Goal: Task Accomplishment & Management: Use online tool/utility

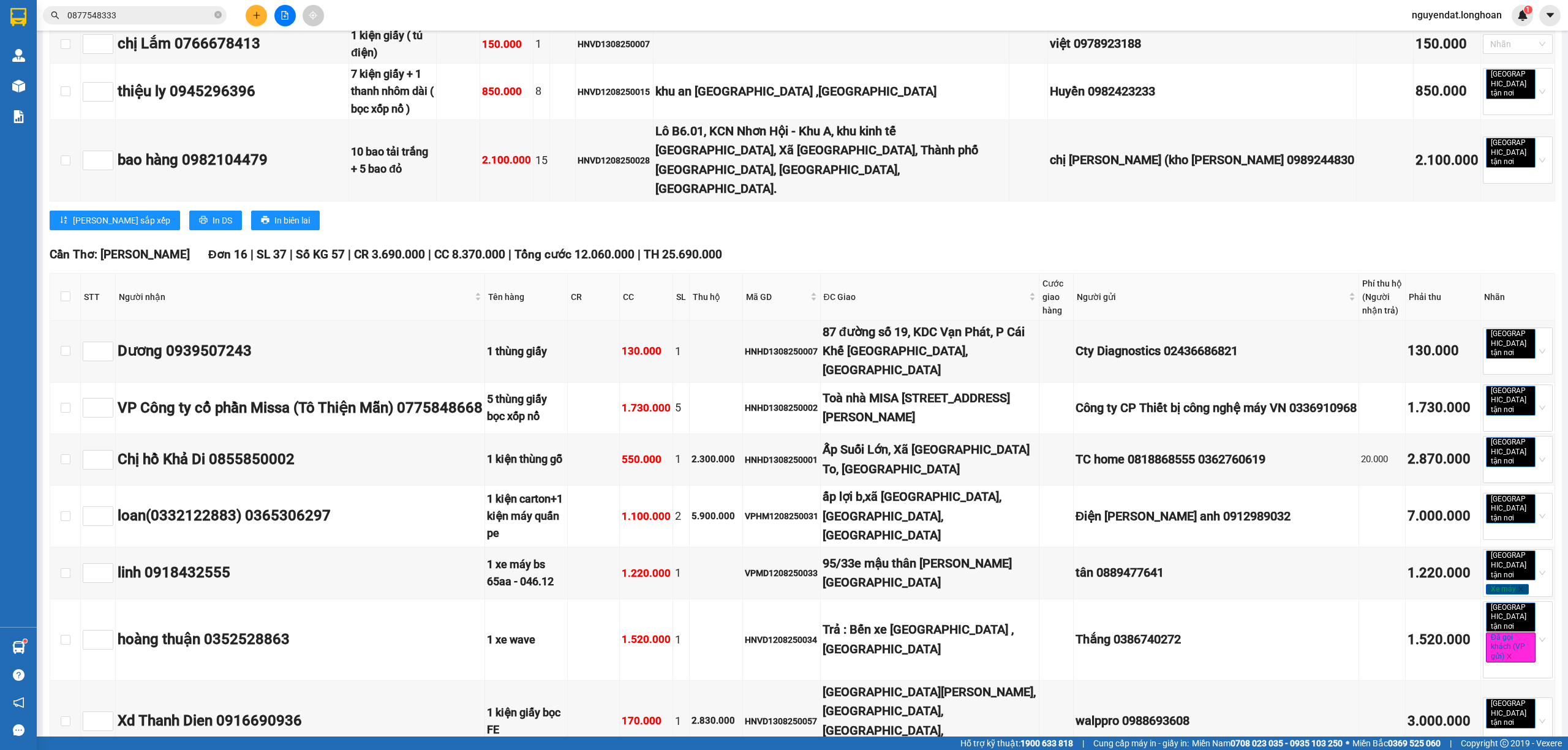
scroll to position [5282, 0]
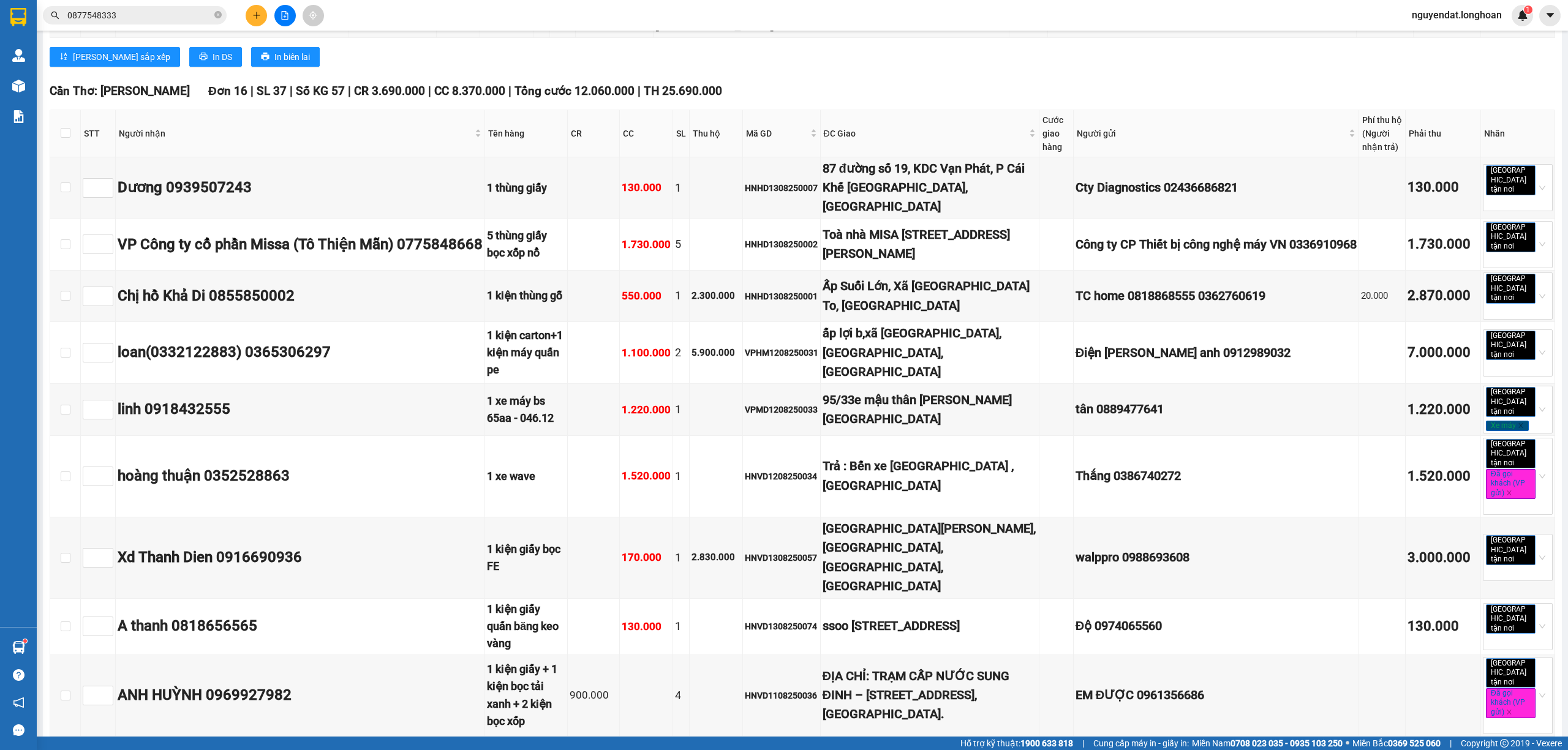
checkbox input "true"
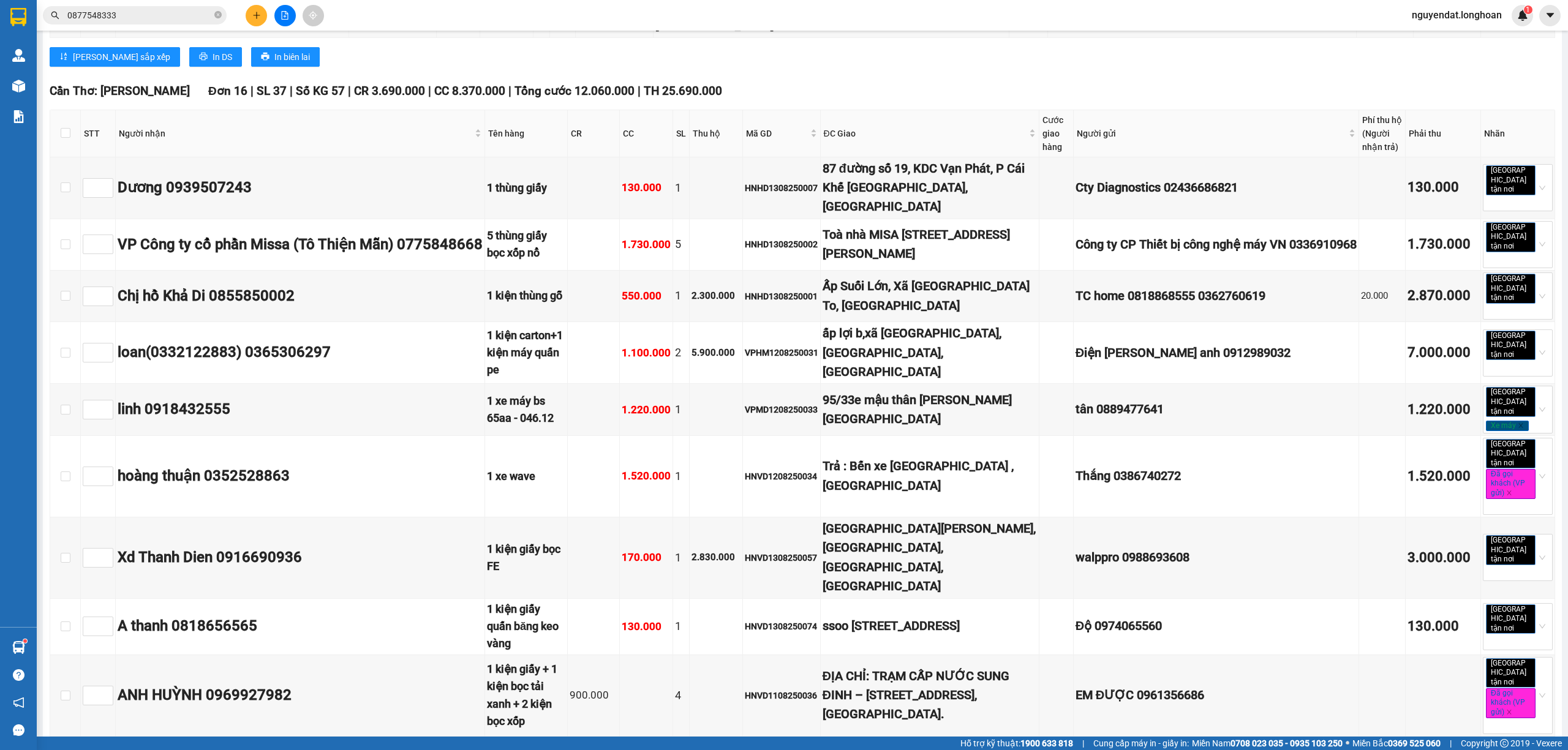
checkbox input "true"
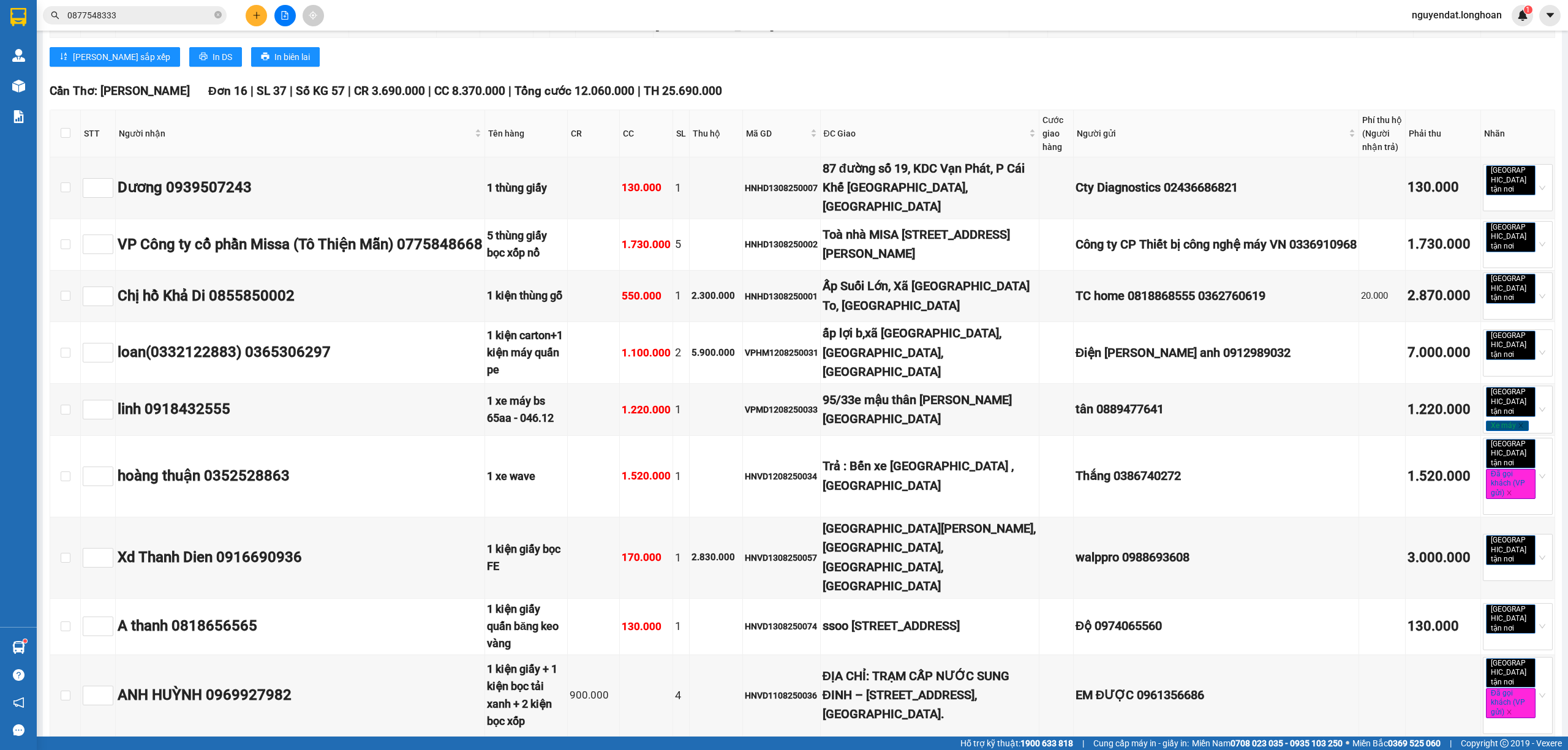
checkbox input "true"
drag, startPoint x: 966, startPoint y: 461, endPoint x: 939, endPoint y: 674, distance: 214.7
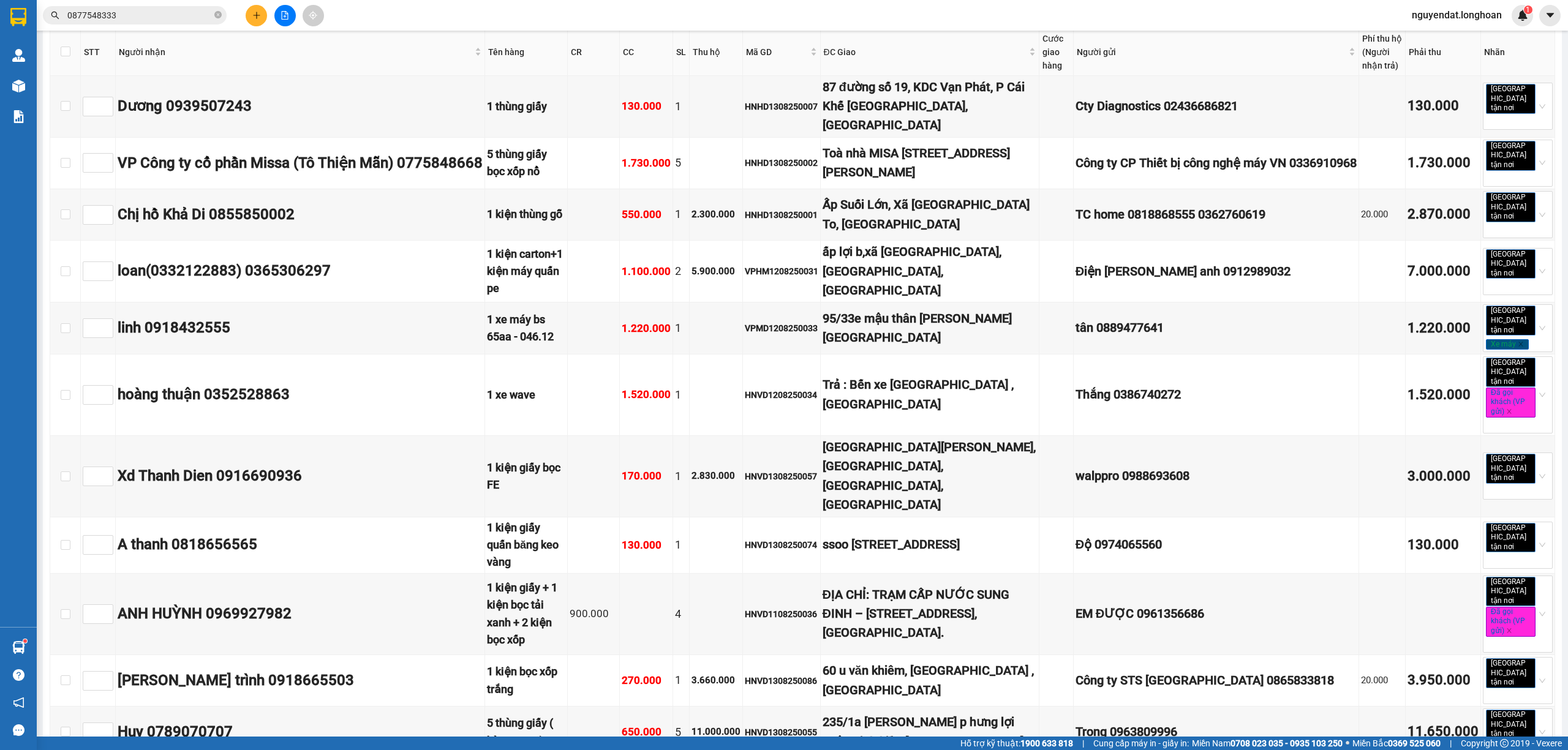
scroll to position [5282, 0]
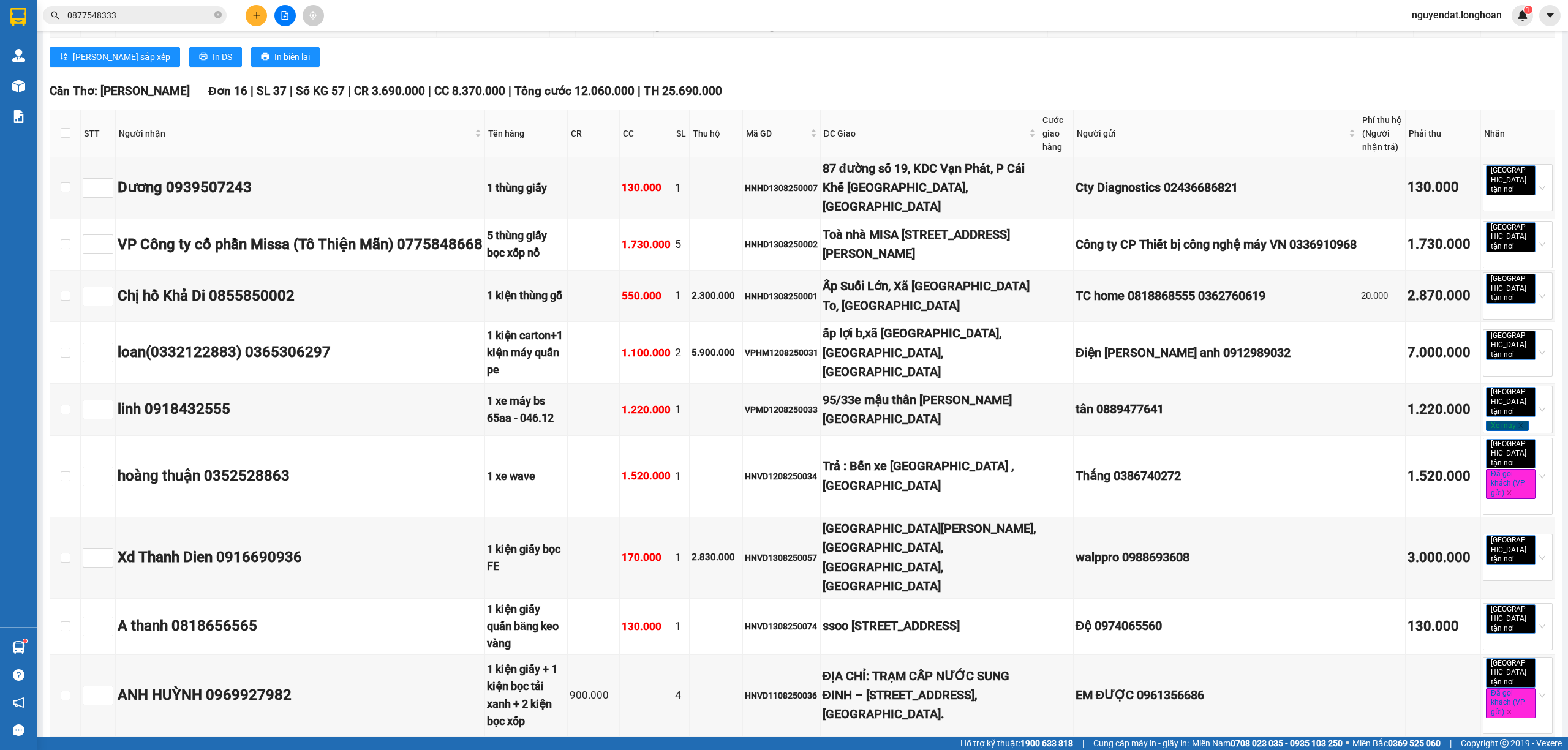
checkbox input "false"
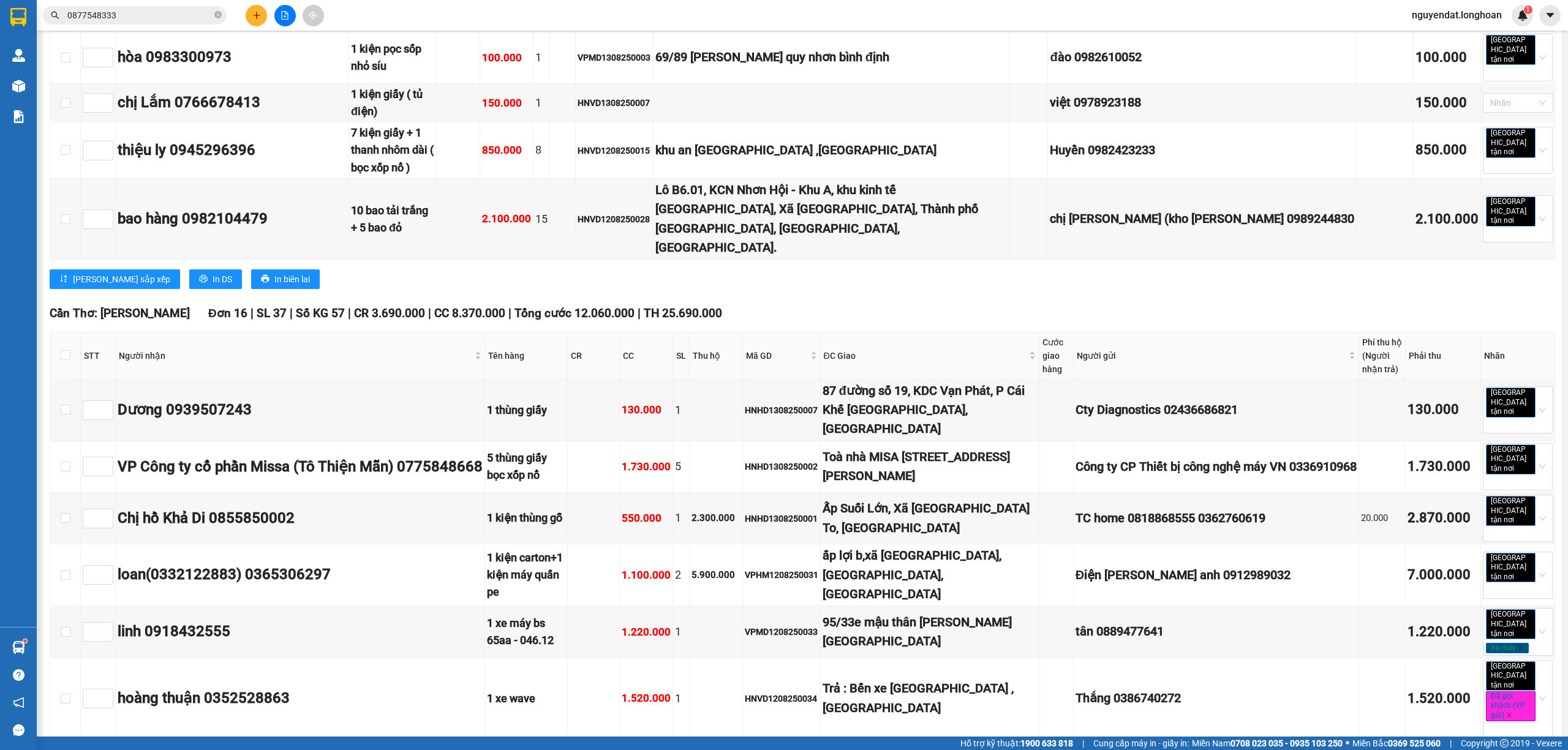
scroll to position [5387, 0]
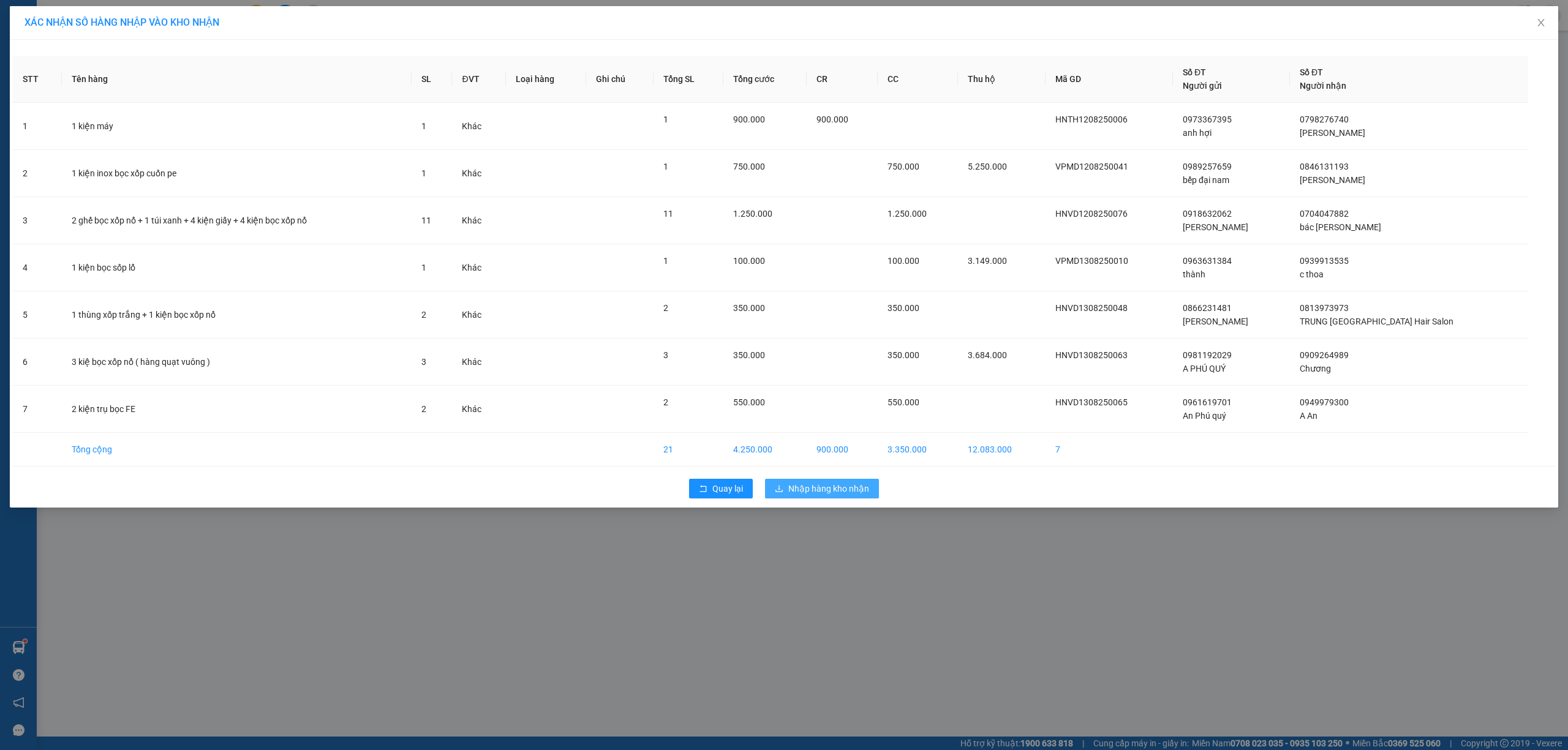
click at [836, 483] on span "Nhập hàng kho nhận" at bounding box center [828, 488] width 81 height 13
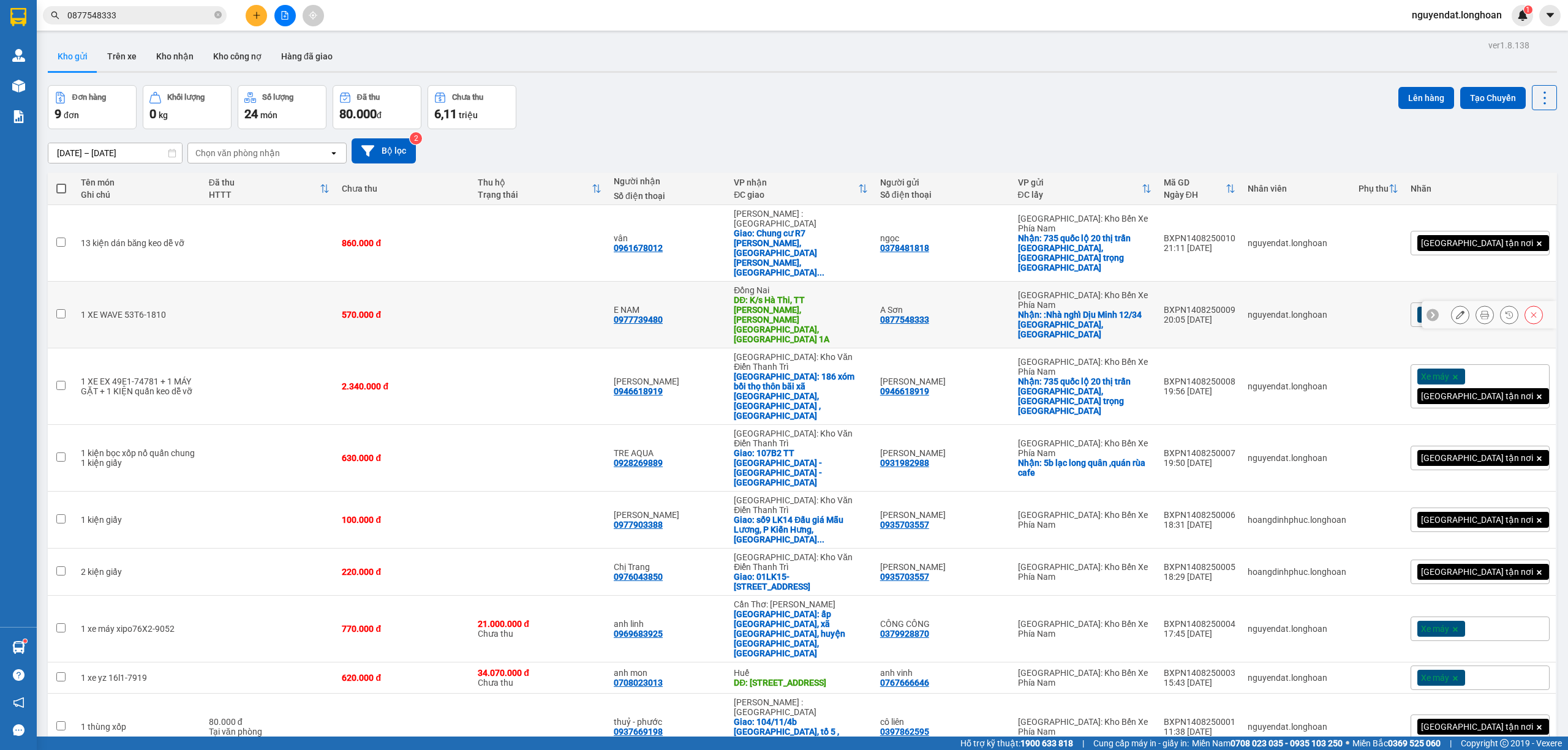
click at [547, 281] on td at bounding box center [539, 315] width 136 height 67
checkbox input "true"
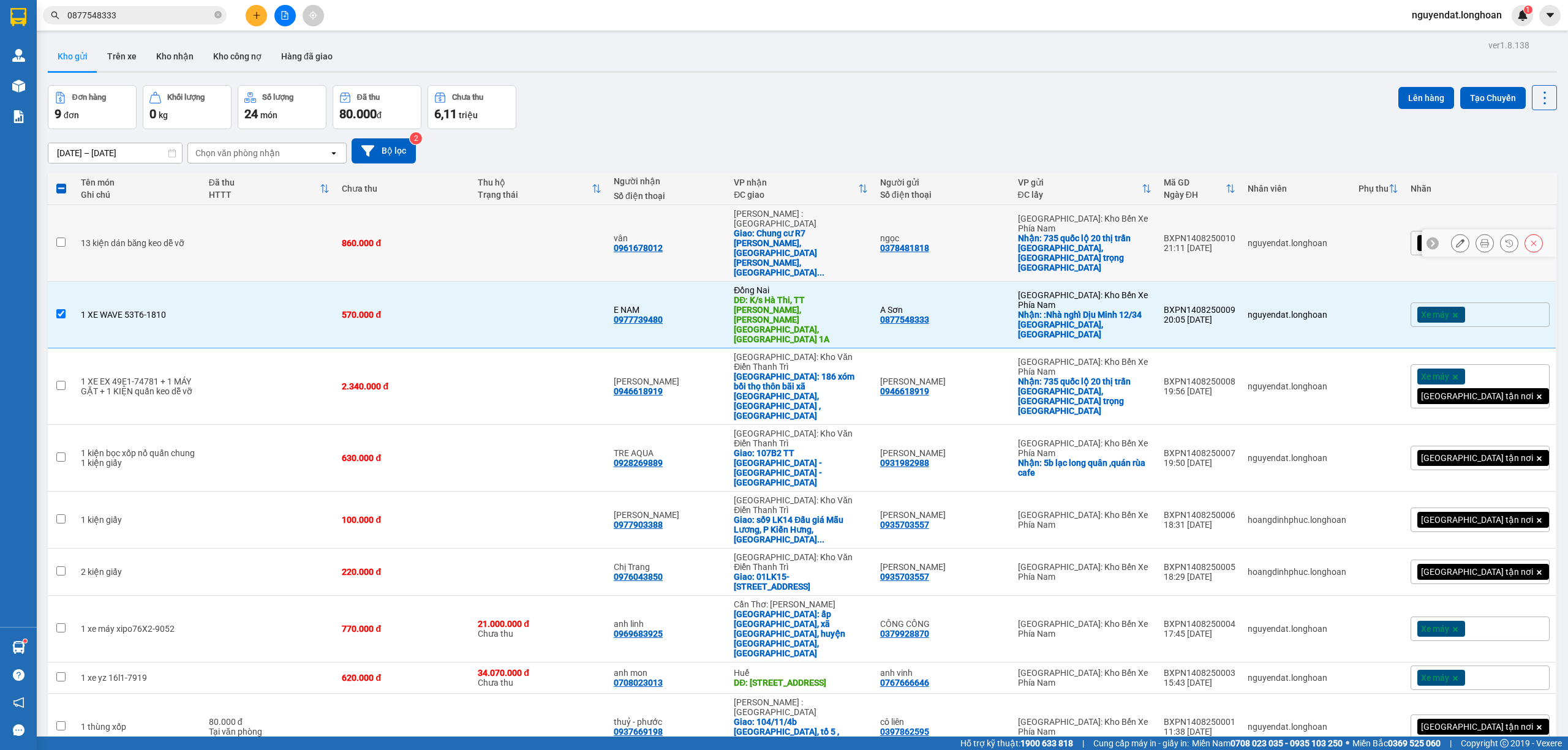
click at [578, 226] on td at bounding box center [539, 243] width 136 height 76
checkbox input "true"
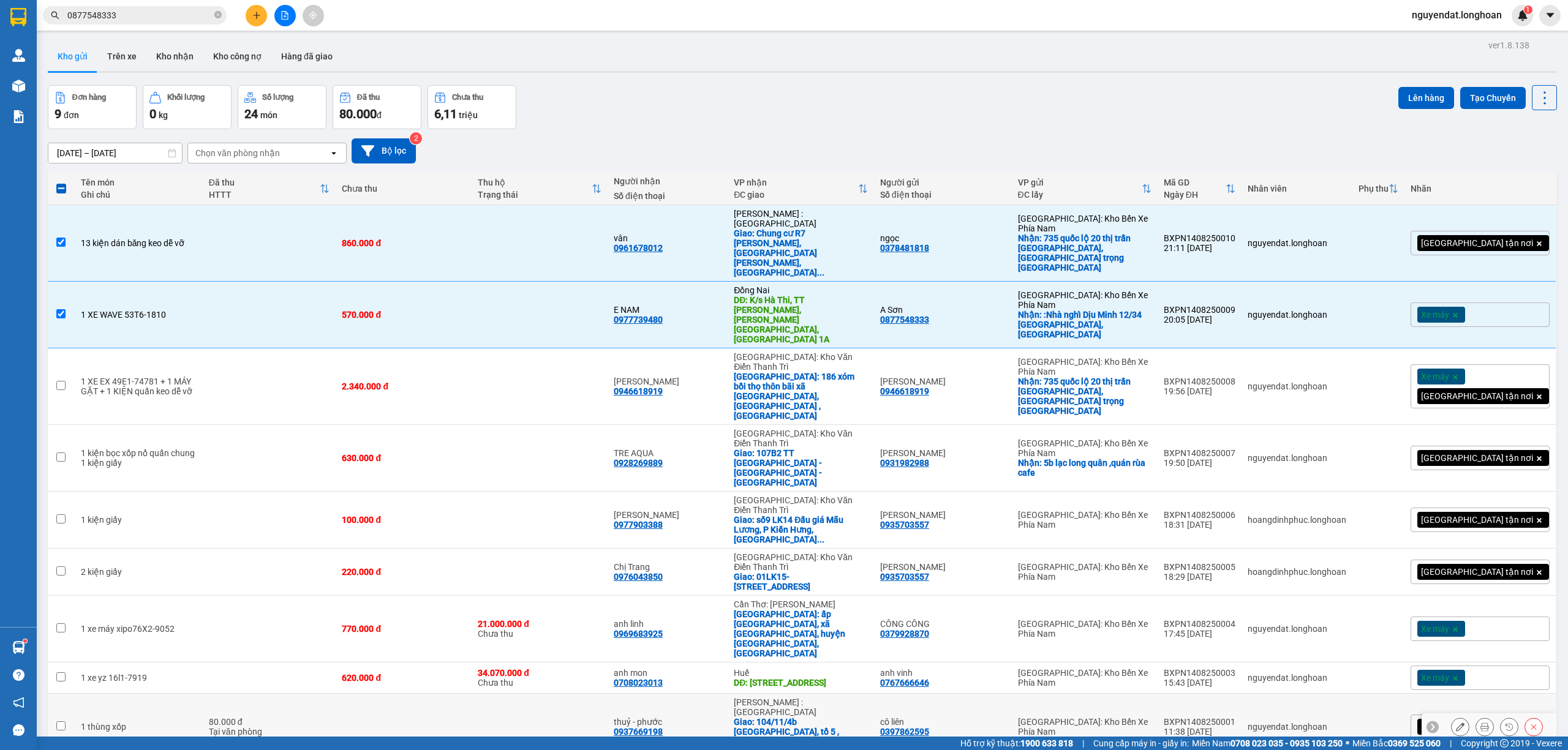
click at [515, 694] on td at bounding box center [539, 727] width 136 height 67
checkbox input "true"
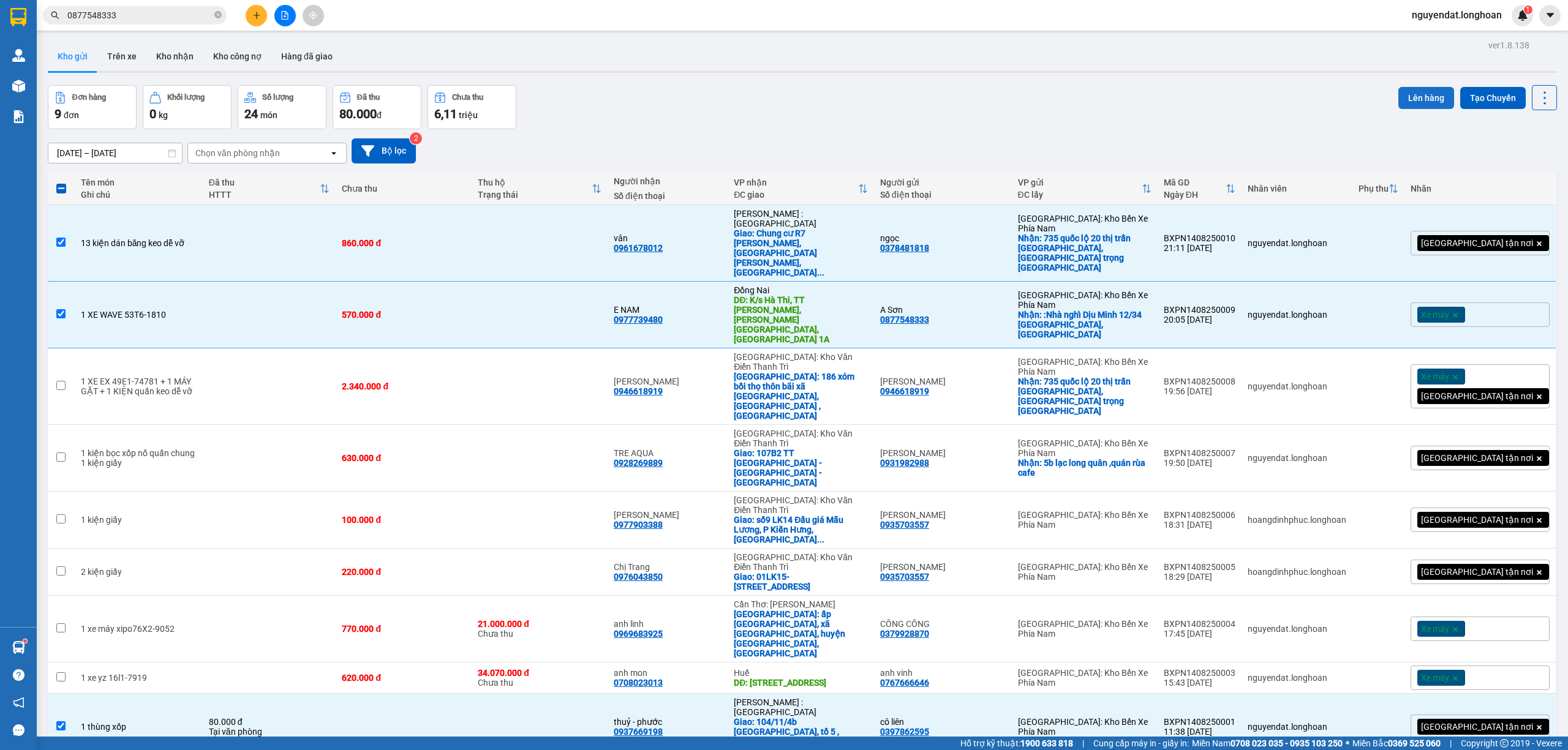
click at [1412, 91] on button "Lên hàng" at bounding box center [1426, 98] width 56 height 22
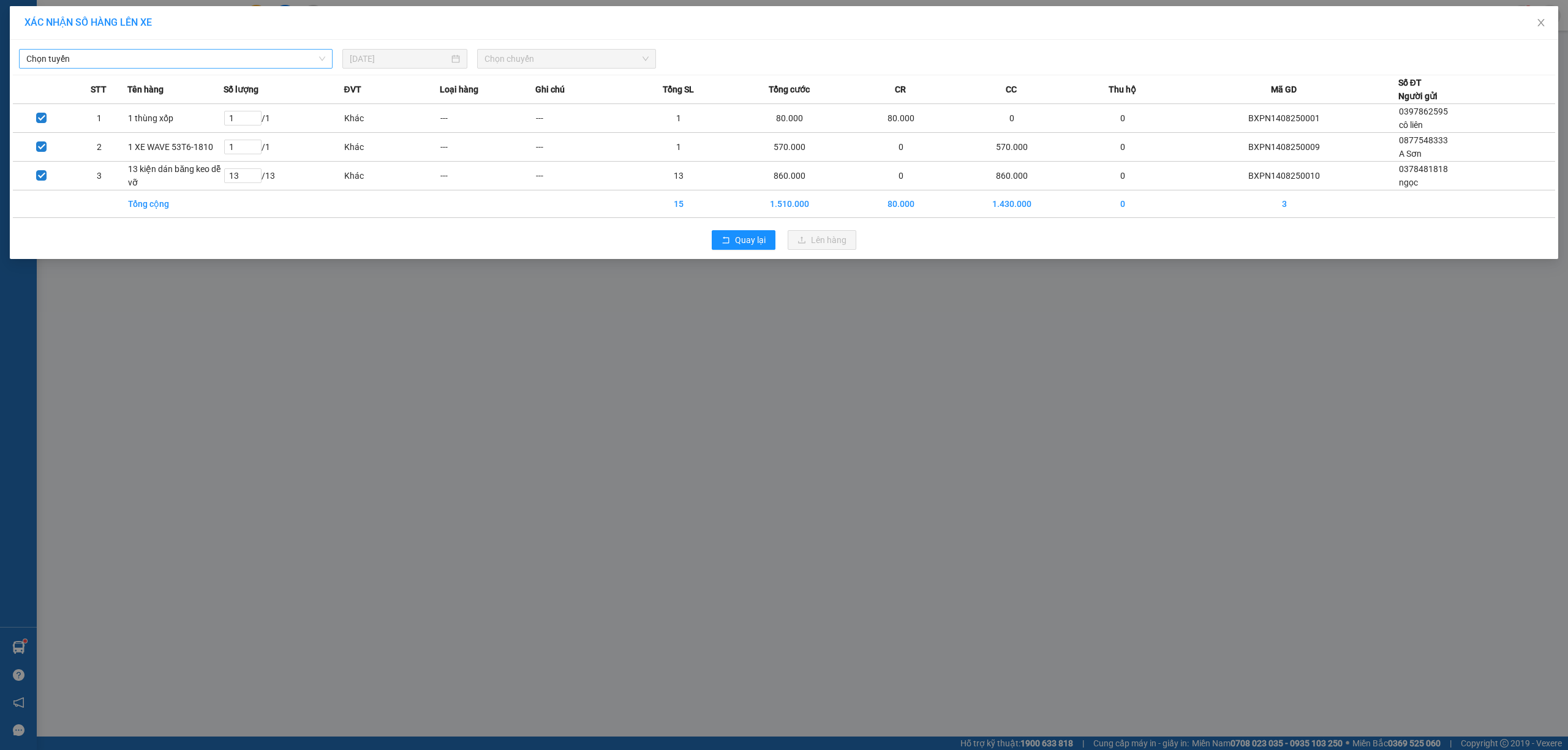
click at [296, 61] on span "Chọn tuyến" at bounding box center [176, 58] width 299 height 18
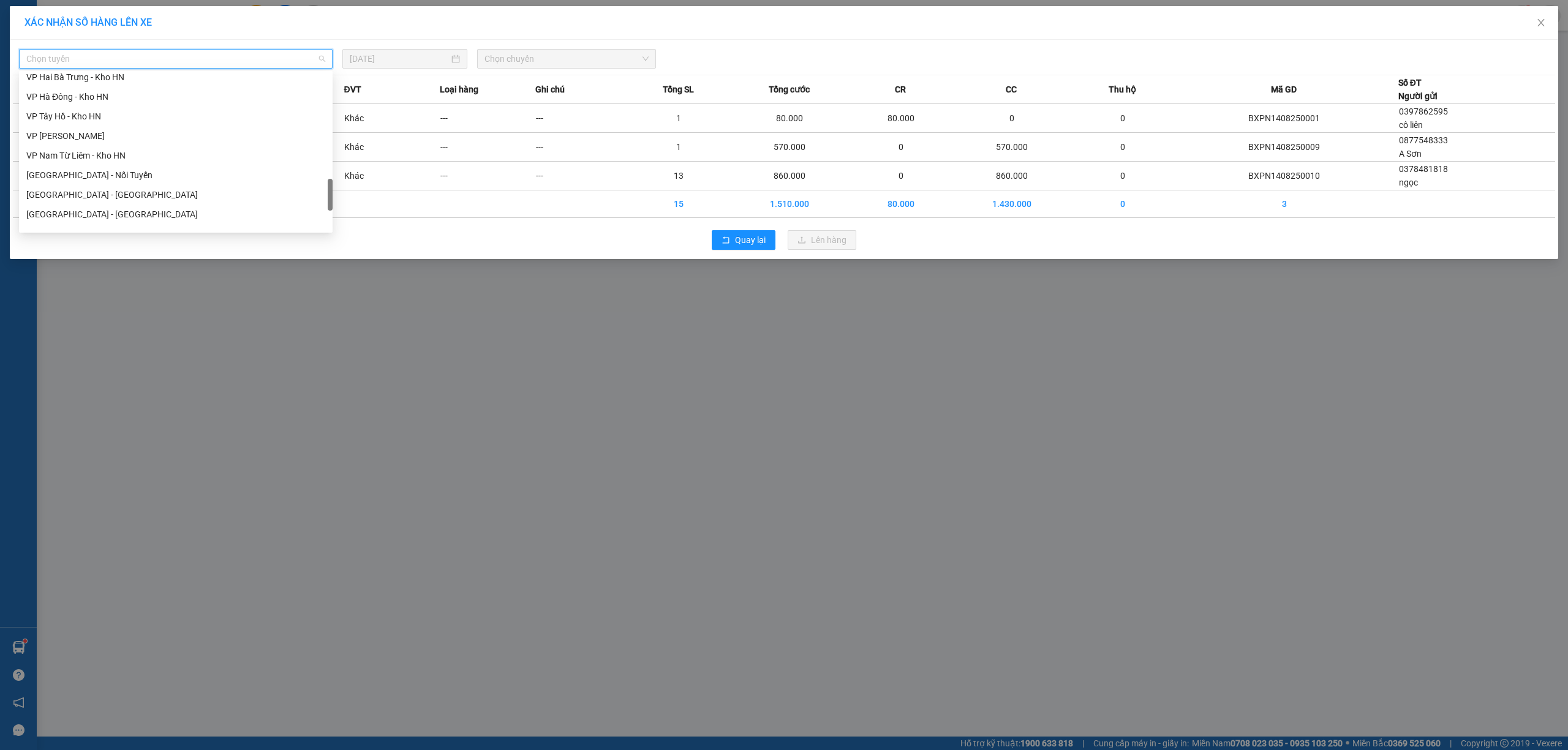
scroll to position [803, 0]
click at [131, 138] on div "Bắc Trung Nam QL1A" at bounding box center [176, 142] width 299 height 13
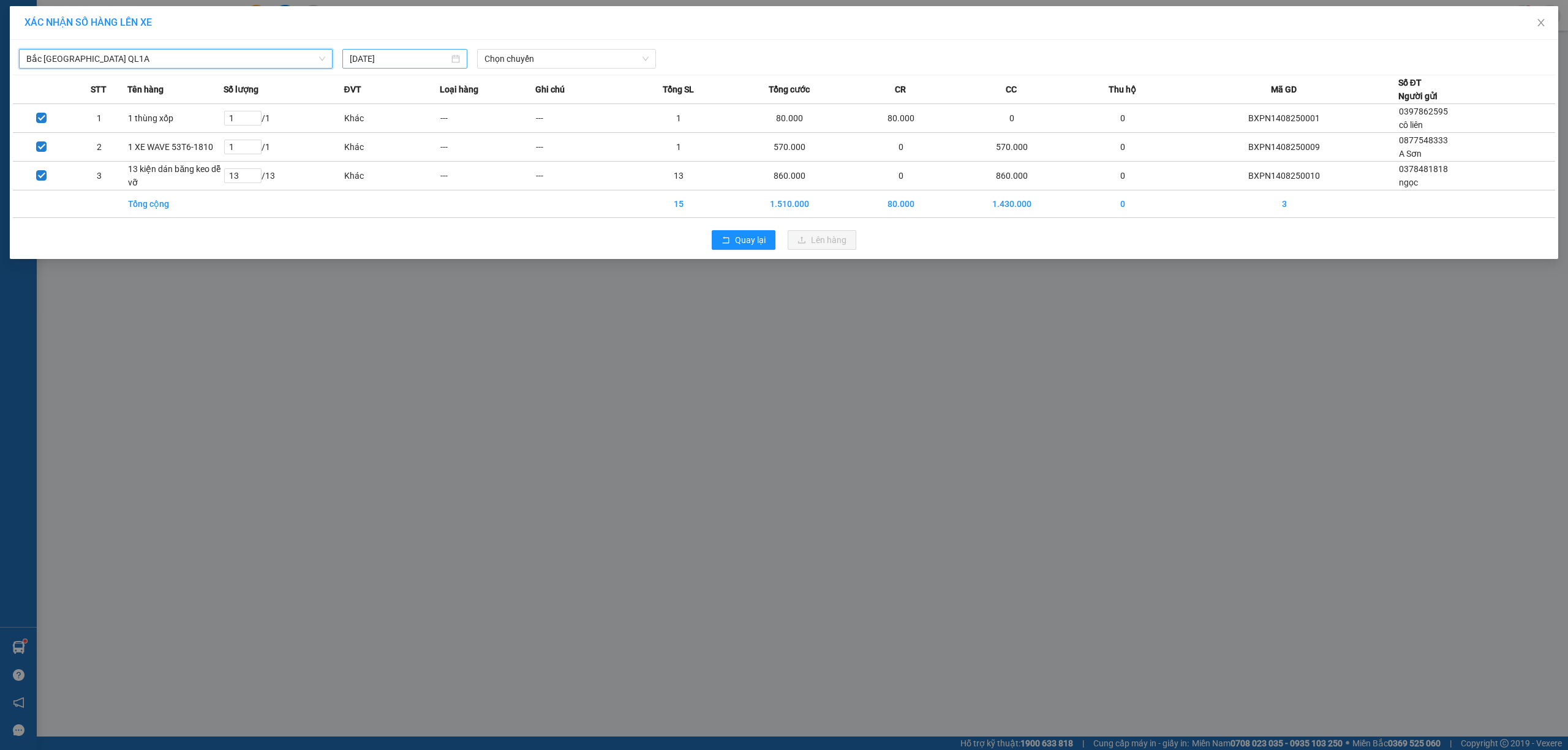
click at [428, 56] on input "14/08/2025" at bounding box center [399, 59] width 99 height 13
click at [409, 165] on div "12" at bounding box center [405, 167] width 15 height 15
type input "12/08/2025"
click at [531, 60] on span "Chọn chuyến" at bounding box center [566, 58] width 164 height 18
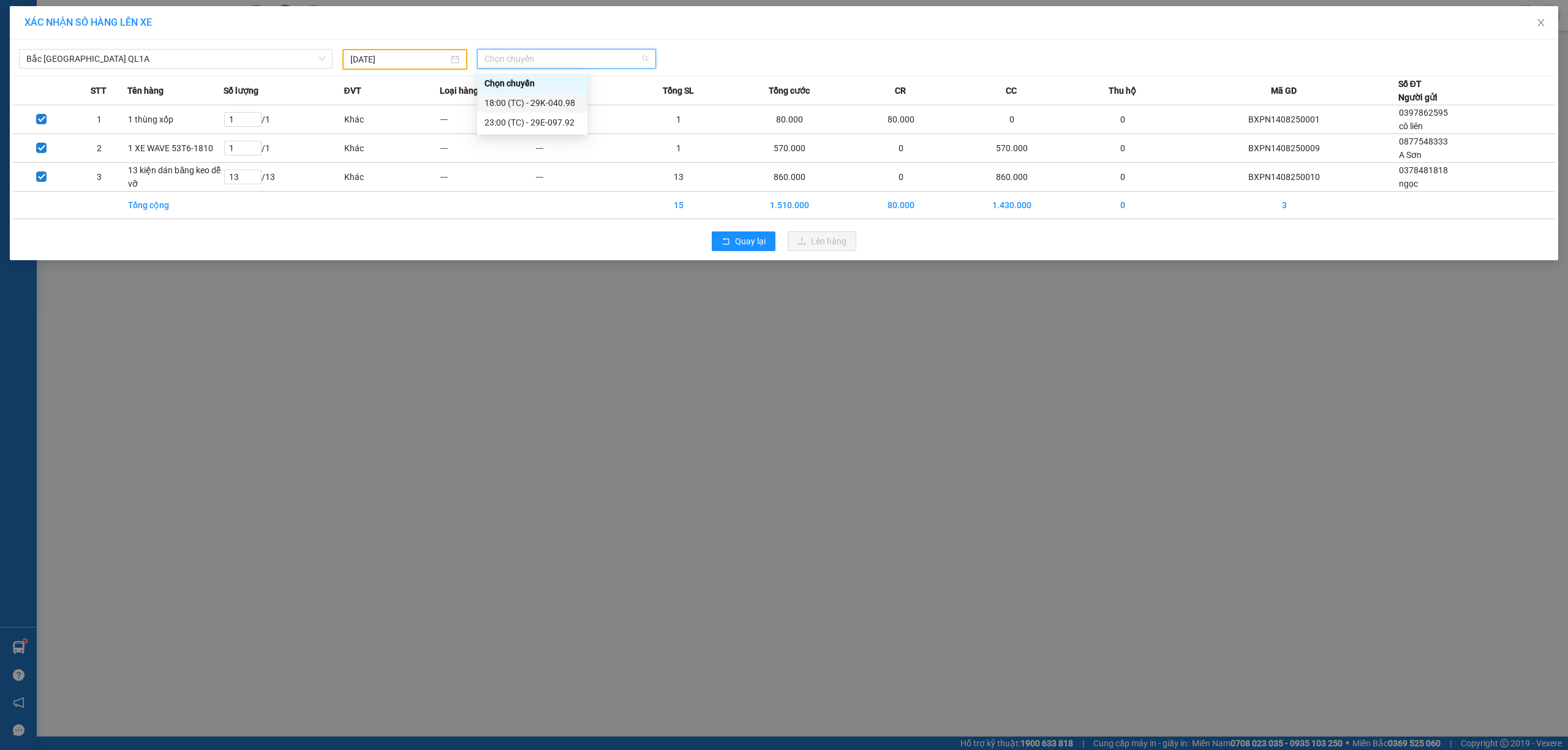
click at [531, 103] on div "18:00 (TC) - 29K-040.98" at bounding box center [532, 103] width 96 height 13
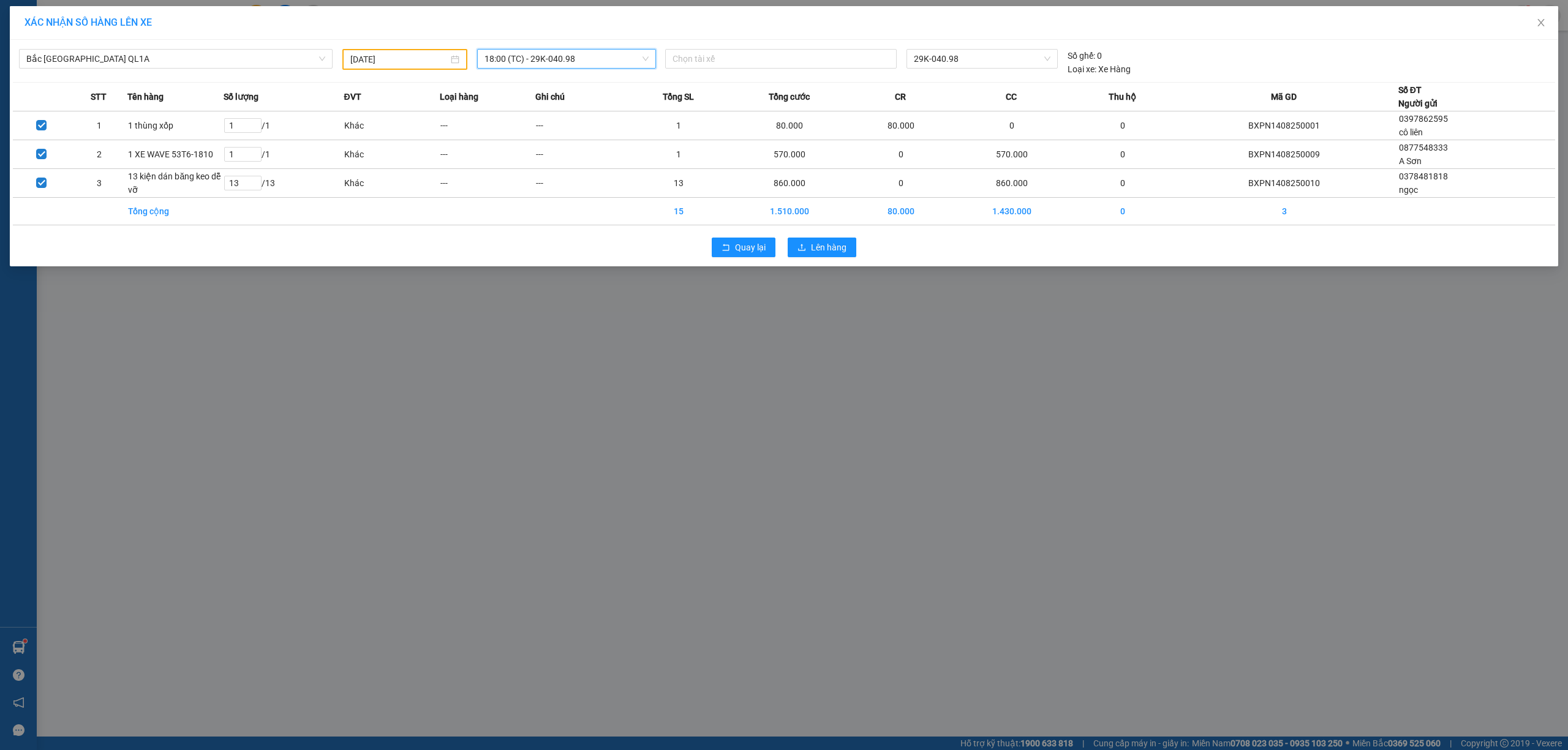
click at [624, 52] on span "18:00 (TC) - 29K-040.98" at bounding box center [566, 58] width 164 height 18
click at [567, 121] on div "23:00 (TC) - 29E-097.92" at bounding box center [532, 123] width 96 height 13
click at [832, 253] on span "Lên hàng" at bounding box center [828, 247] width 36 height 13
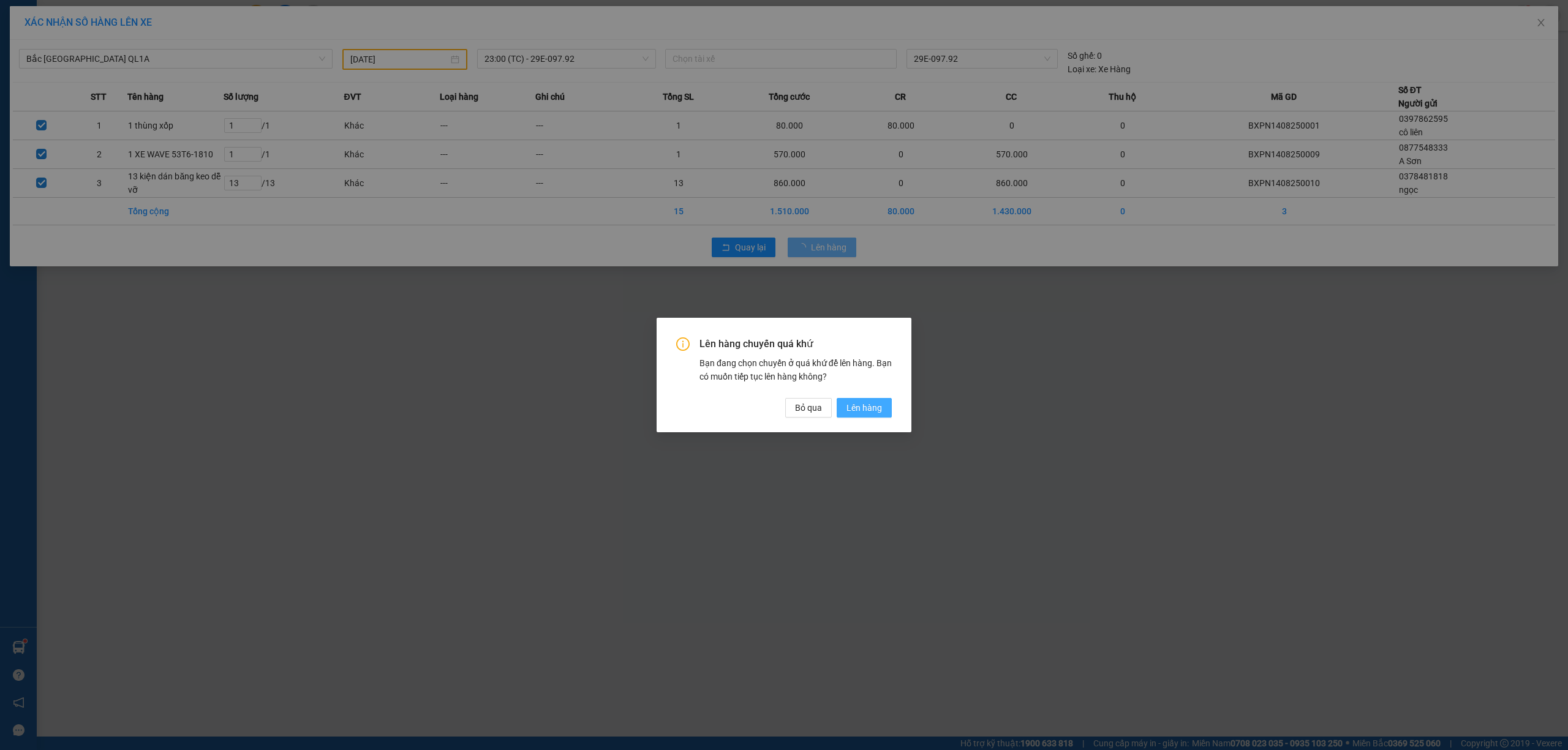
click at [883, 404] on button "Lên hàng" at bounding box center [864, 407] width 55 height 19
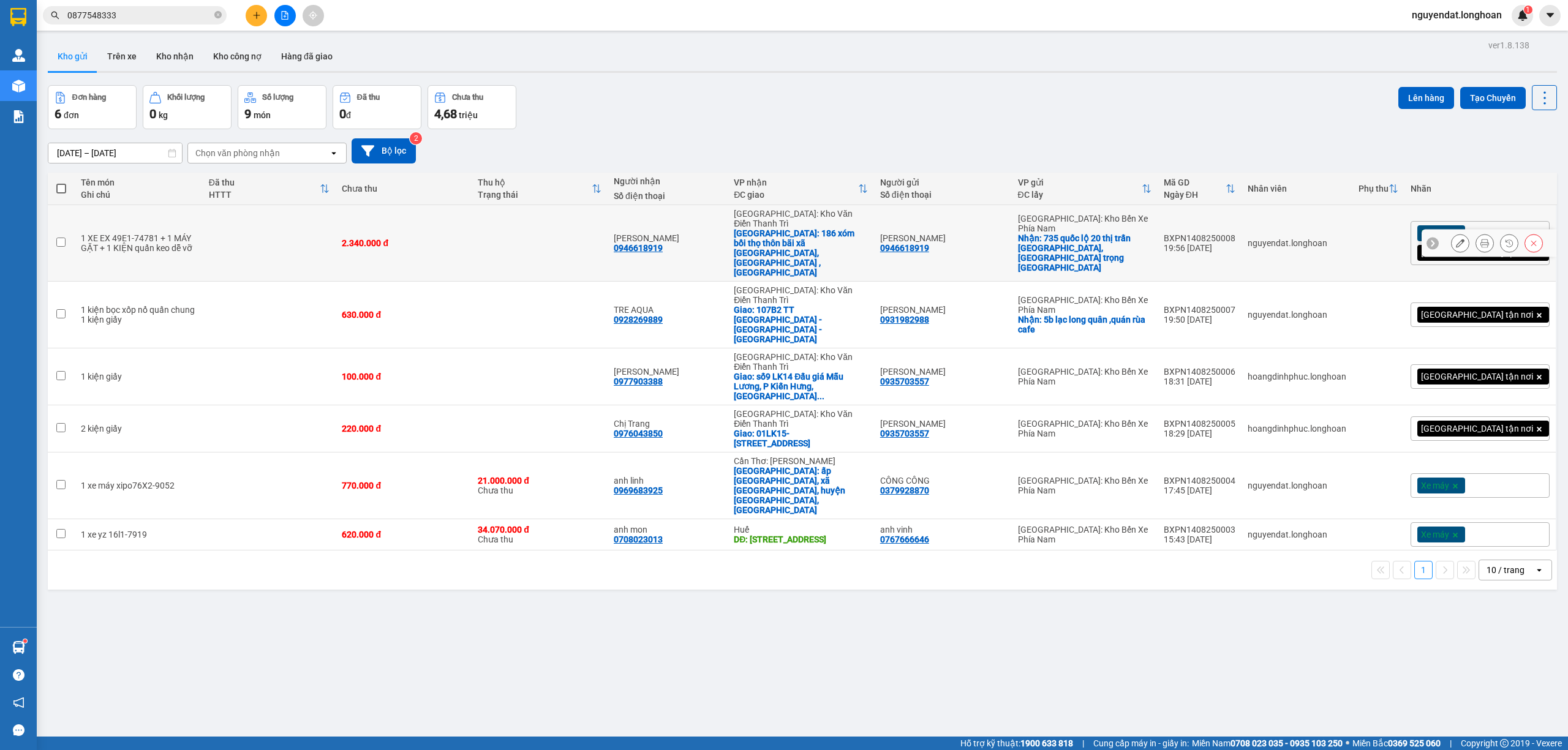
click at [1456, 239] on icon at bounding box center [1460, 243] width 9 height 9
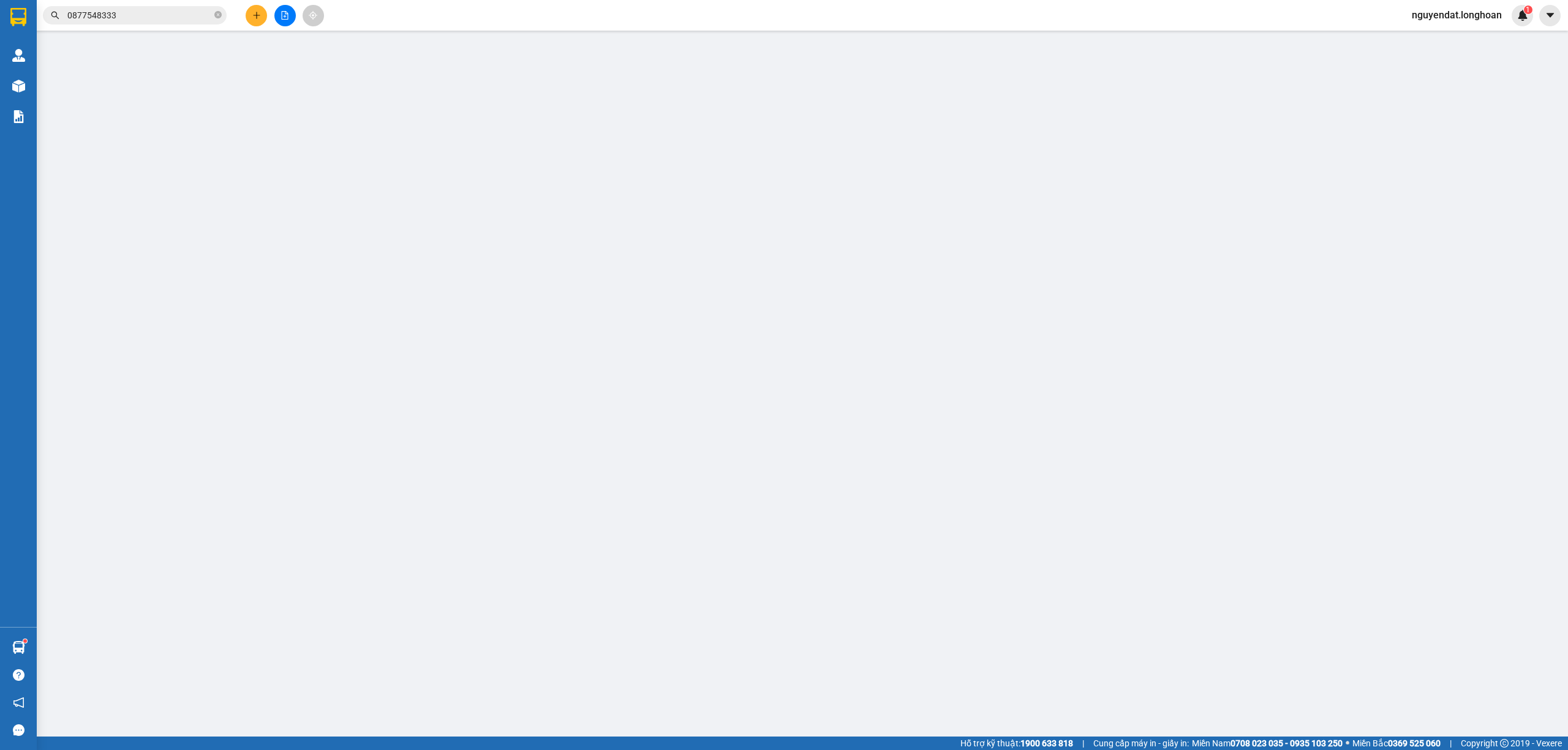
type input "0946618919"
type input "đào thị dung"
checkbox input "true"
type input "735 quốc lộ 20 thị trấn Liên Nghĩa, đức trọng lâm đồng"
type input "0946618919"
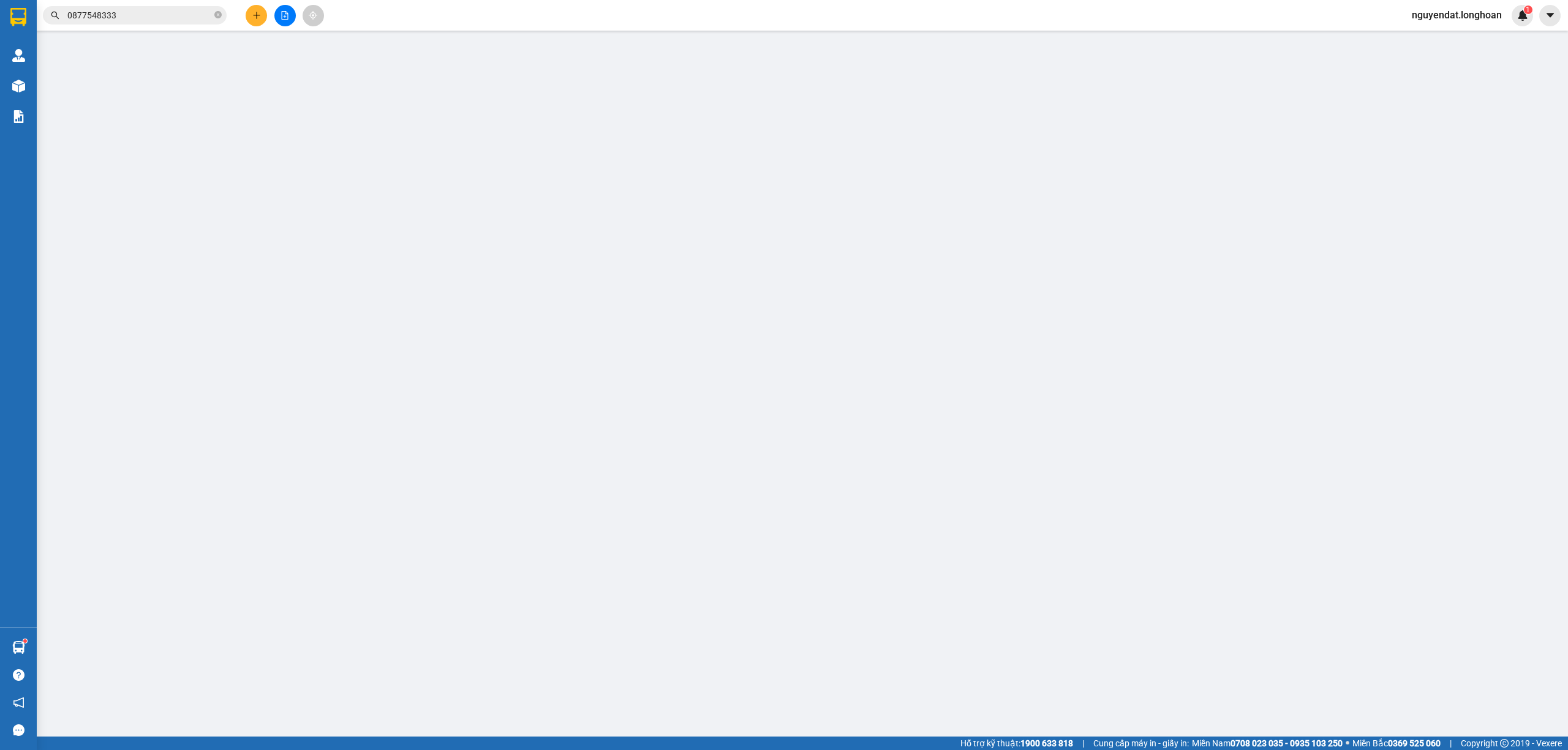
type input "đào thị dung"
checkbox input "true"
type input "186 xóm bồi thọ thôn bãi xã cao viên,thanh oai ,HN"
type input "0 CHÌA KHOÁ + 1 CAVAT + 1 NÓNG ( máy giặc khách k đồng ý bọc hư vỡ ko chịu trác…"
type input "2.340.000"
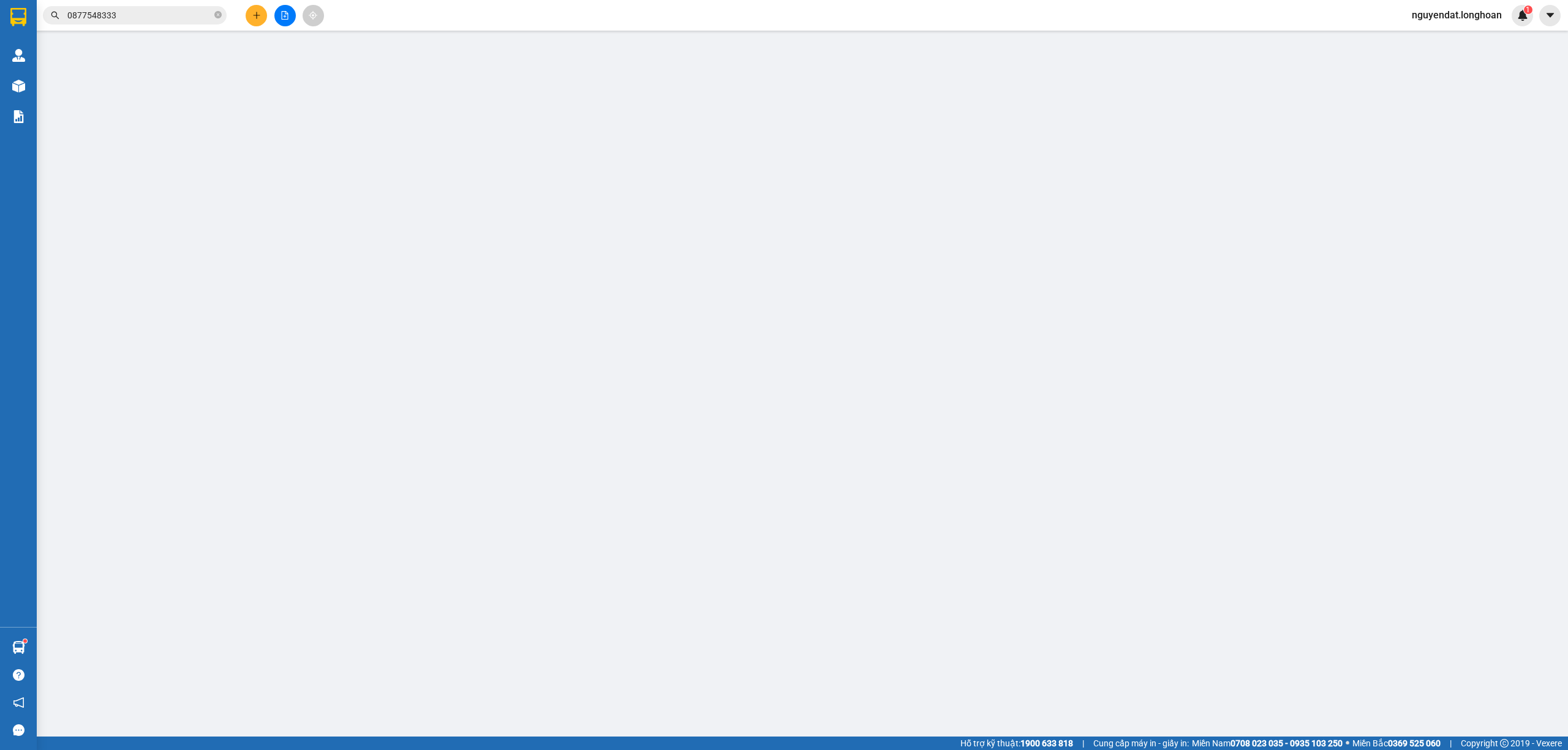
type input "2.340.000"
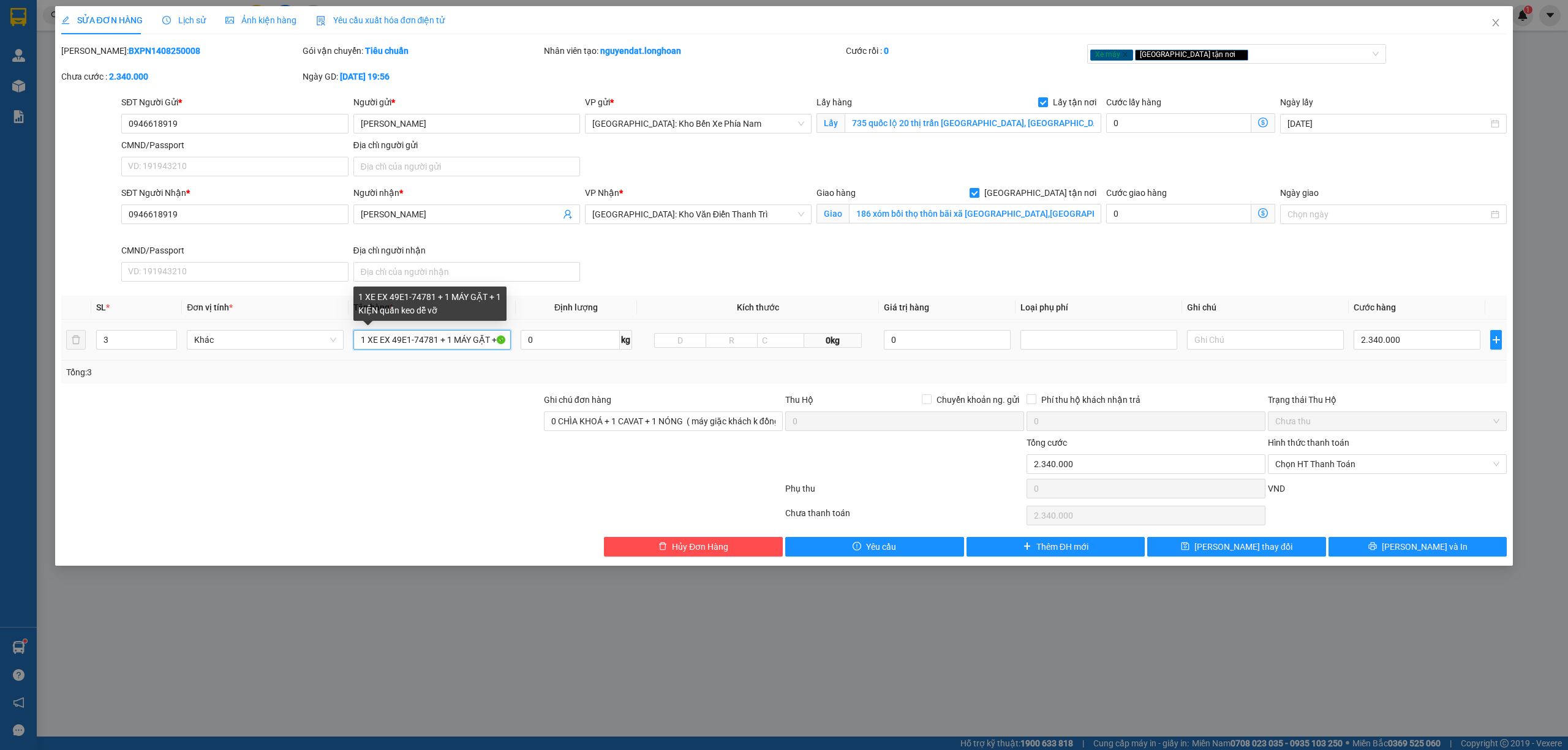
click at [478, 340] on input "1 XE EX 49E1-74781 + 1 MÁY GẶT + 1 KIỆN quấn keo dễ vỡ" at bounding box center [432, 340] width 157 height 19
click at [482, 342] on input "1 XE EX 49E1-74781 + 1 MÁY ẶT + 1 KIỆN quấn keo dễ vỡ" at bounding box center [432, 340] width 157 height 19
type input "1 XE EX 49E1-74781 + 1 MÁY giặc + 1 KIỆN quấn keo dễ vỡ"
click at [1199, 550] on button "Lưu thay đổi" at bounding box center [1236, 546] width 179 height 19
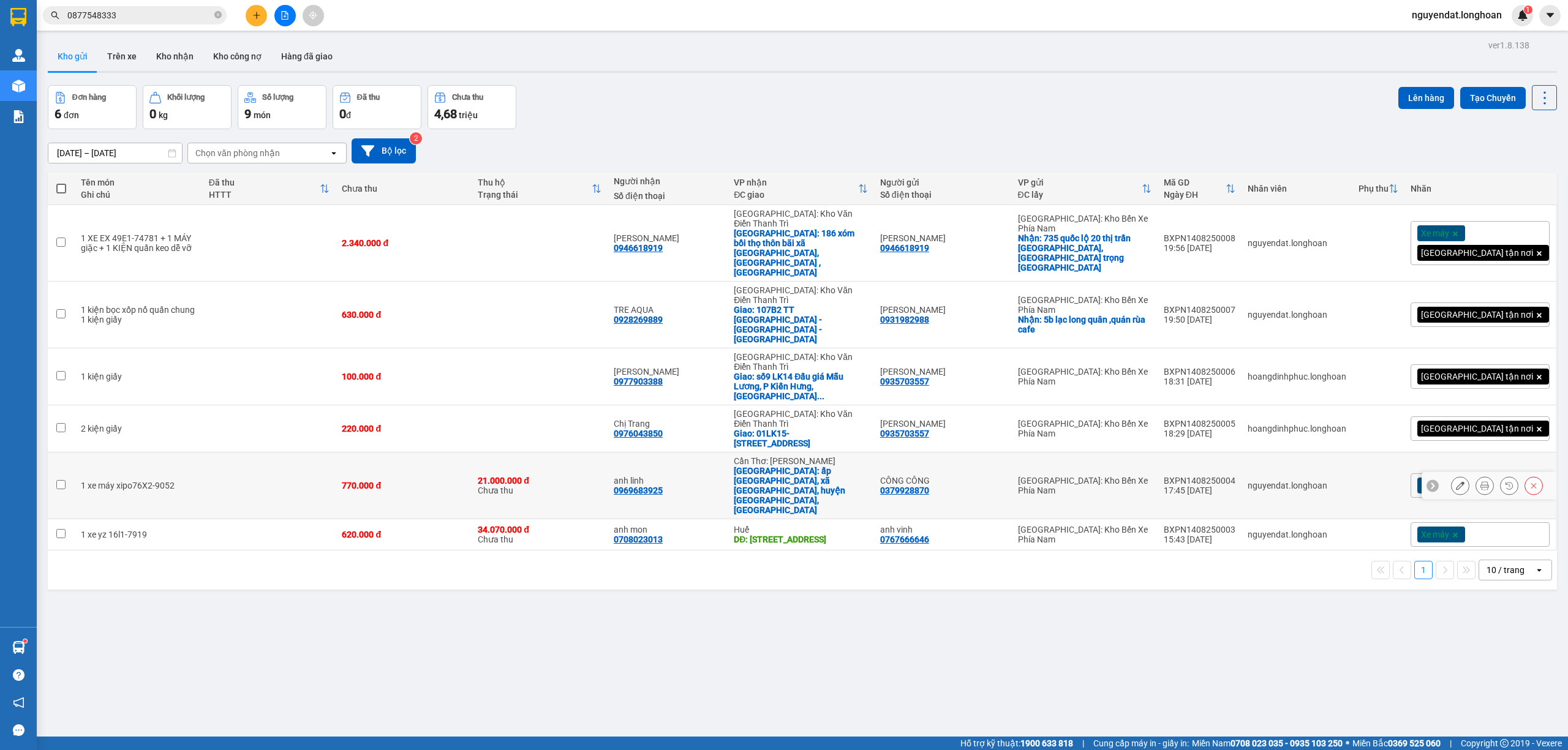
click at [291, 453] on td at bounding box center [269, 486] width 133 height 67
checkbox input "true"
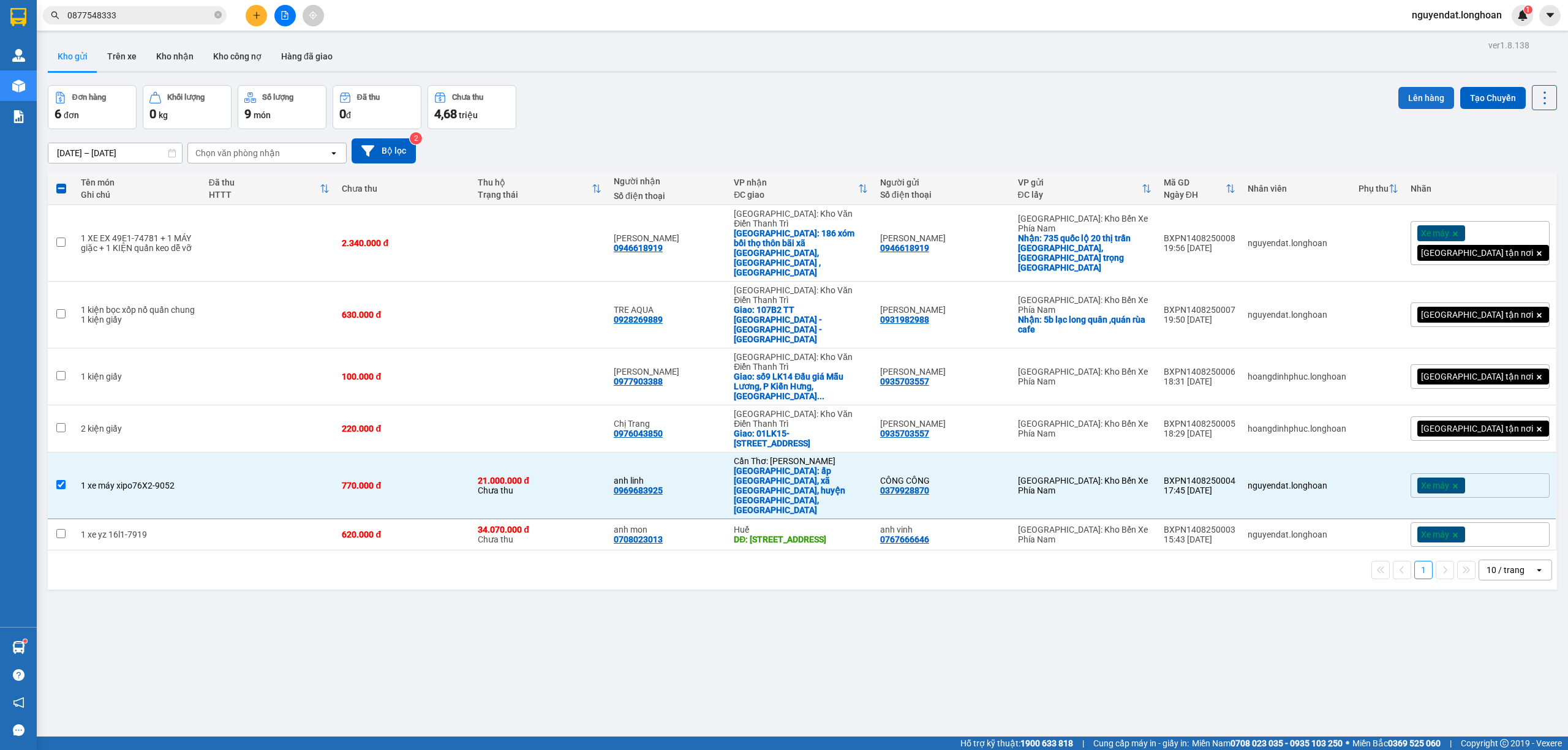
click at [1398, 104] on button "Lên hàng" at bounding box center [1426, 98] width 56 height 22
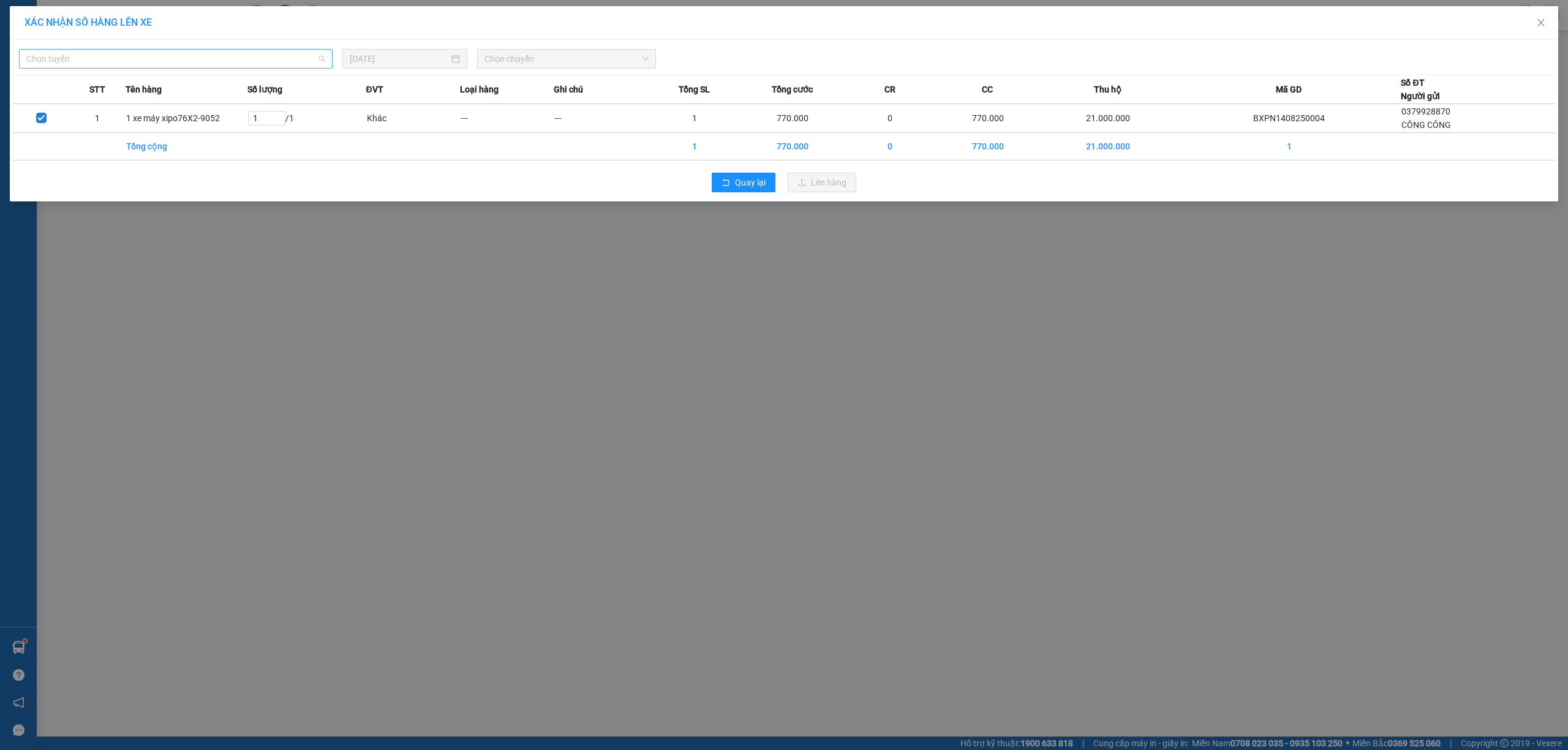
click at [251, 59] on span "Chọn tuyến" at bounding box center [176, 58] width 299 height 18
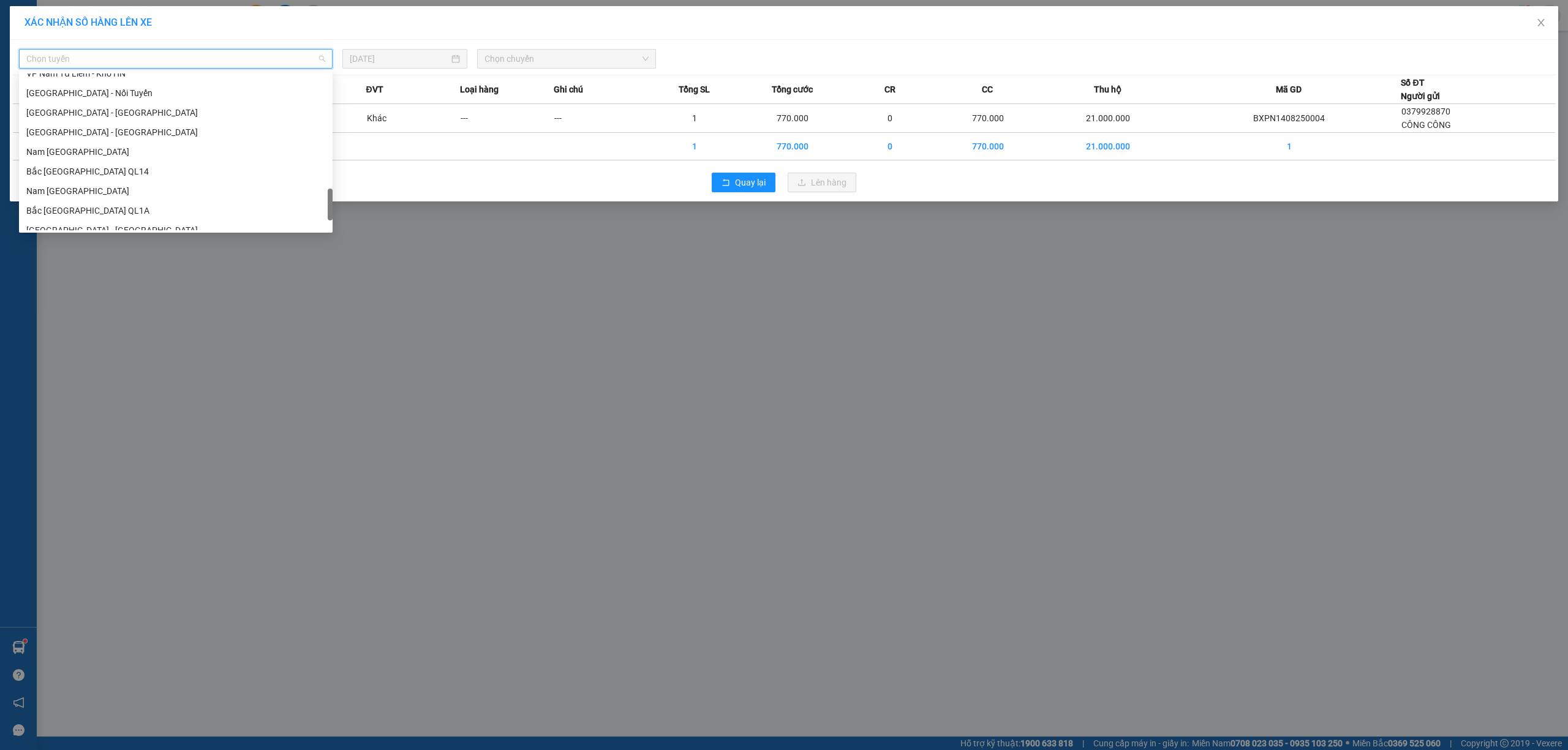
scroll to position [803, 0]
drag, startPoint x: 118, startPoint y: 142, endPoint x: 173, endPoint y: 136, distance: 55.3
click at [119, 142] on div "Bắc Trung Nam QL1A" at bounding box center [176, 142] width 299 height 13
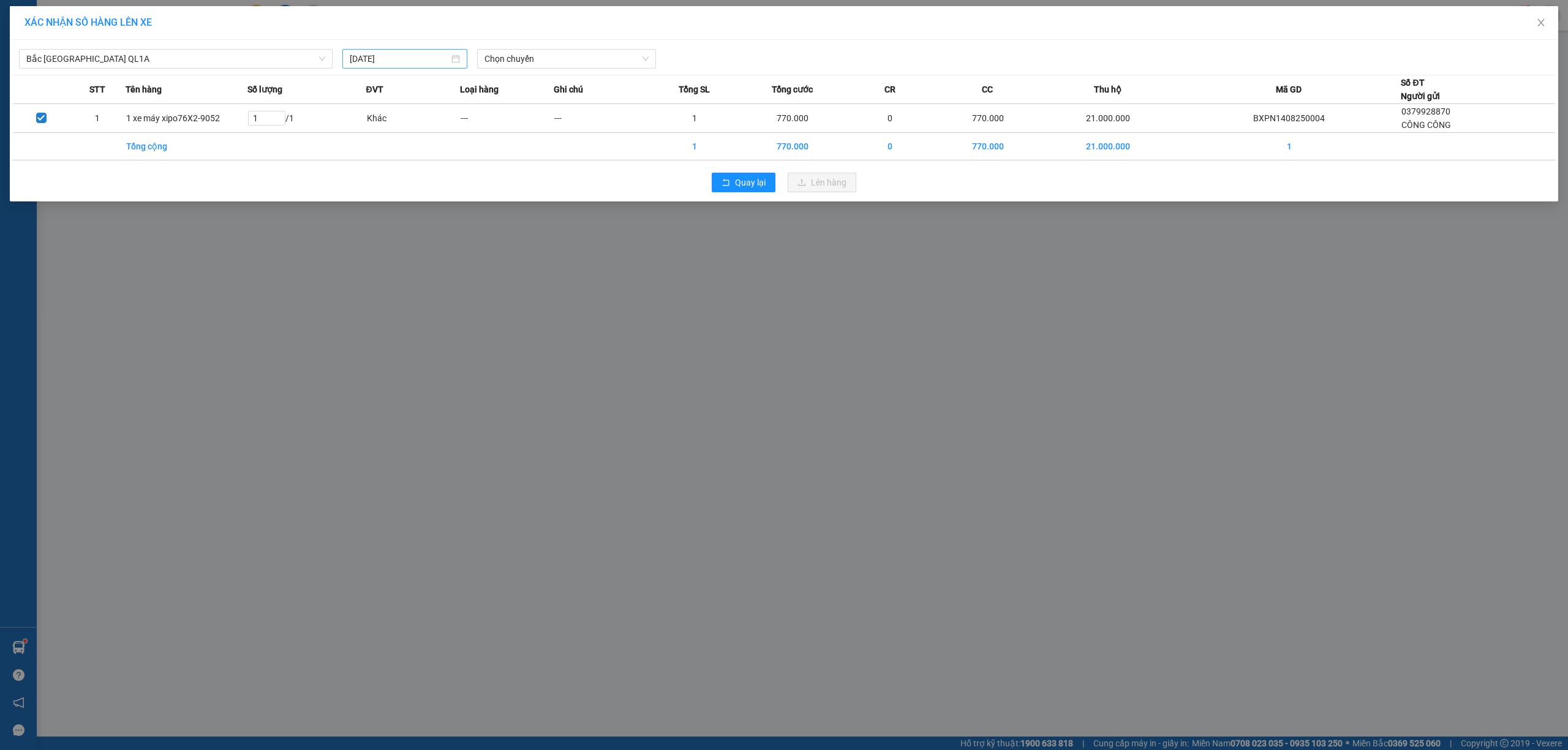
click at [398, 49] on div "14/08/2025" at bounding box center [405, 58] width 125 height 19
click at [427, 165] on div "13" at bounding box center [427, 167] width 15 height 15
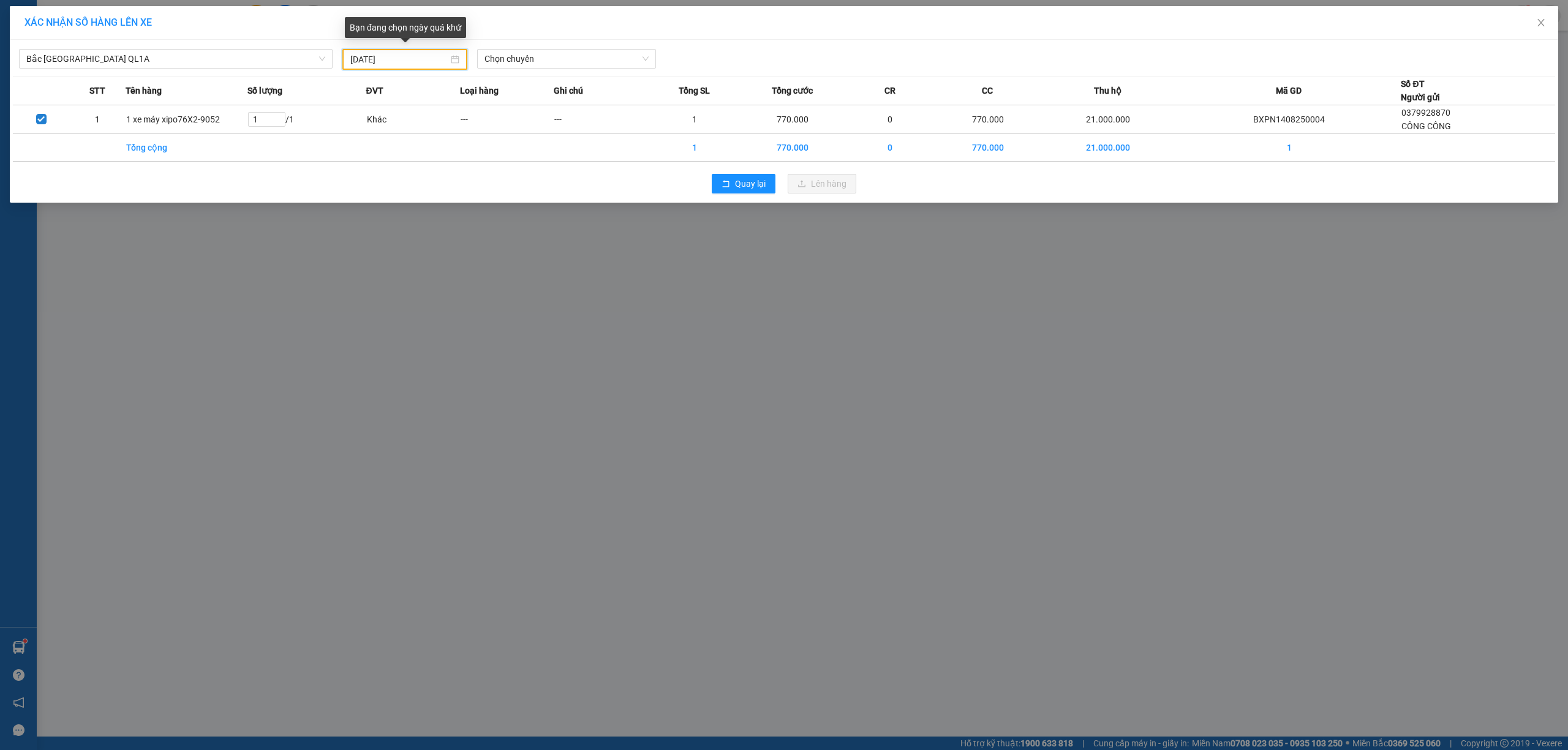
click at [413, 58] on input "13/08/2025" at bounding box center [399, 60] width 98 height 13
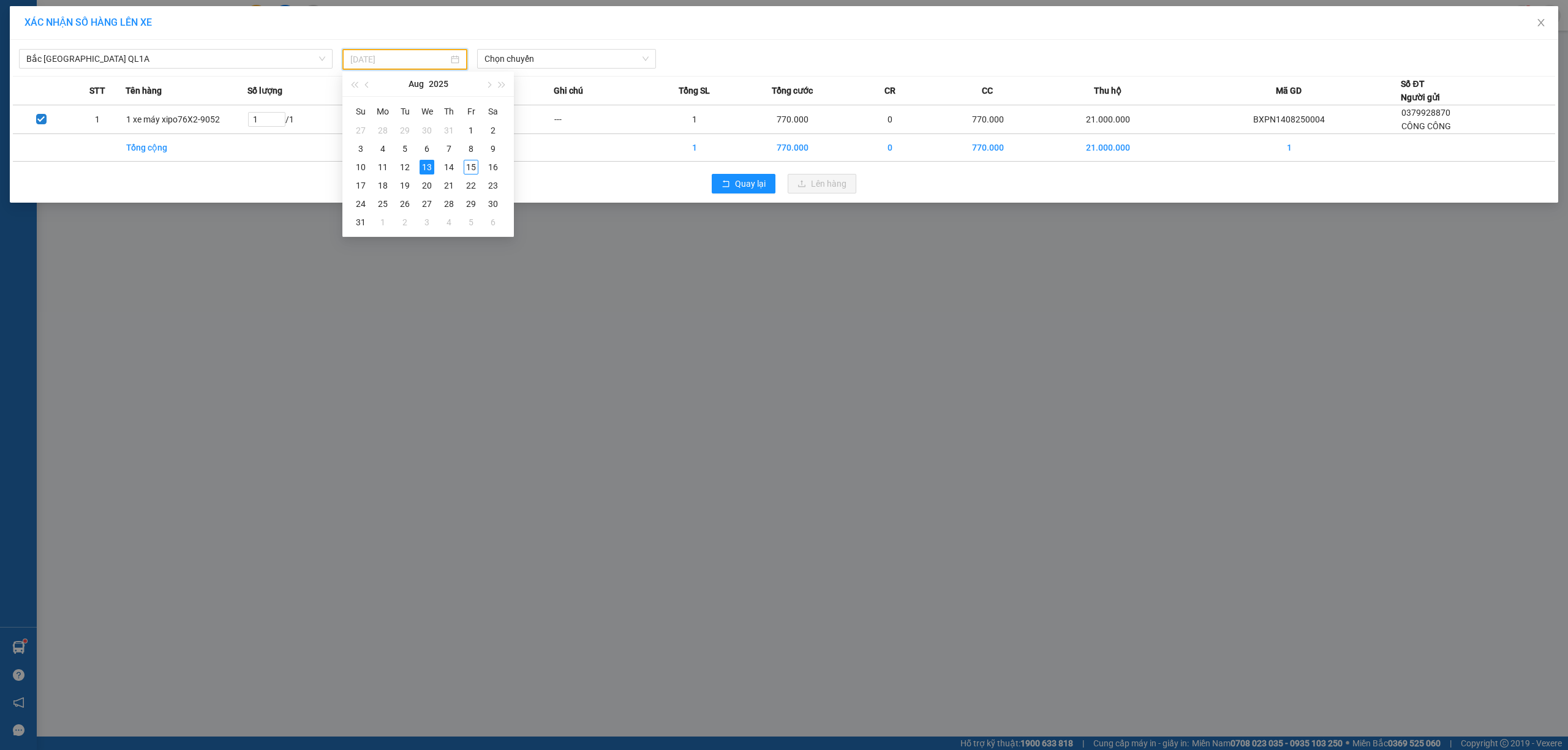
type input "13/08/2025"
click at [667, 430] on div "XÁC NHẬN SỐ HÀNG LÊN XE Bắc Trung Nam QL1A 13/08/2025 Chọn chuyến STT Tên hàng …" at bounding box center [784, 375] width 1568 height 750
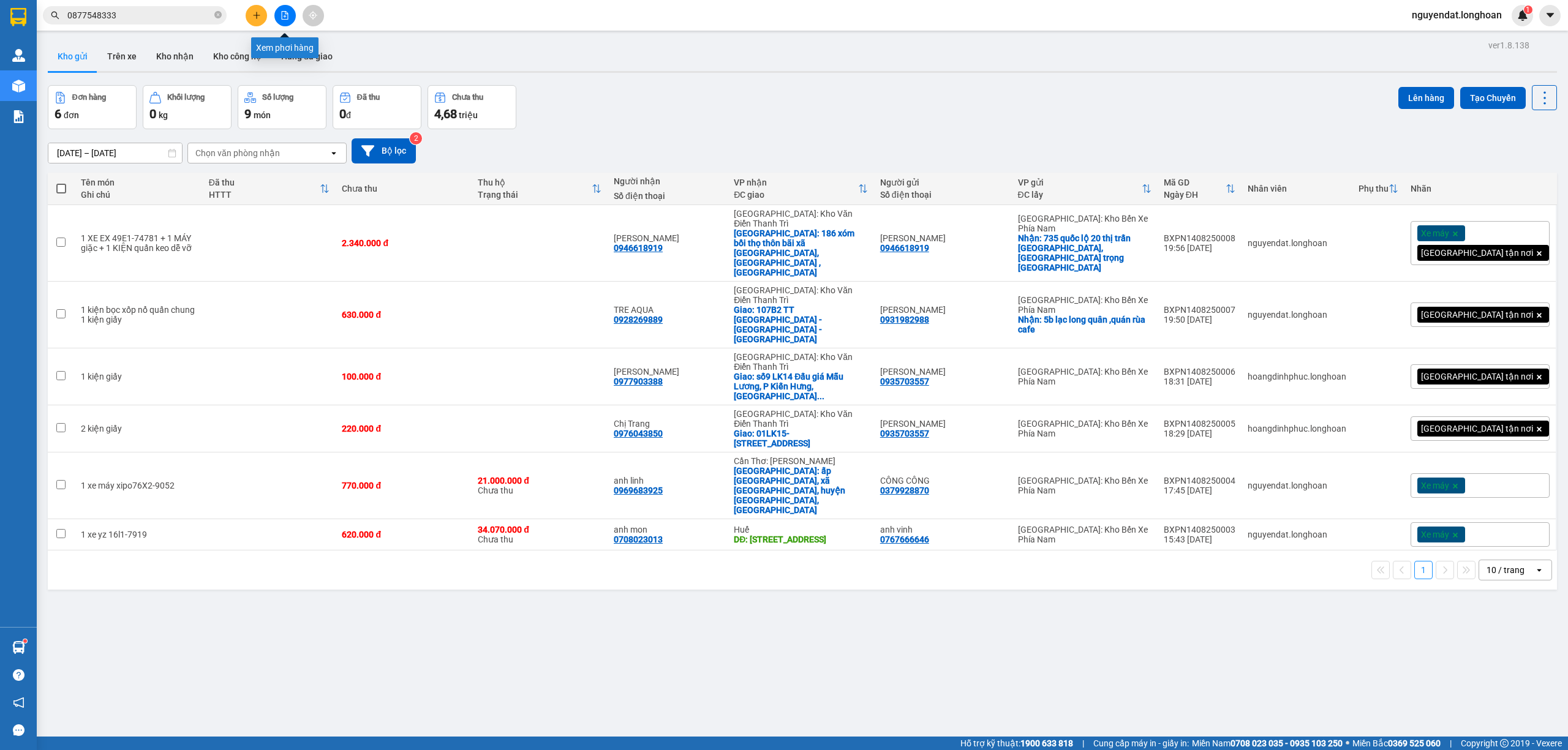
click at [291, 16] on button at bounding box center [285, 15] width 21 height 21
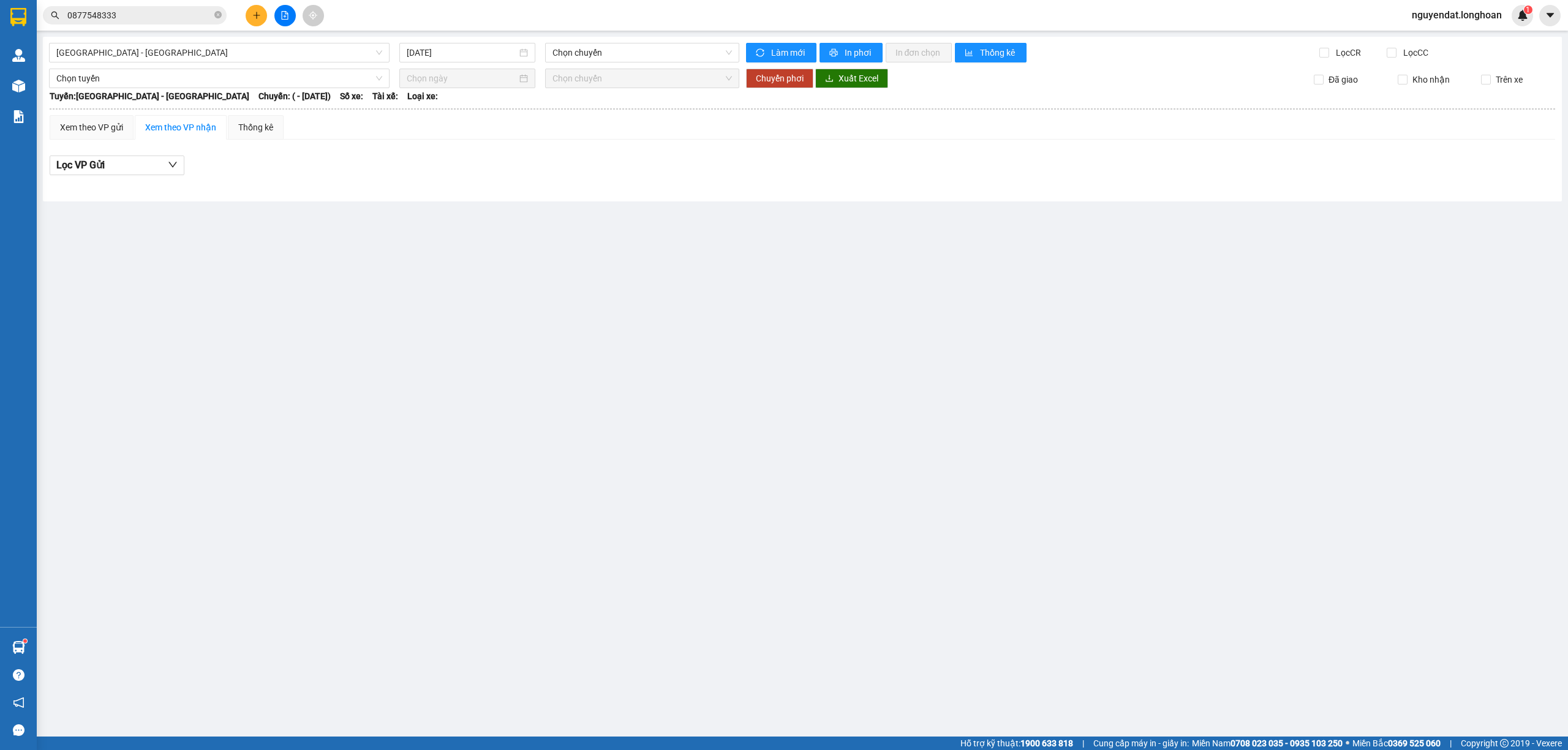
type input "15/08/2025"
click at [265, 45] on span "Hải Phòng - Hà Nội" at bounding box center [219, 52] width 326 height 18
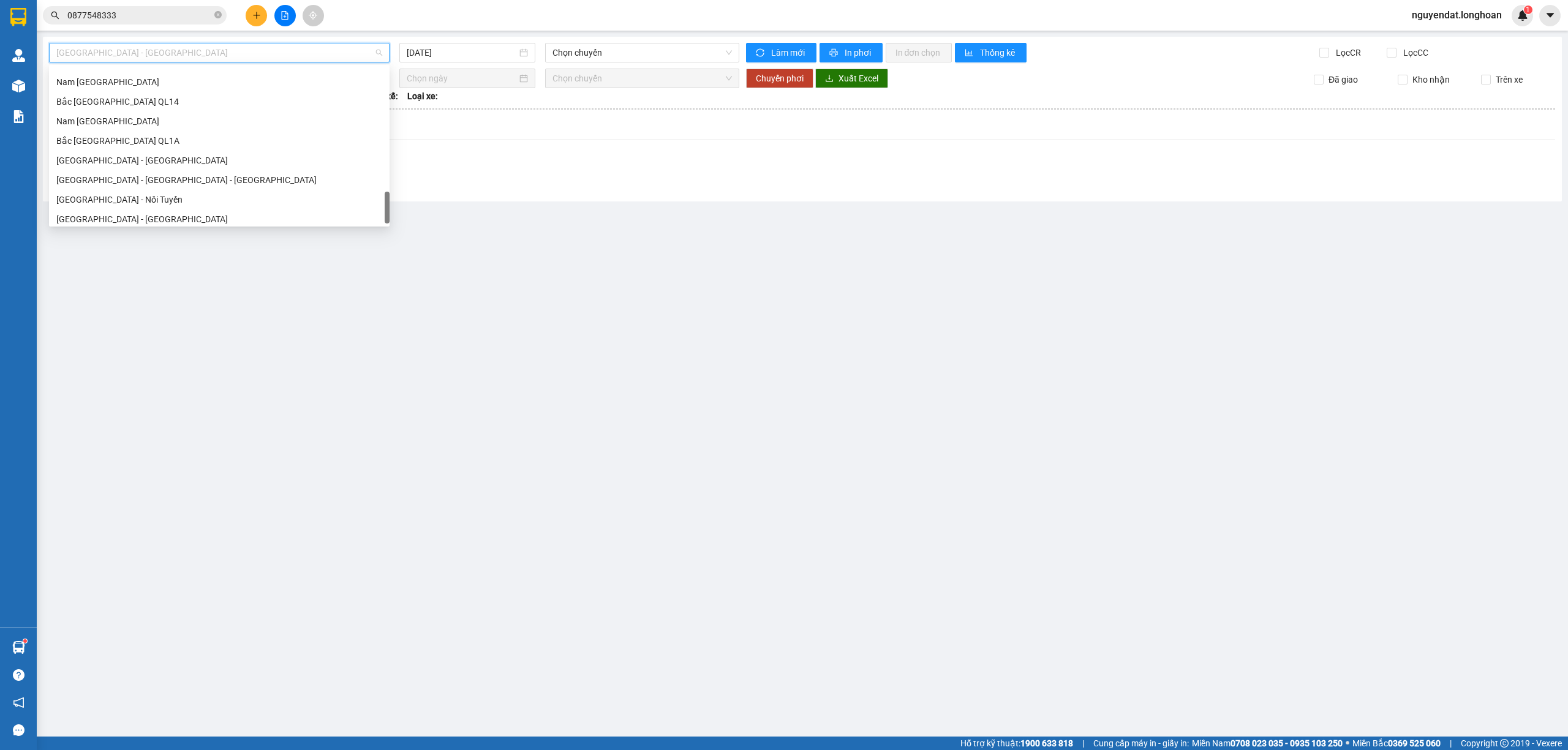
scroll to position [803, 0]
click at [173, 137] on div "Bắc Trung Nam QL1A" at bounding box center [219, 136] width 326 height 13
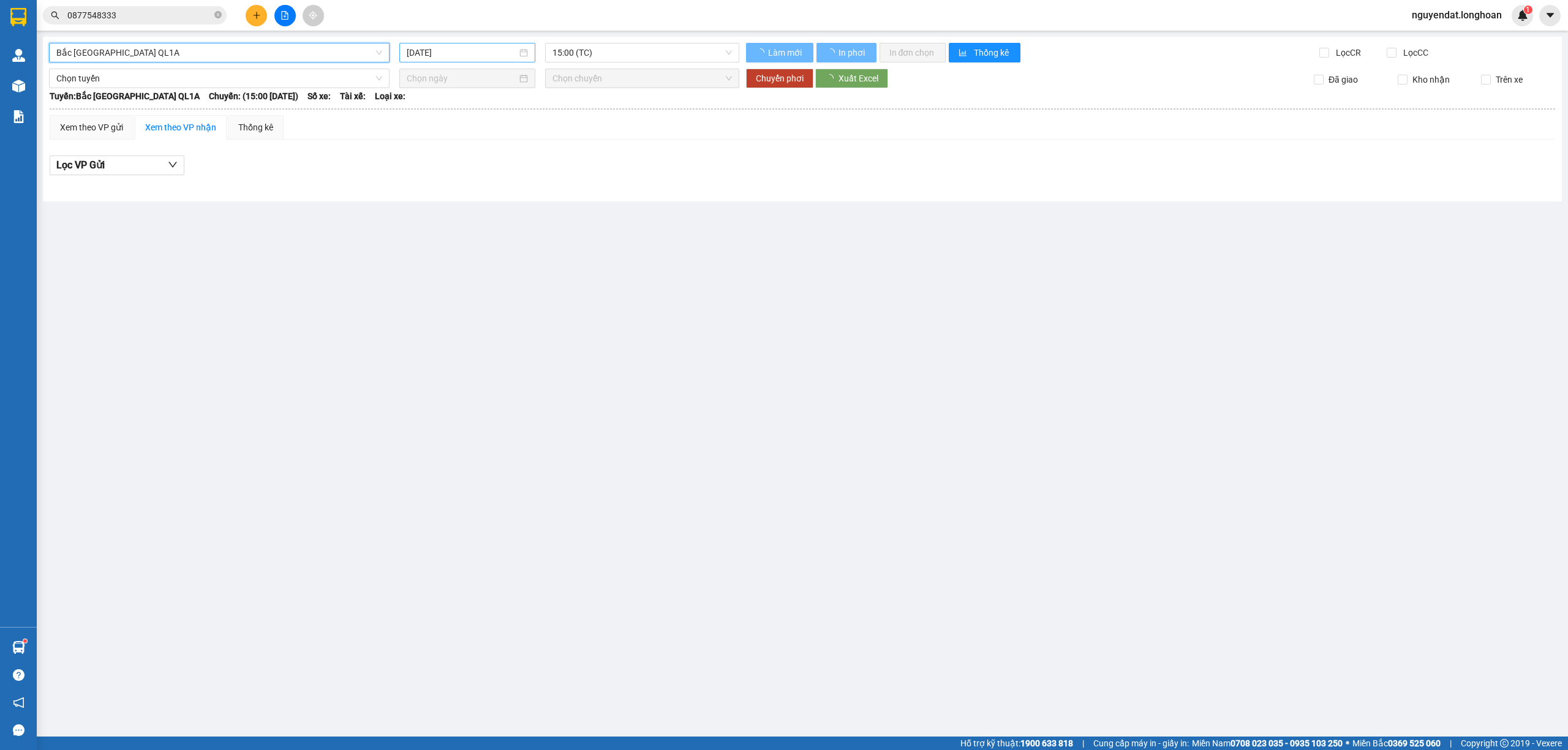
click at [448, 50] on input "15/08/2025" at bounding box center [462, 53] width 111 height 13
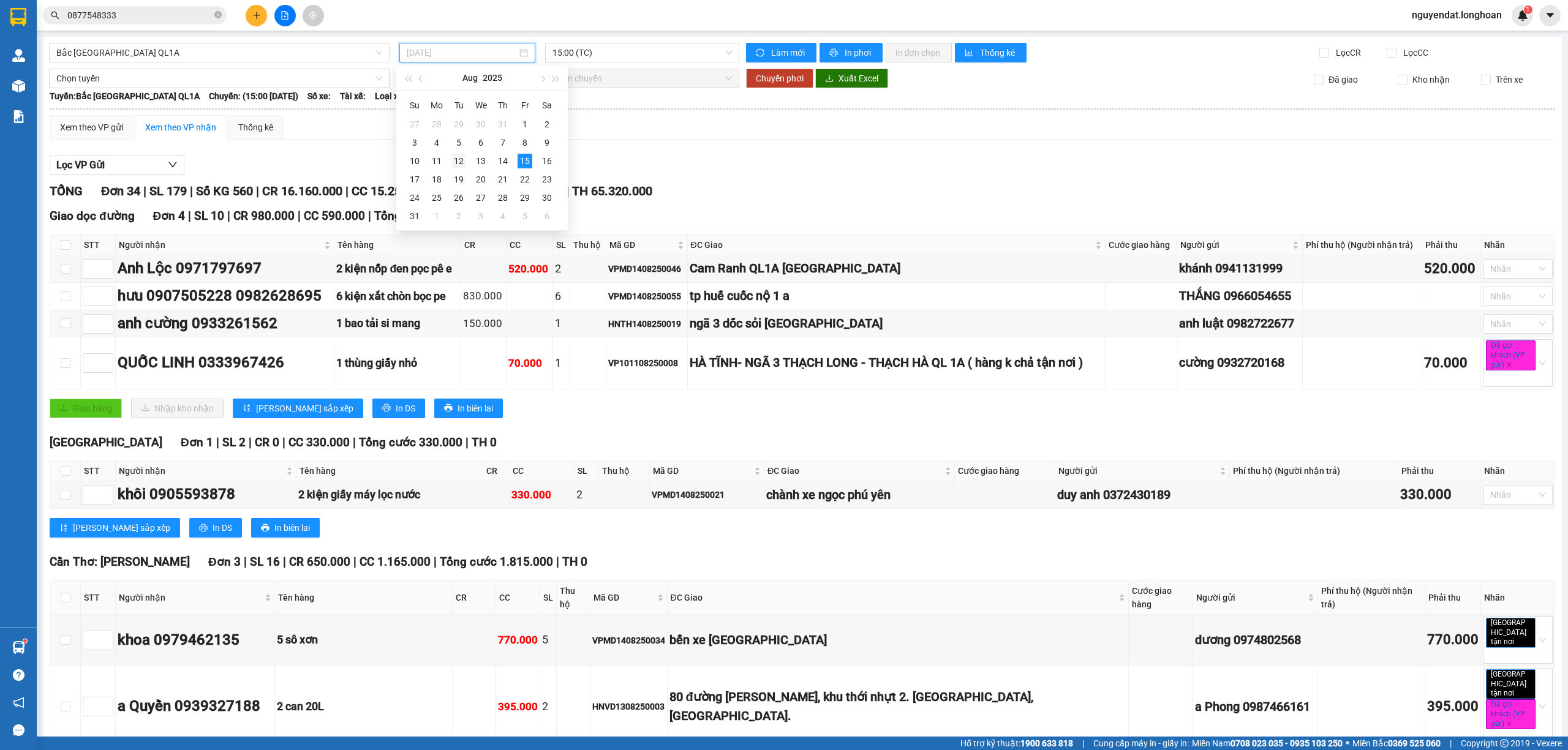
click at [454, 157] on div "12" at bounding box center [459, 161] width 15 height 15
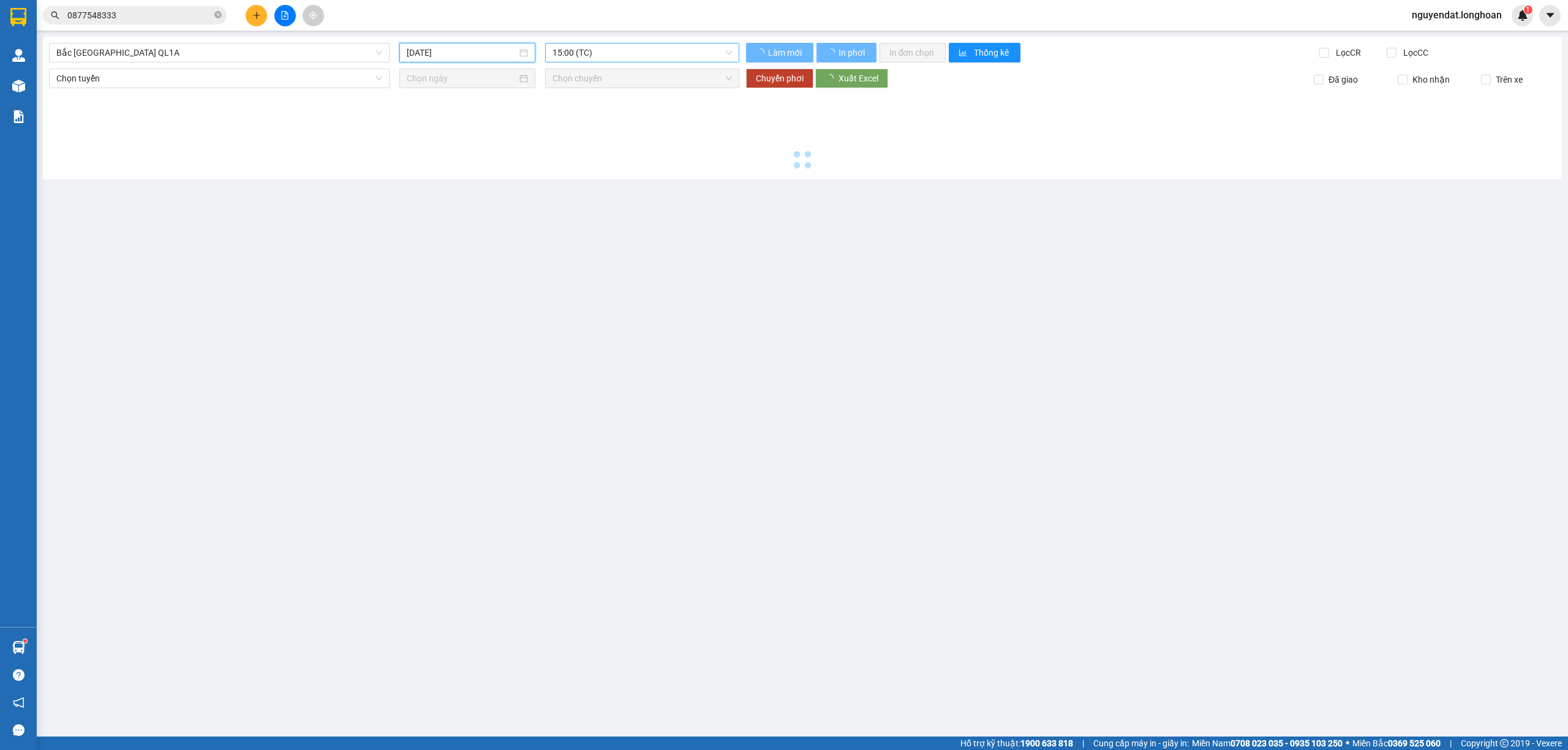
type input "12/08/2025"
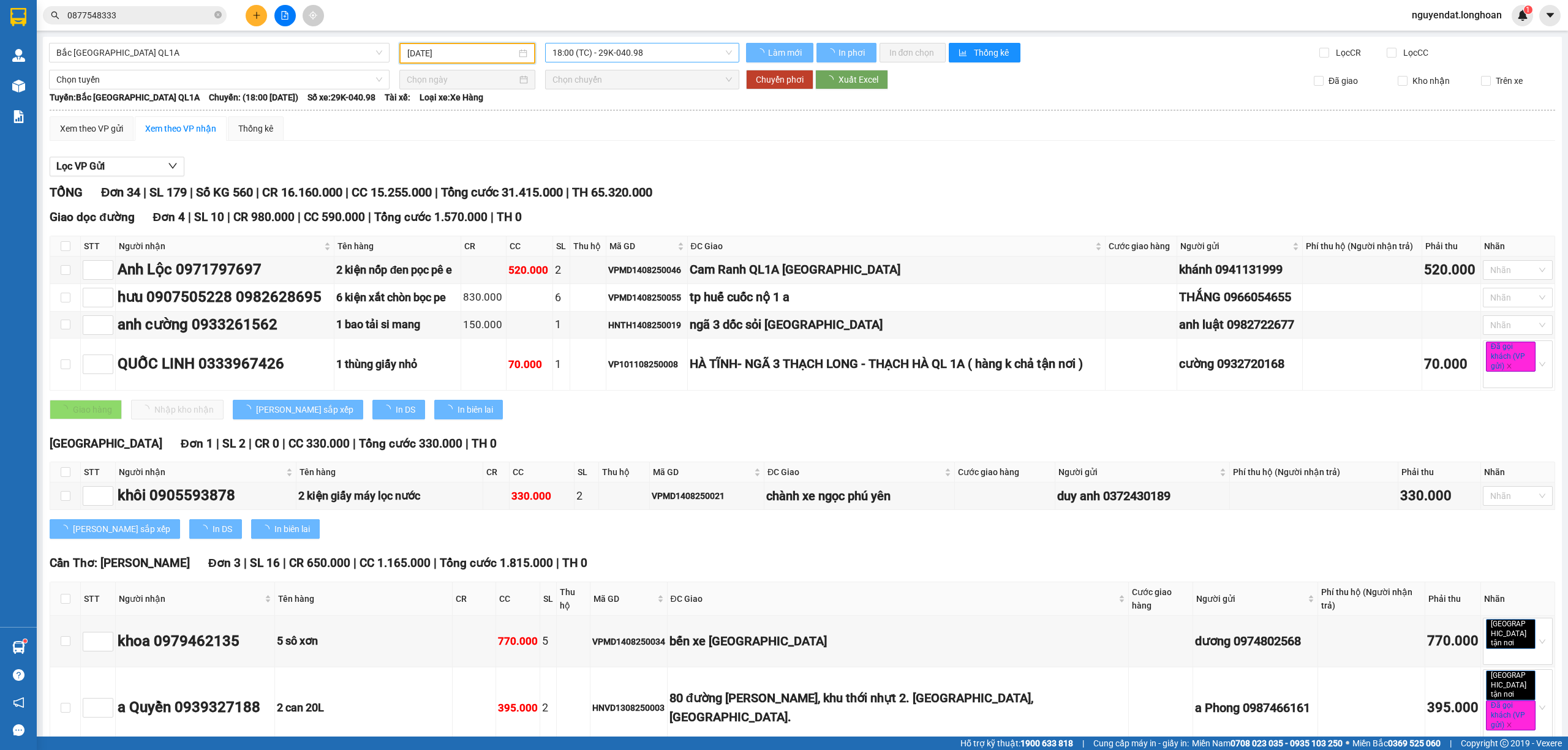
click at [625, 49] on span "18:00 (TC) - 29K-040.98" at bounding box center [643, 52] width 180 height 18
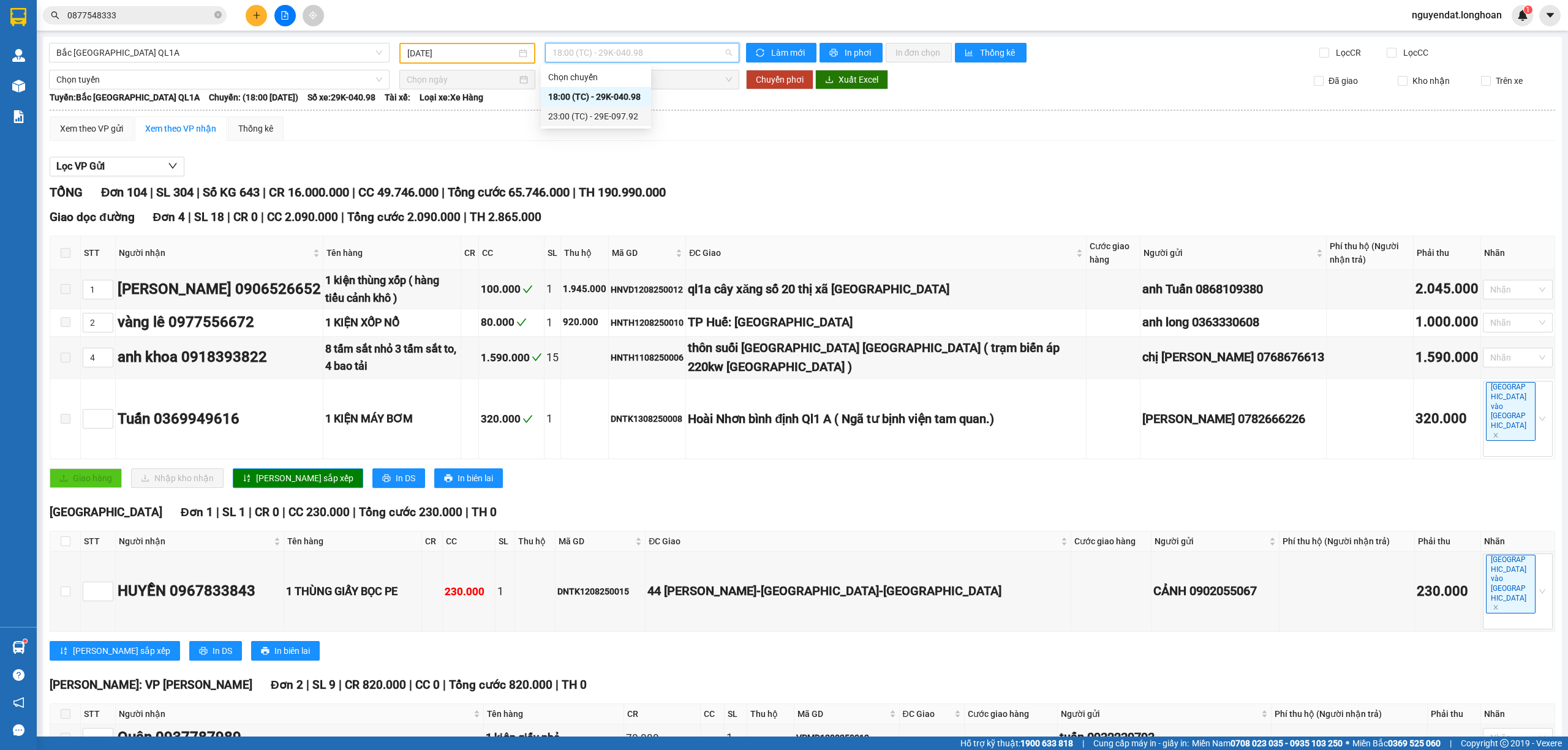
click at [606, 113] on div "23:00 (TC) - 29E-097.92" at bounding box center [596, 117] width 96 height 13
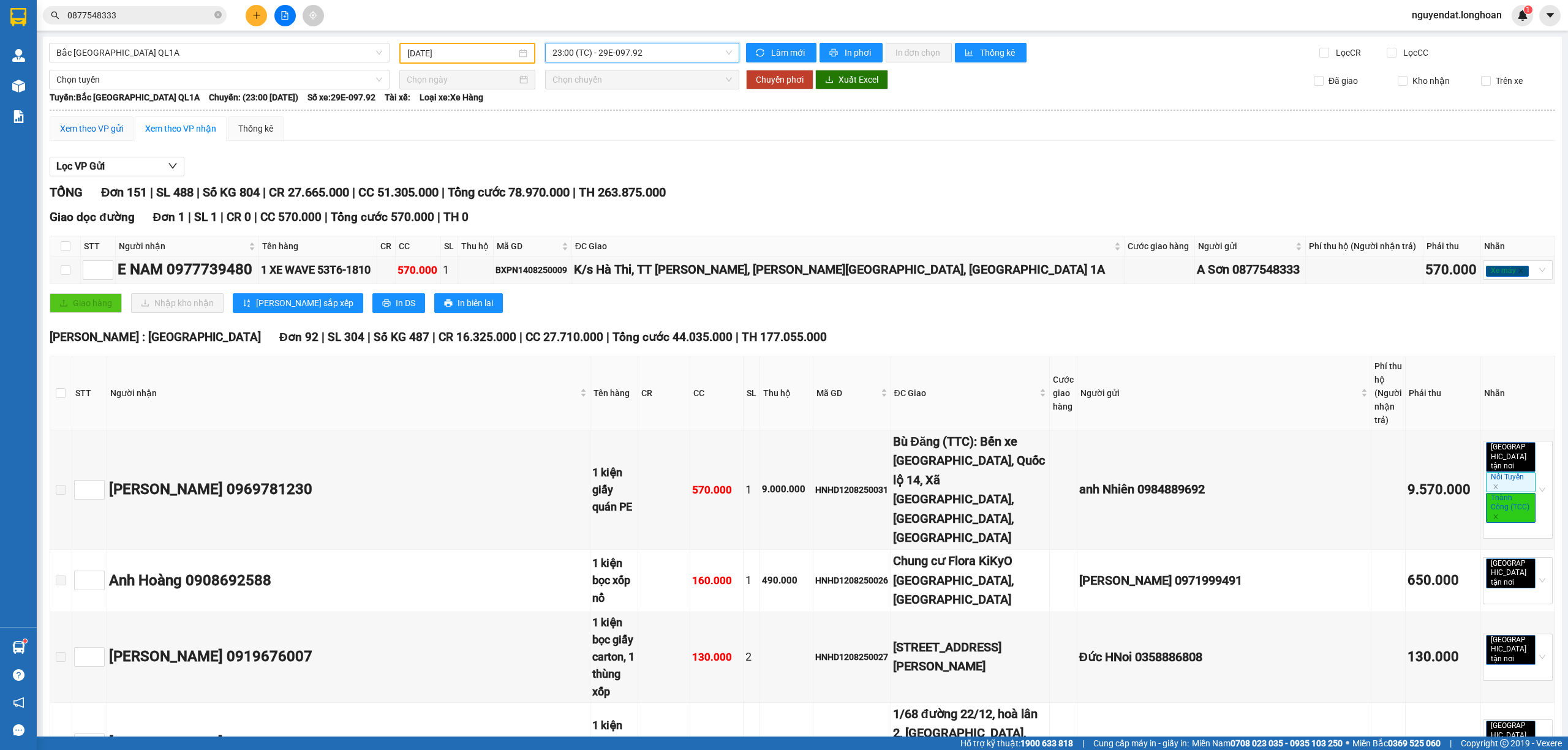
click at [103, 135] on div "Xem theo VP gửi" at bounding box center [92, 129] width 63 height 13
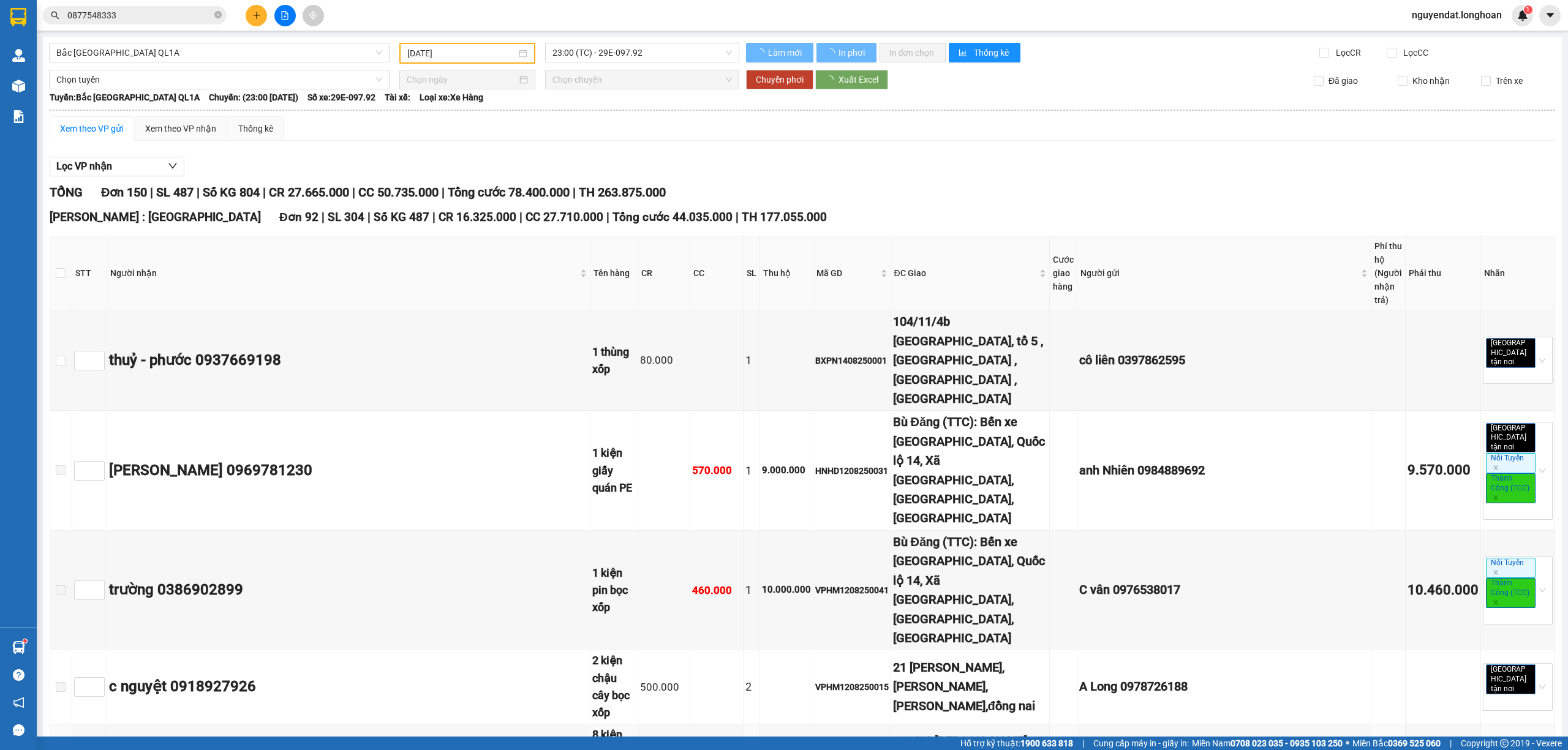
click at [1563, 251] on main "Bắc Trung Nam QL1A 12/08/2025 23:00 (TC) - 29E-097.92 Làm mới In phơi In đơn ch…" at bounding box center [784, 368] width 1568 height 737
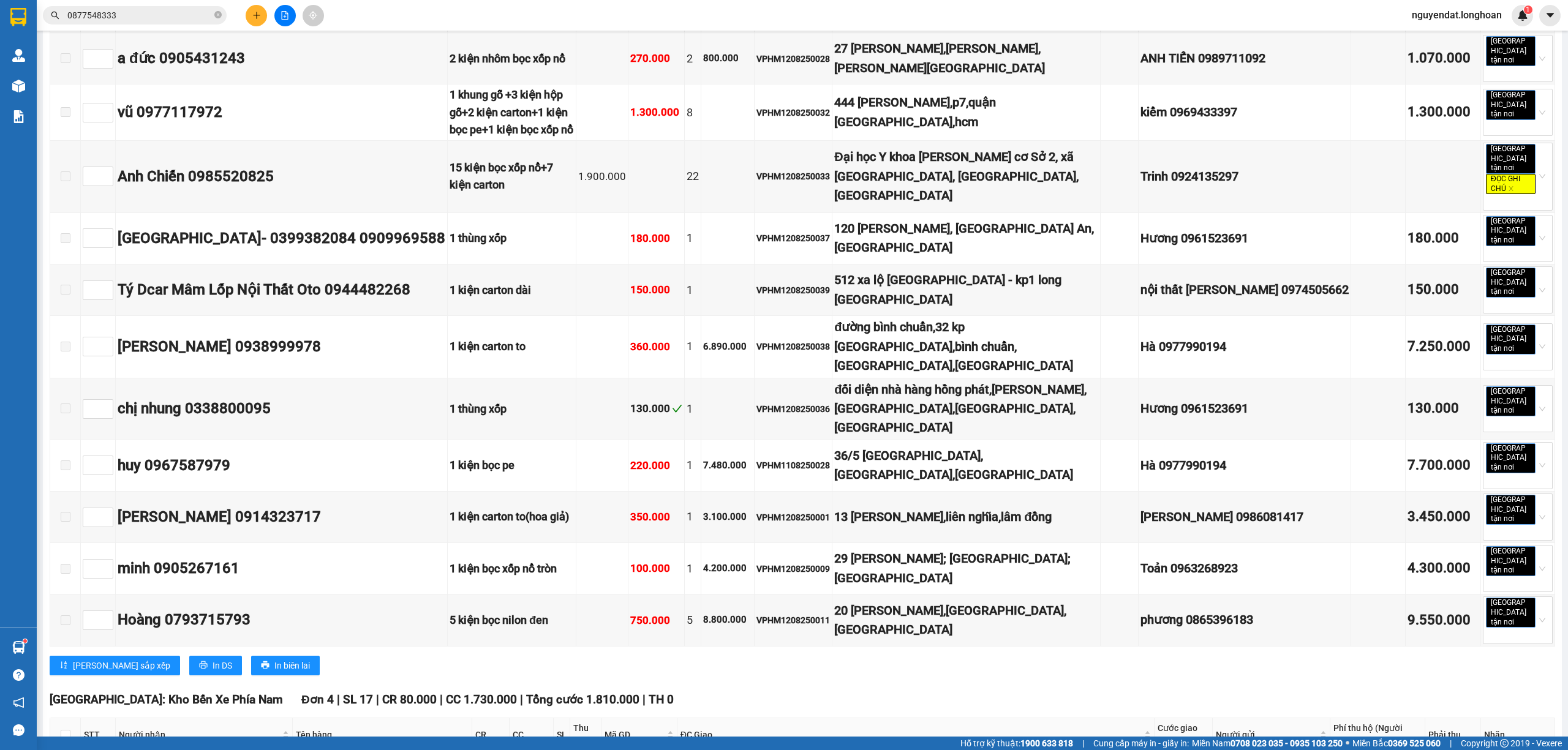
scroll to position [2255, 0]
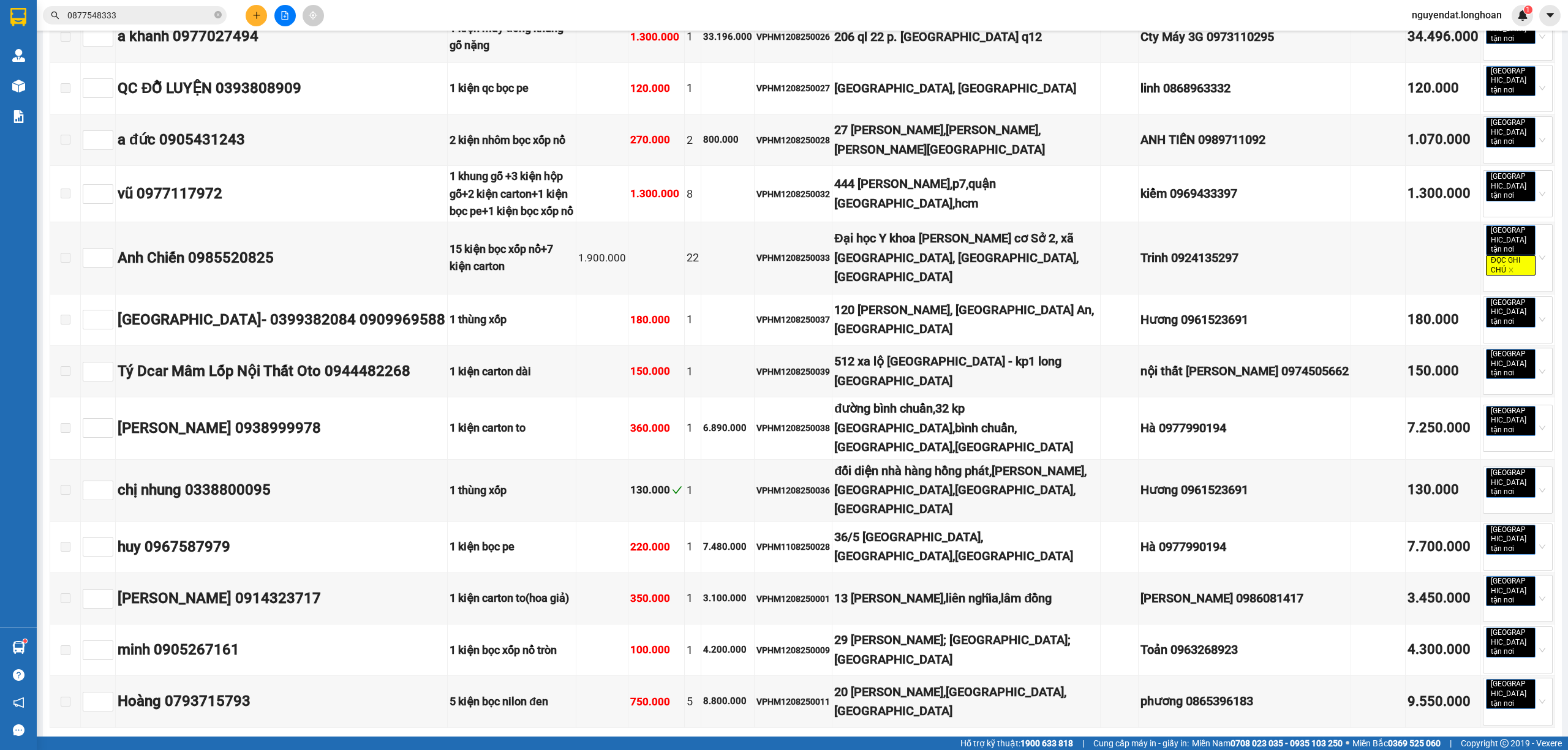
checkbox input "true"
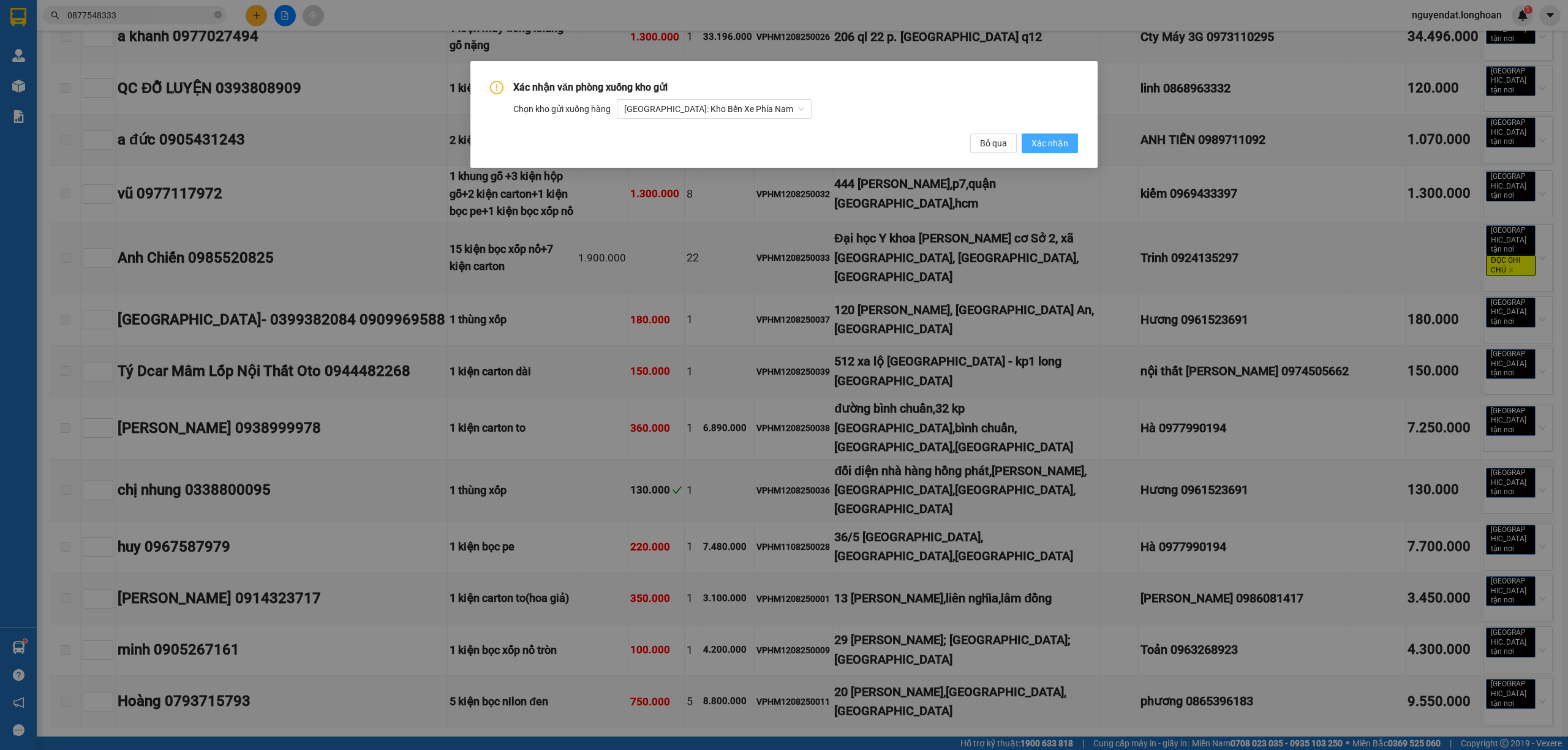
click at [1038, 145] on span "Xác nhận" at bounding box center [1049, 143] width 37 height 13
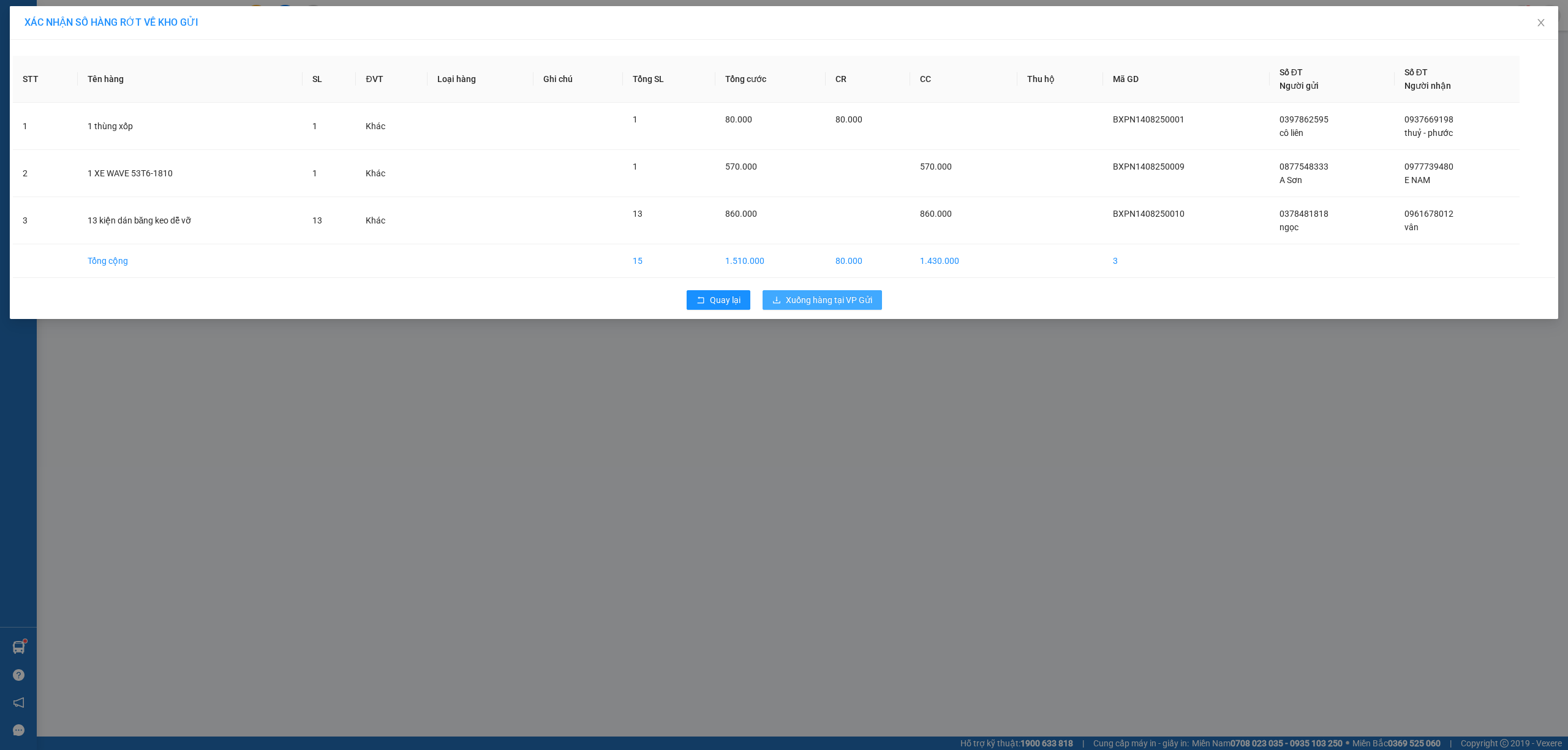
click at [822, 302] on span "Xuống hàng tại VP Gửi" at bounding box center [829, 300] width 86 height 13
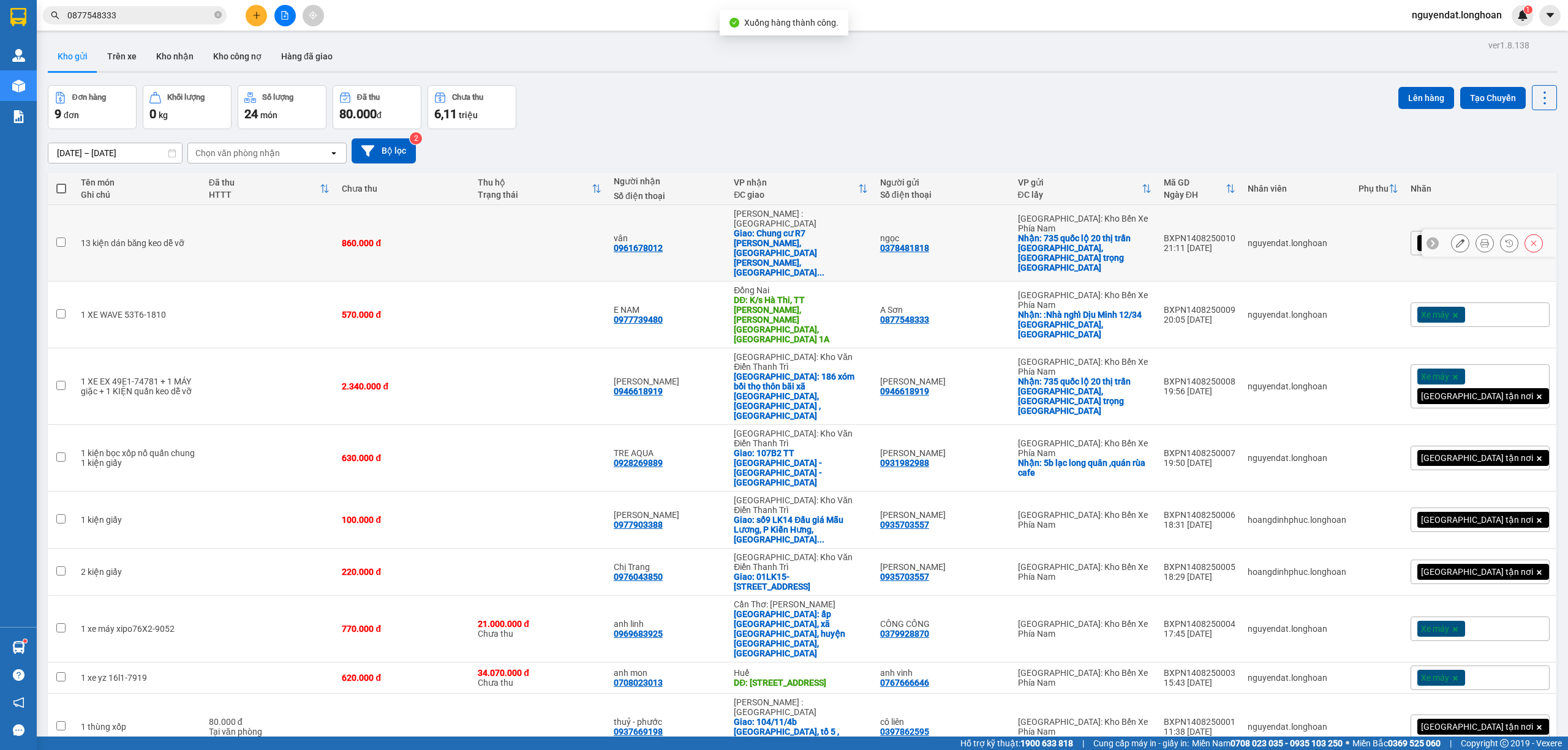
click at [275, 230] on td at bounding box center [269, 243] width 133 height 76
checkbox input "true"
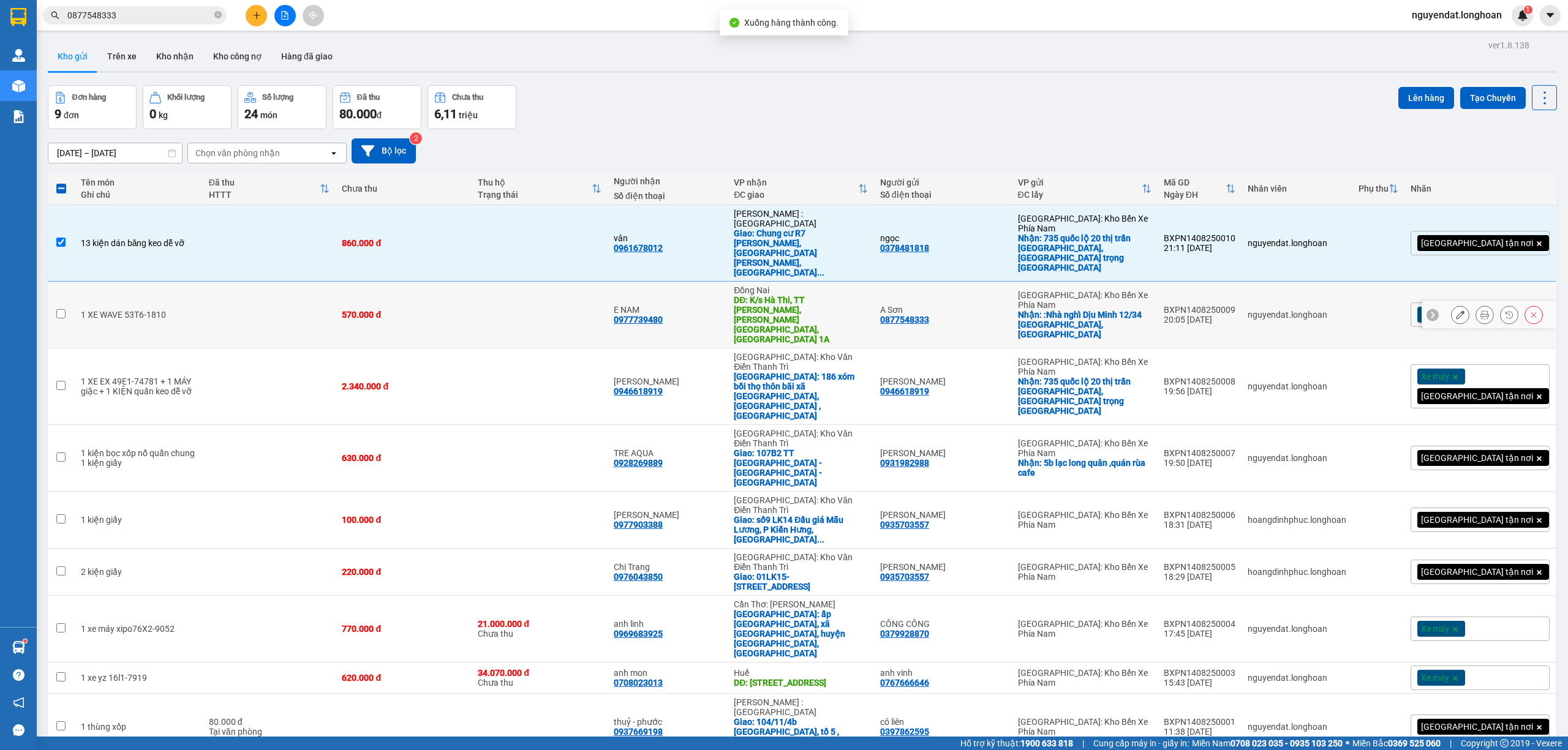
click at [249, 281] on td at bounding box center [269, 315] width 133 height 67
checkbox input "true"
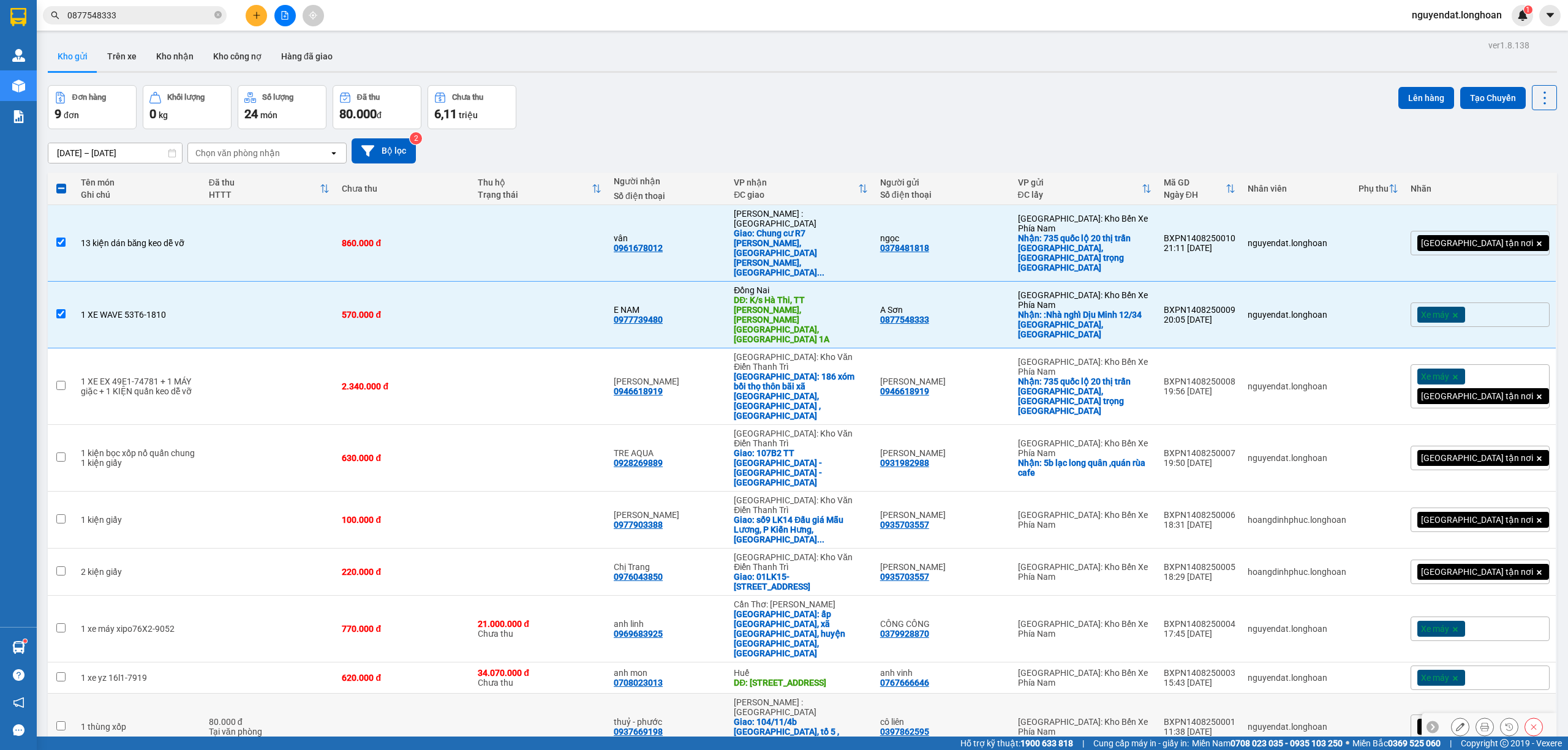
click at [268, 727] on div "Tại văn phòng" at bounding box center [269, 731] width 121 height 10
checkbox input "true"
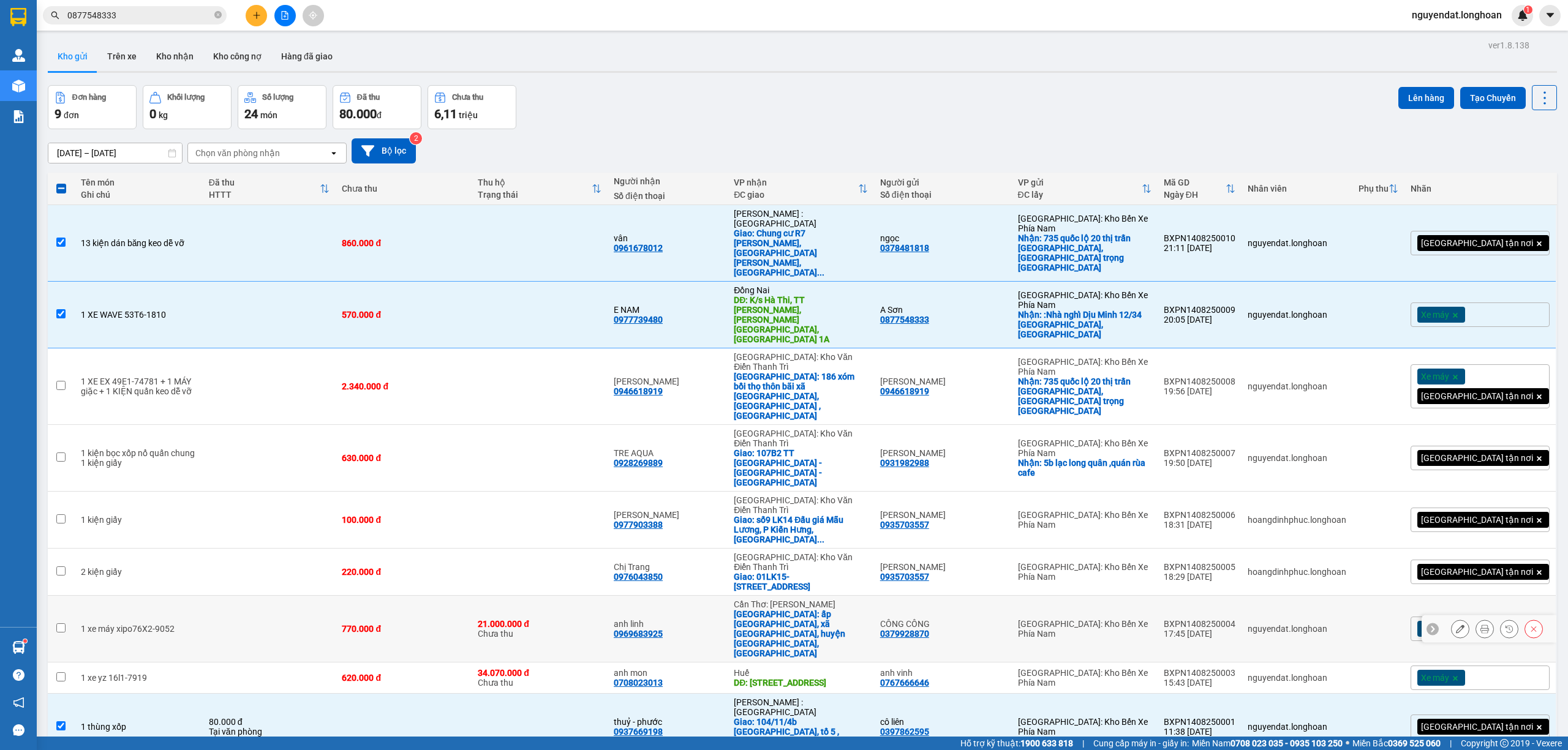
click at [253, 595] on td at bounding box center [269, 629] width 133 height 67
checkbox input "true"
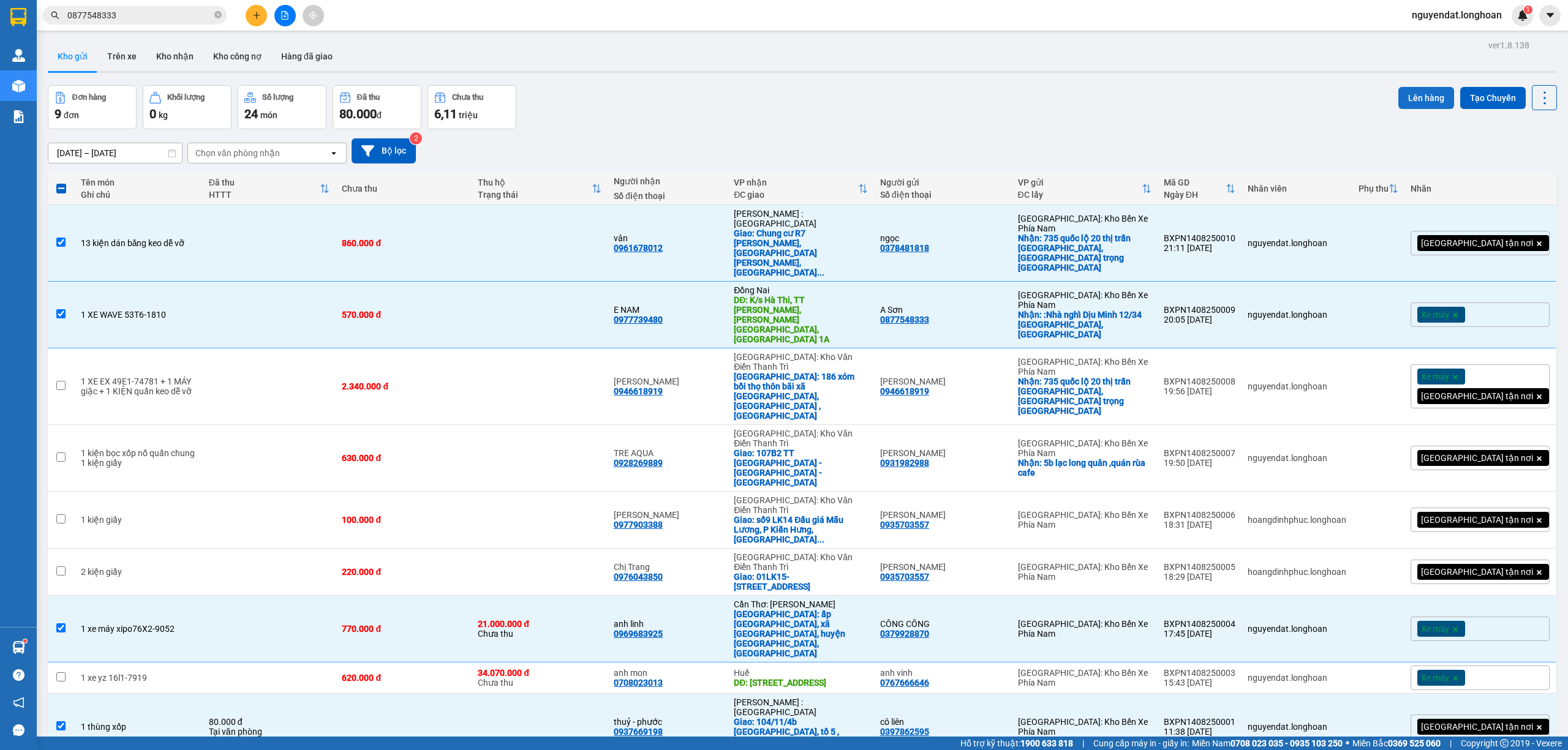
click at [1402, 94] on button "Lên hàng" at bounding box center [1426, 98] width 56 height 22
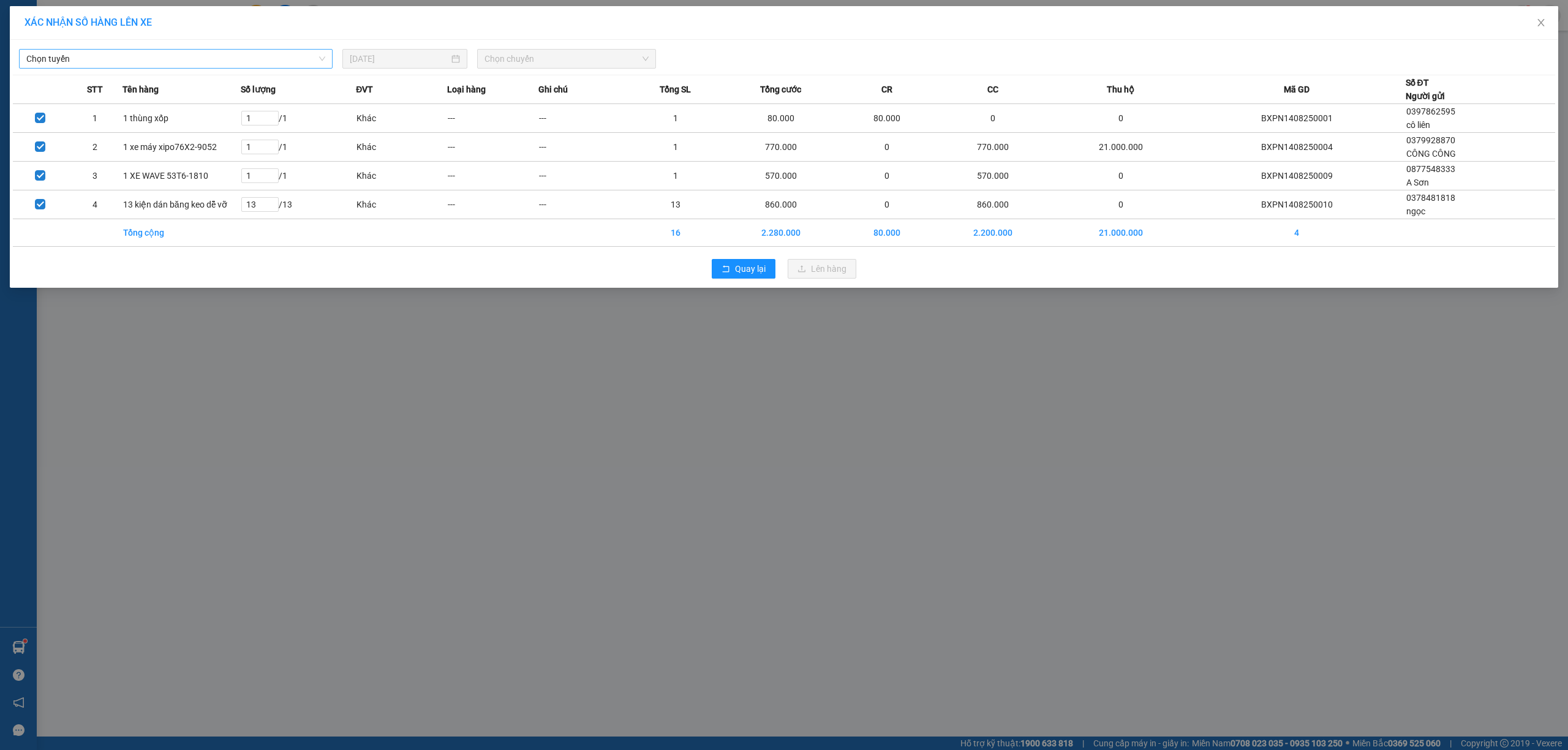
click at [186, 55] on span "Chọn tuyến" at bounding box center [176, 58] width 299 height 18
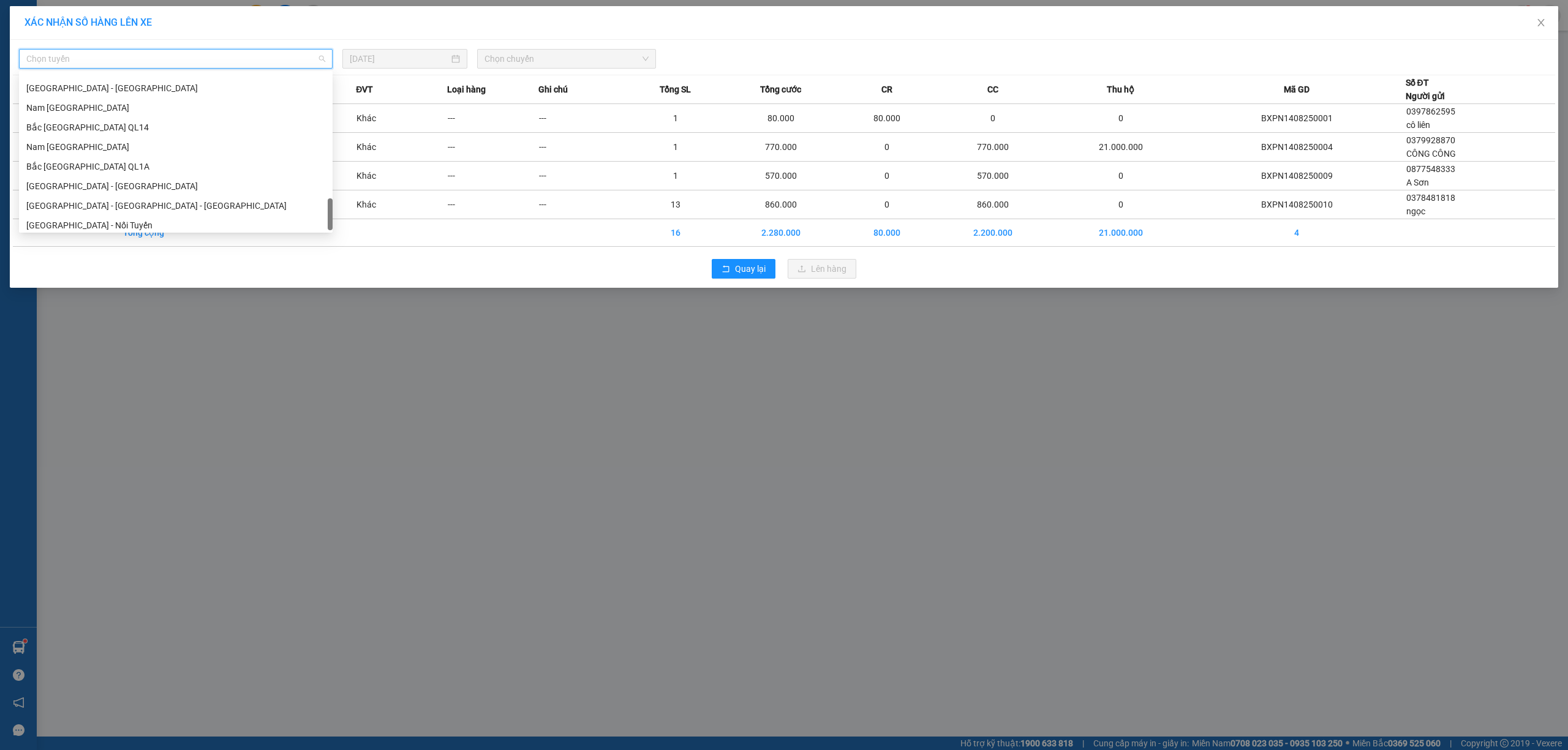
scroll to position [803, 0]
click at [157, 149] on div "Bắc Trung Nam QL1A" at bounding box center [176, 141] width 314 height 19
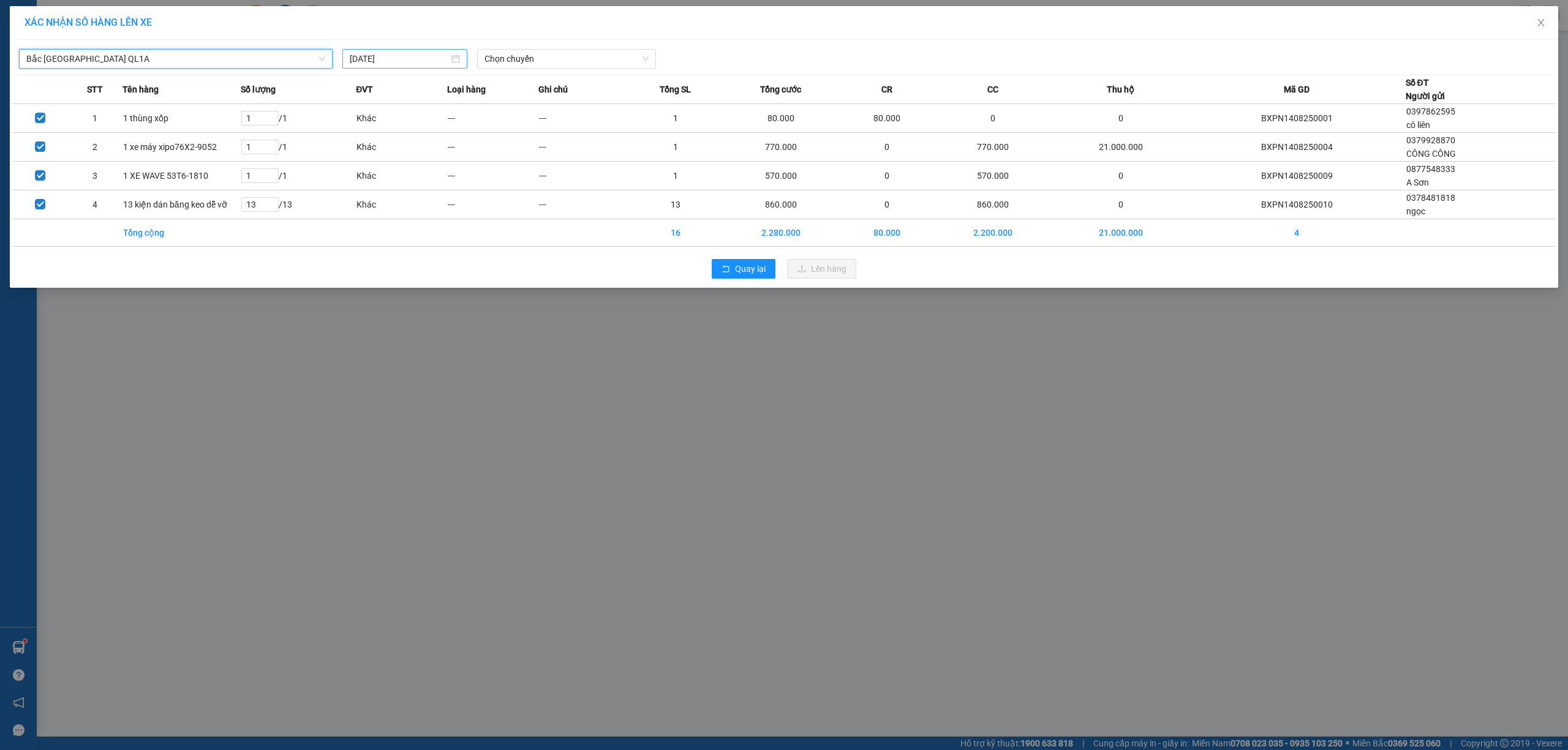
click at [390, 56] on input "14/08/2025" at bounding box center [399, 59] width 99 height 13
click at [432, 163] on div "13" at bounding box center [427, 167] width 15 height 15
type input "13/08/2025"
click at [523, 57] on span "Chọn chuyến" at bounding box center [566, 58] width 164 height 18
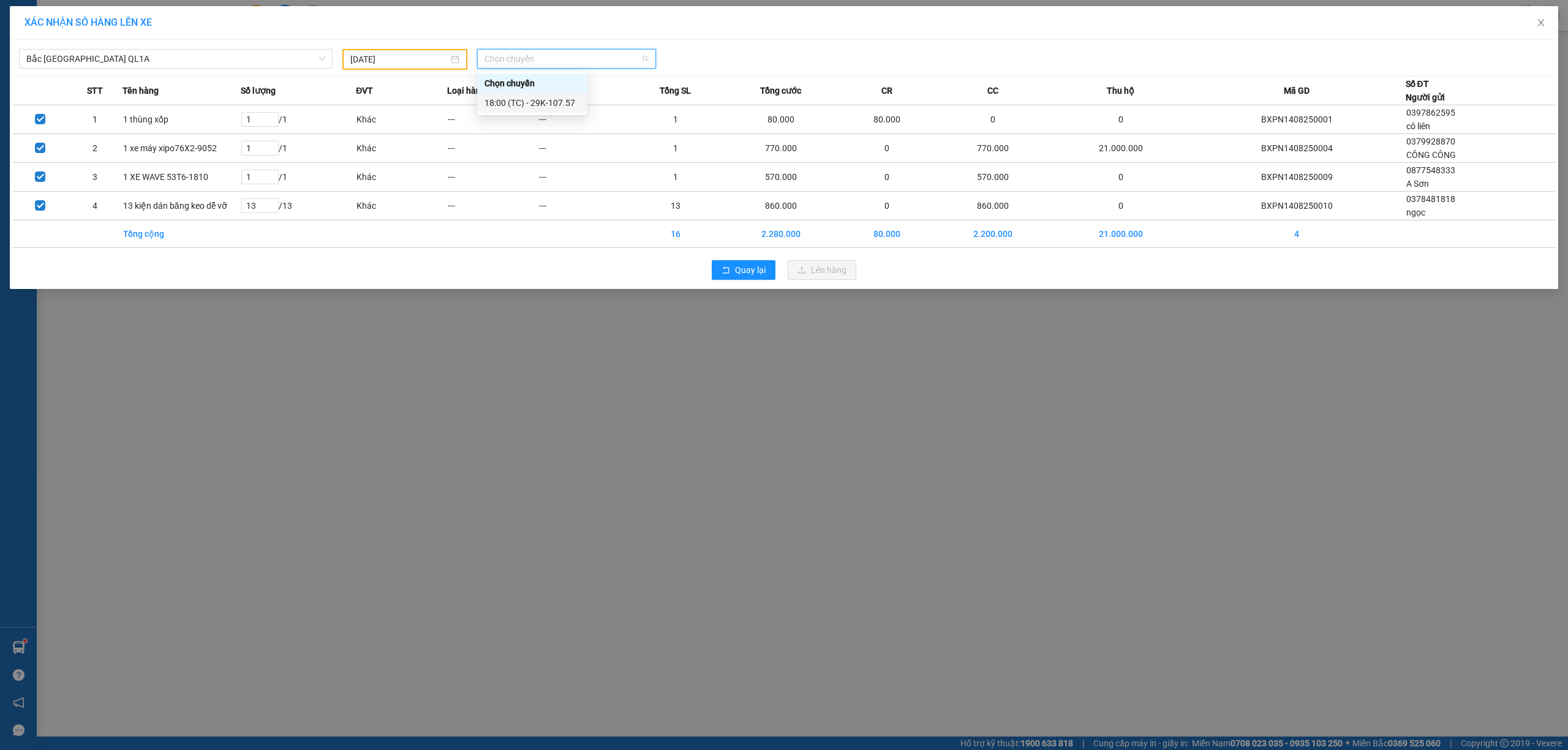
click at [525, 99] on div "18:00 (TC) - 29K-107.57" at bounding box center [532, 103] width 96 height 13
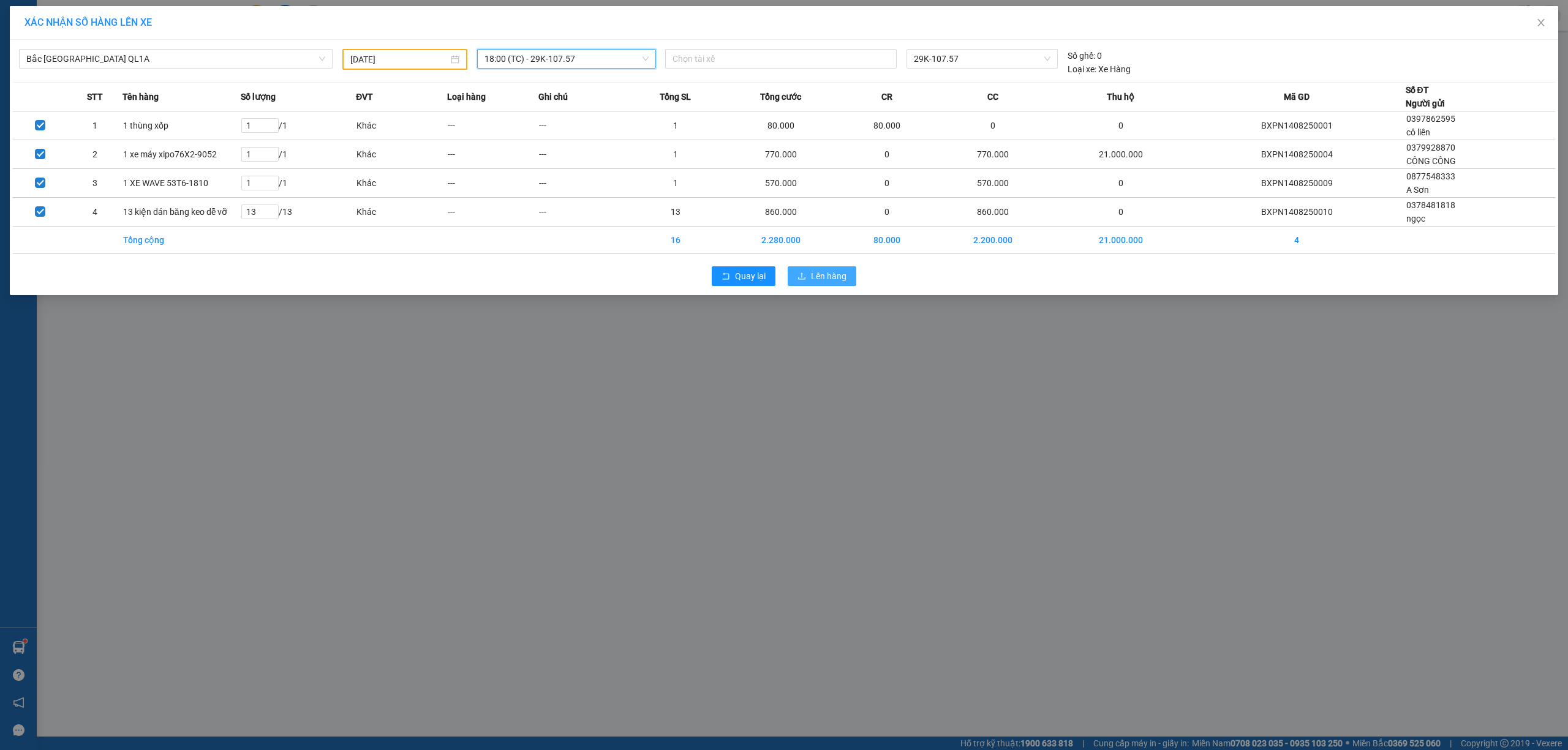
click at [832, 275] on span "Lên hàng" at bounding box center [828, 276] width 36 height 13
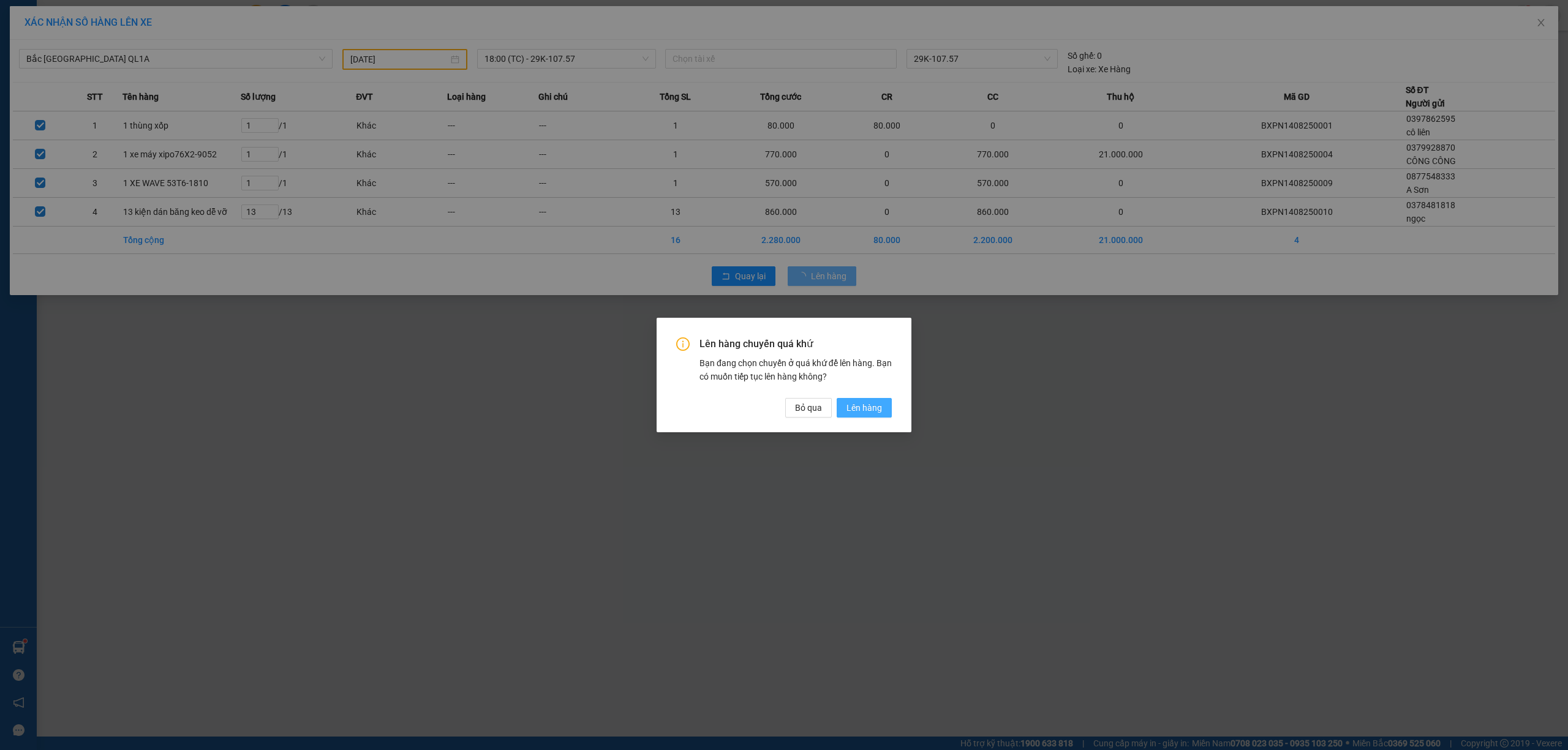
click at [854, 410] on span "Lên hàng" at bounding box center [864, 408] width 36 height 13
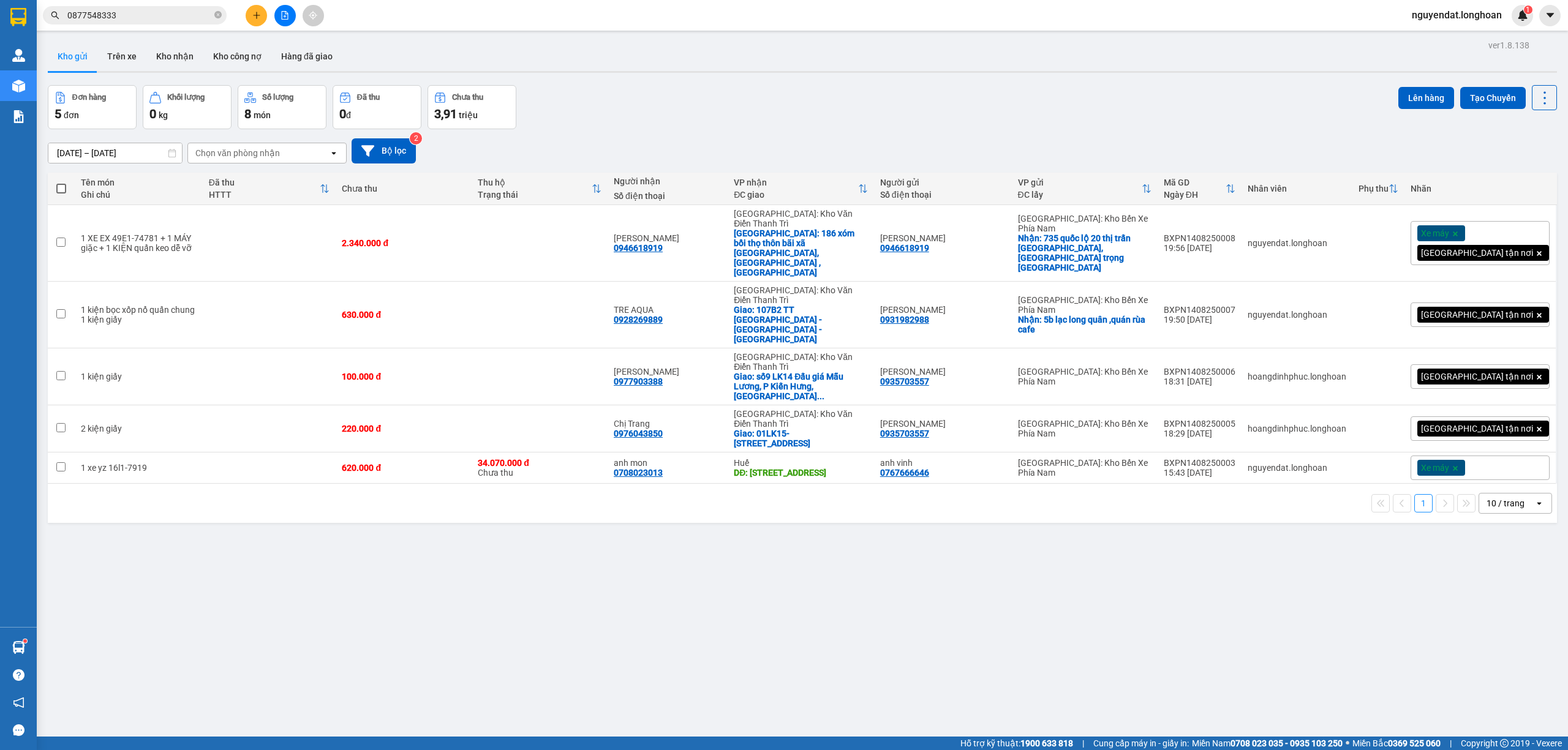
drag, startPoint x: 1079, startPoint y: 147, endPoint x: 1090, endPoint y: 130, distance: 20.2
click at [1079, 146] on div "01/07/2025 – 14/08/2025 Press the down arrow key to interact with the calendar …" at bounding box center [802, 151] width 1509 height 25
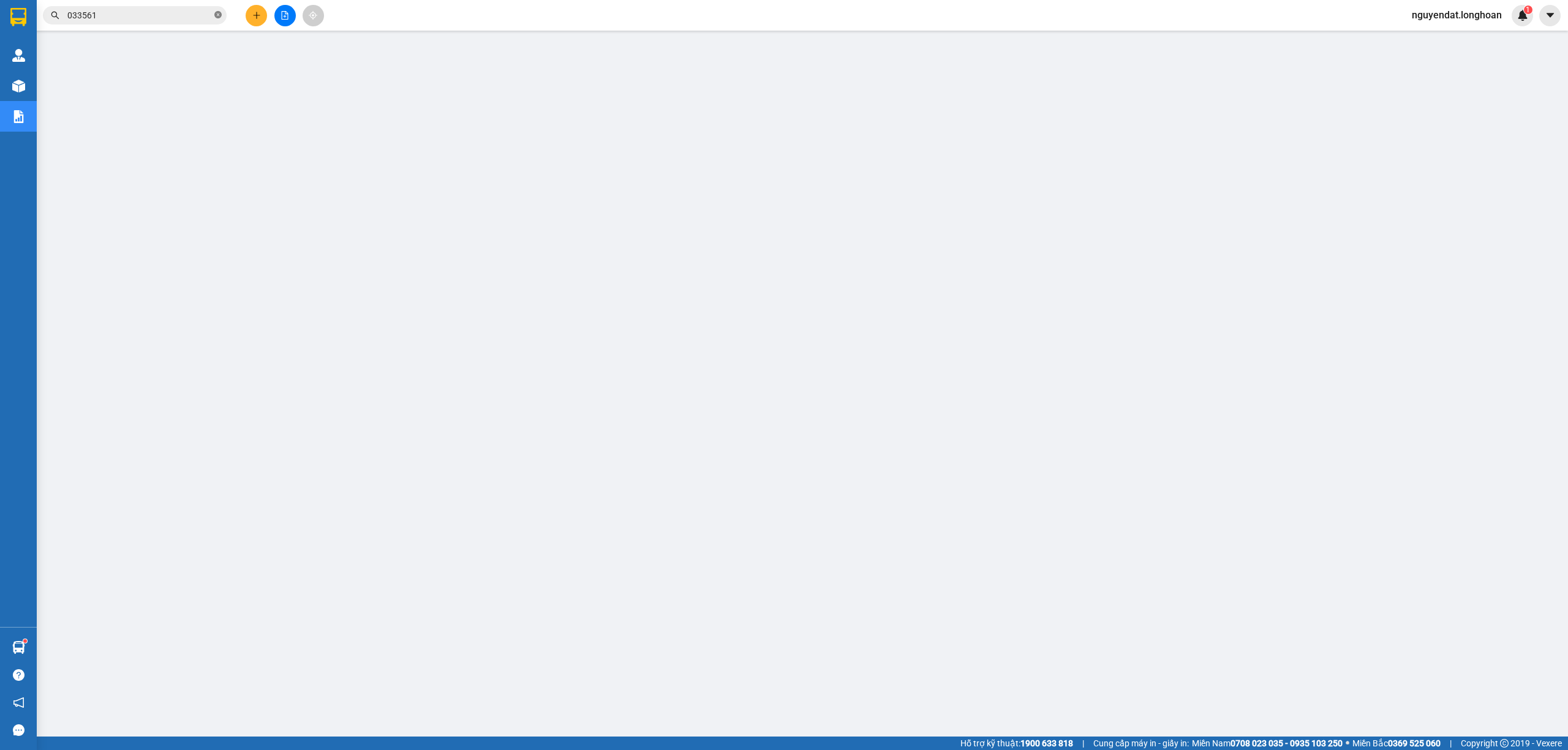
click at [220, 15] on icon "close-circle" at bounding box center [218, 14] width 7 height 7
click at [212, 13] on span at bounding box center [135, 15] width 184 height 18
click at [211, 13] on input "text" at bounding box center [140, 15] width 145 height 13
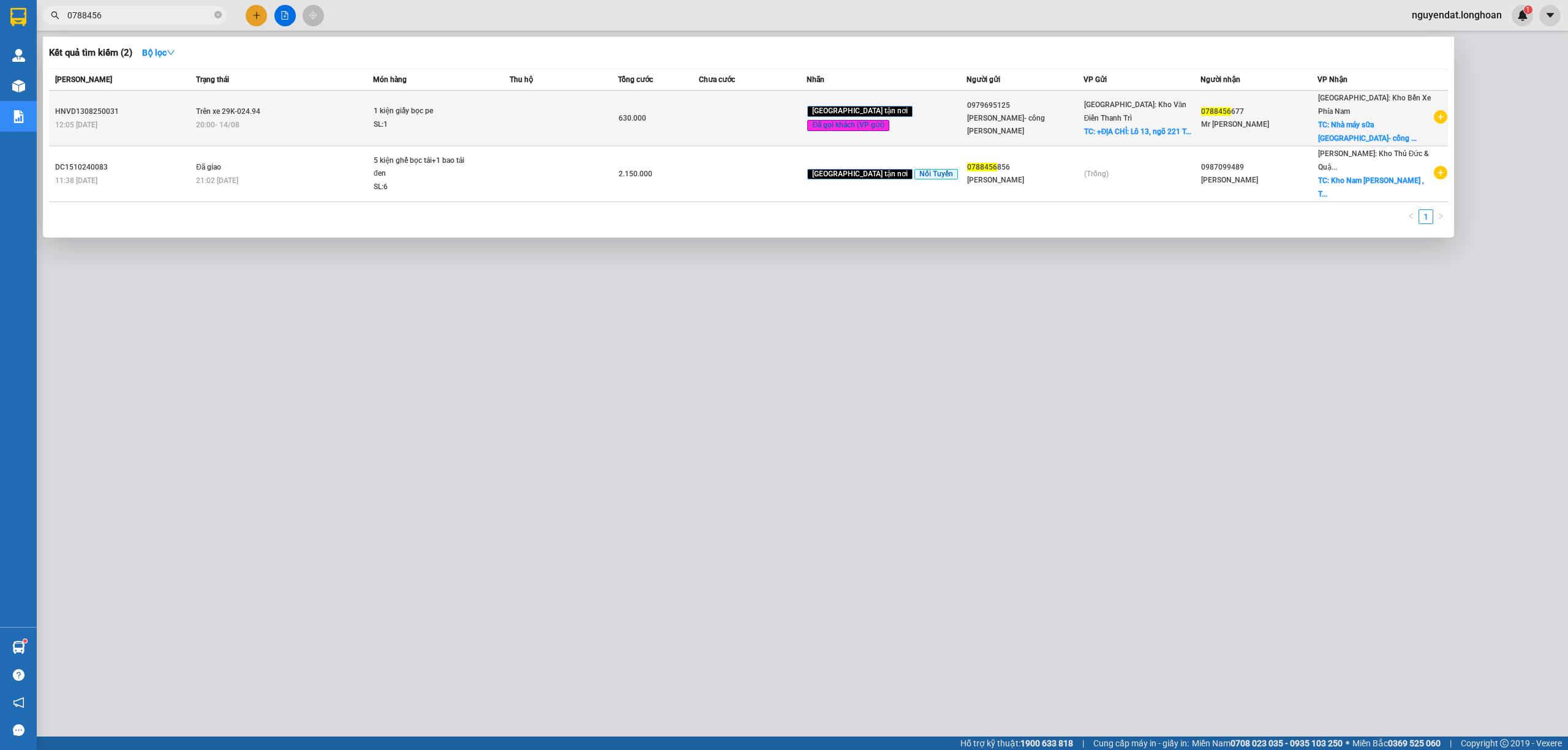
type input "0788456"
click at [219, 101] on td "Trên xe 29K-024.94 20:00 - 14/08" at bounding box center [283, 118] width 180 height 56
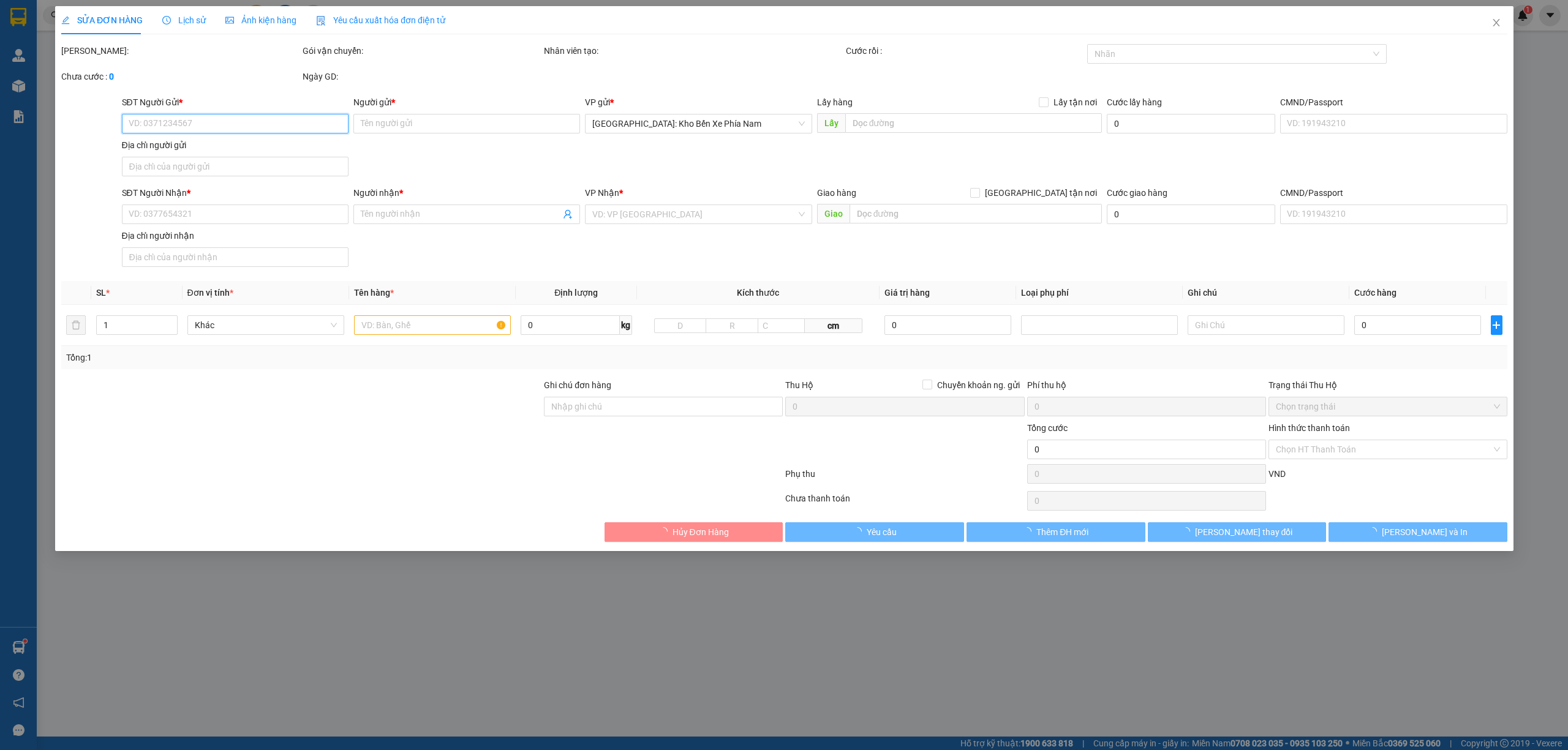
type input "0979695125"
type input "[PERSON_NAME]- công [PERSON_NAME]"
checkbox input "true"
type input "+ĐỊA CHỈ: Lô 13, ngõ 221 Trung Kính, Yên Hòa, Hà Nội"
type input "100.000"
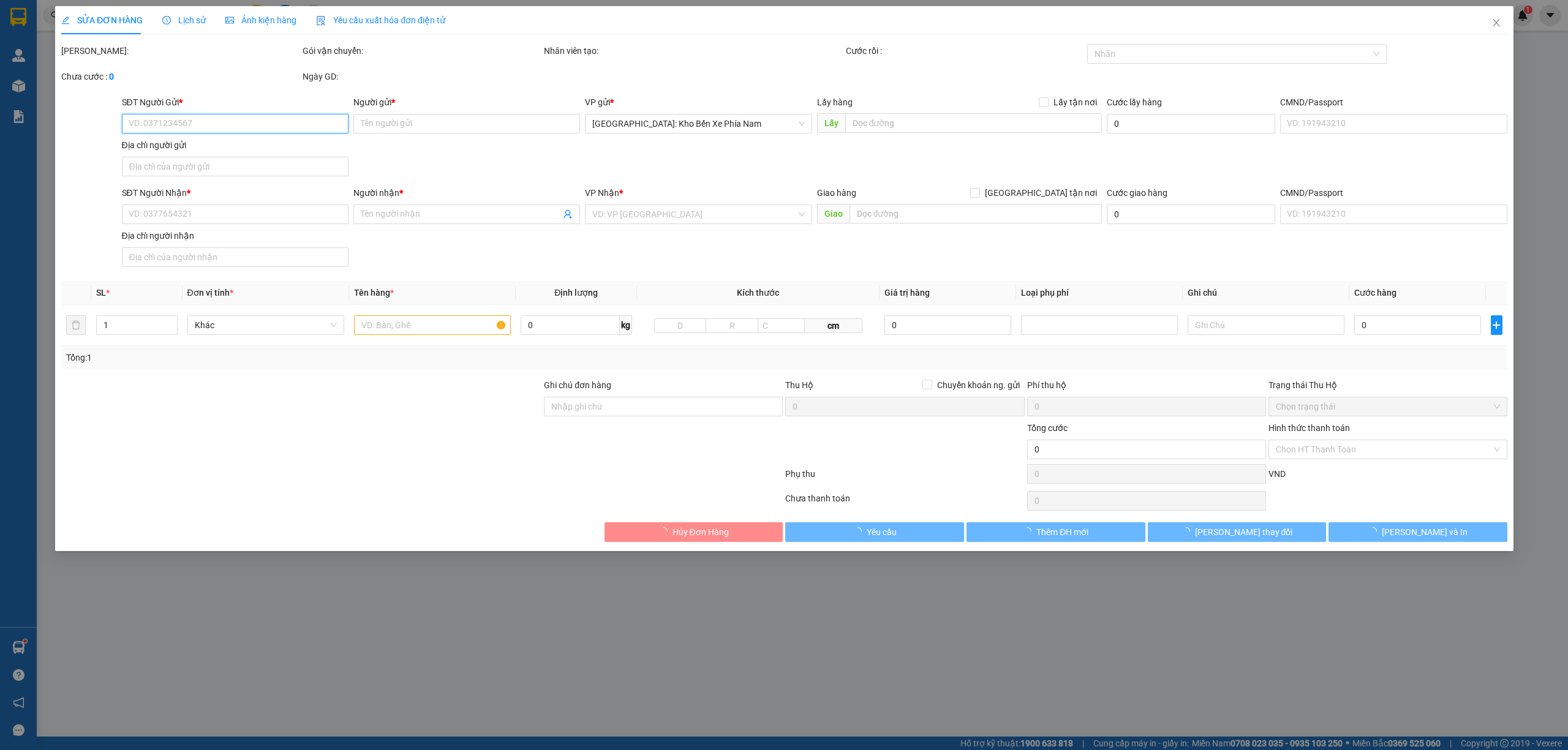
type input "0788456677"
type input "Mr [PERSON_NAME]"
checkbox input "true"
type input "Nhà máy sữa Đà Lạt- cổng chính- Xã Tu Tra, Đơn Dương, Lâm Đồng"
type input "hàng giao nguyên kiện, hư vỡ ko đền"
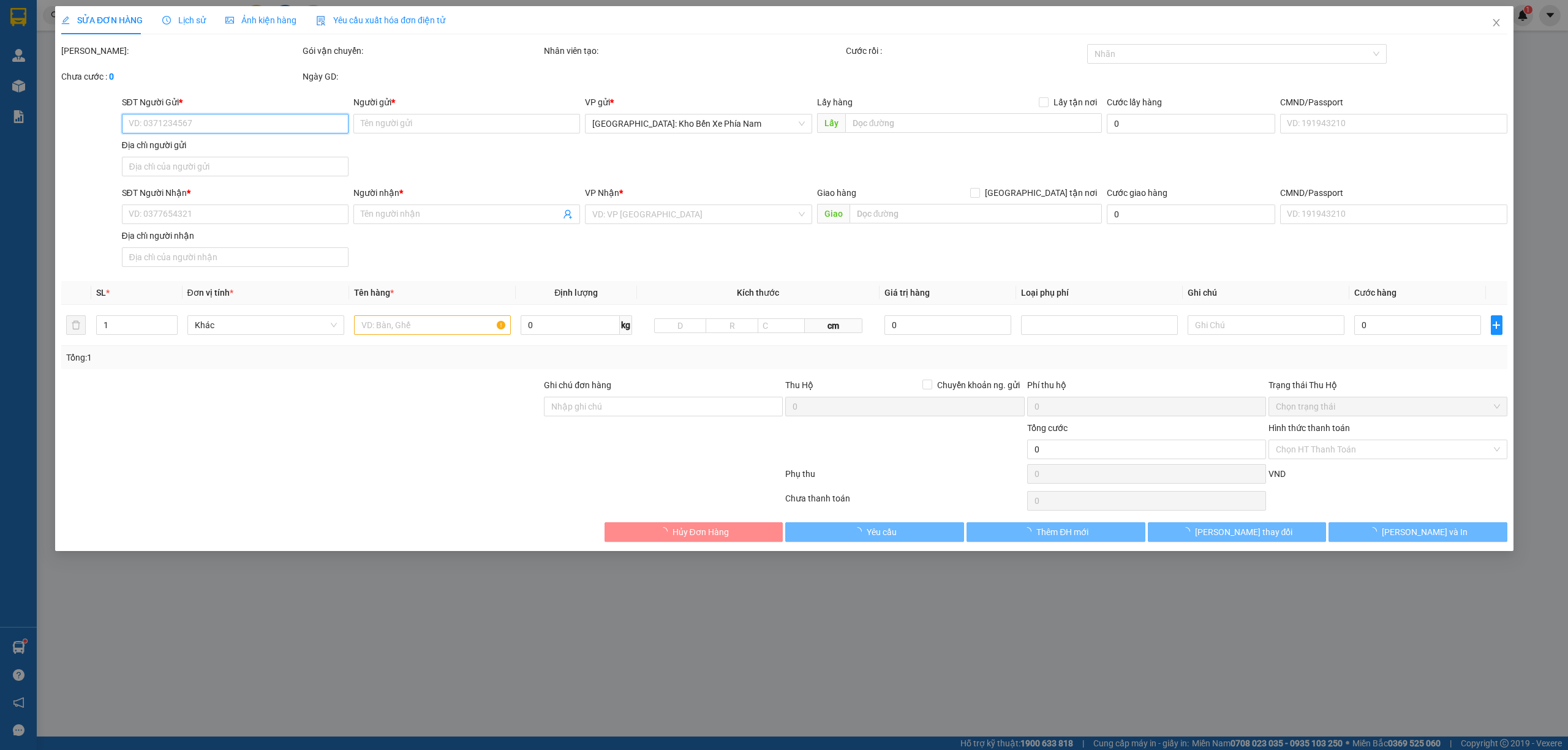
type input "630.000"
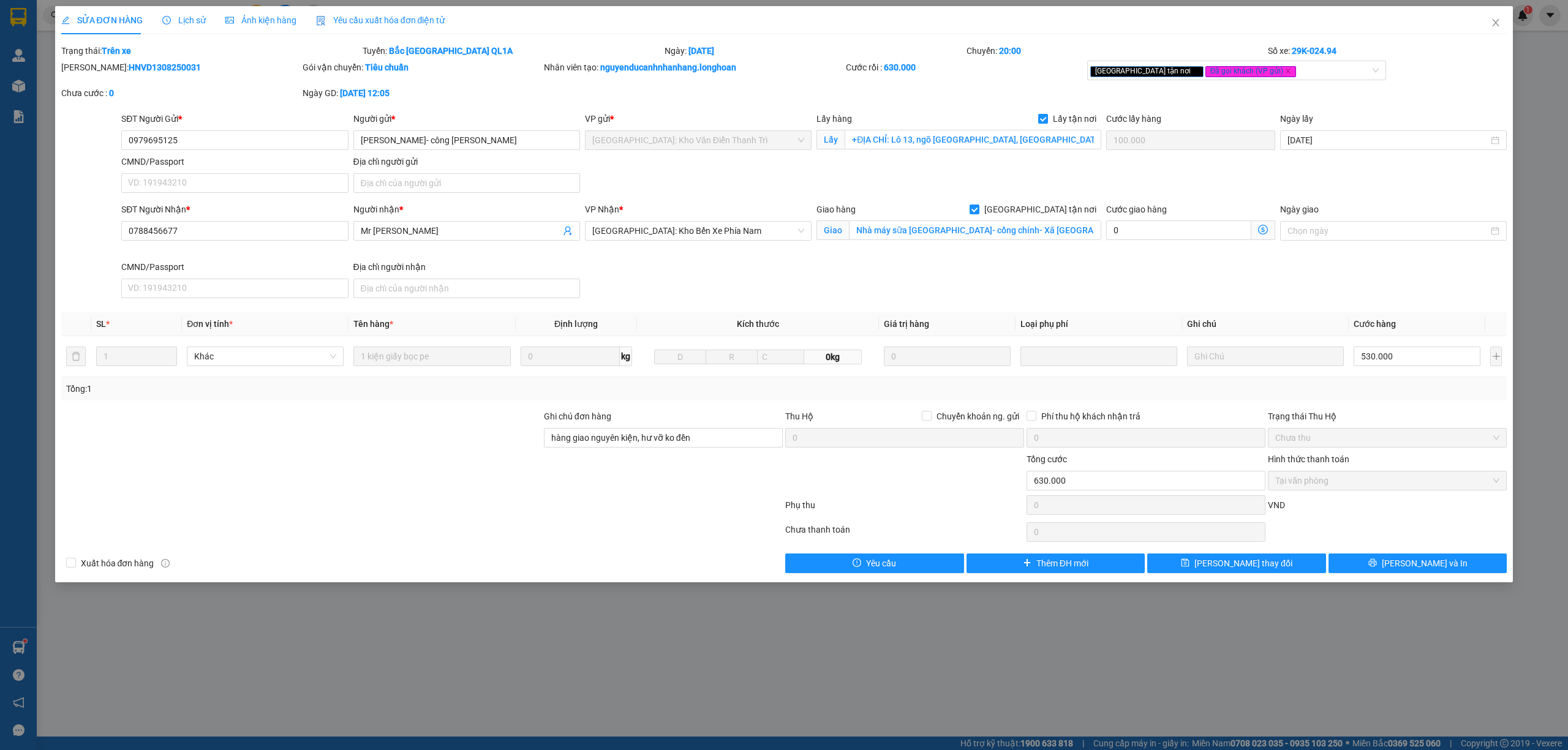
drag, startPoint x: 189, startPoint y: 183, endPoint x: 516, endPoint y: 635, distance: 557.9
click at [516, 635] on div "SỬA ĐƠN HÀNG Lịch sử Ảnh kiện hàng Yêu cầu xuất hóa đơn điện tử Total Paid Fee …" at bounding box center [784, 375] width 1568 height 750
click at [186, 23] on span "Lịch sử" at bounding box center [184, 20] width 44 height 10
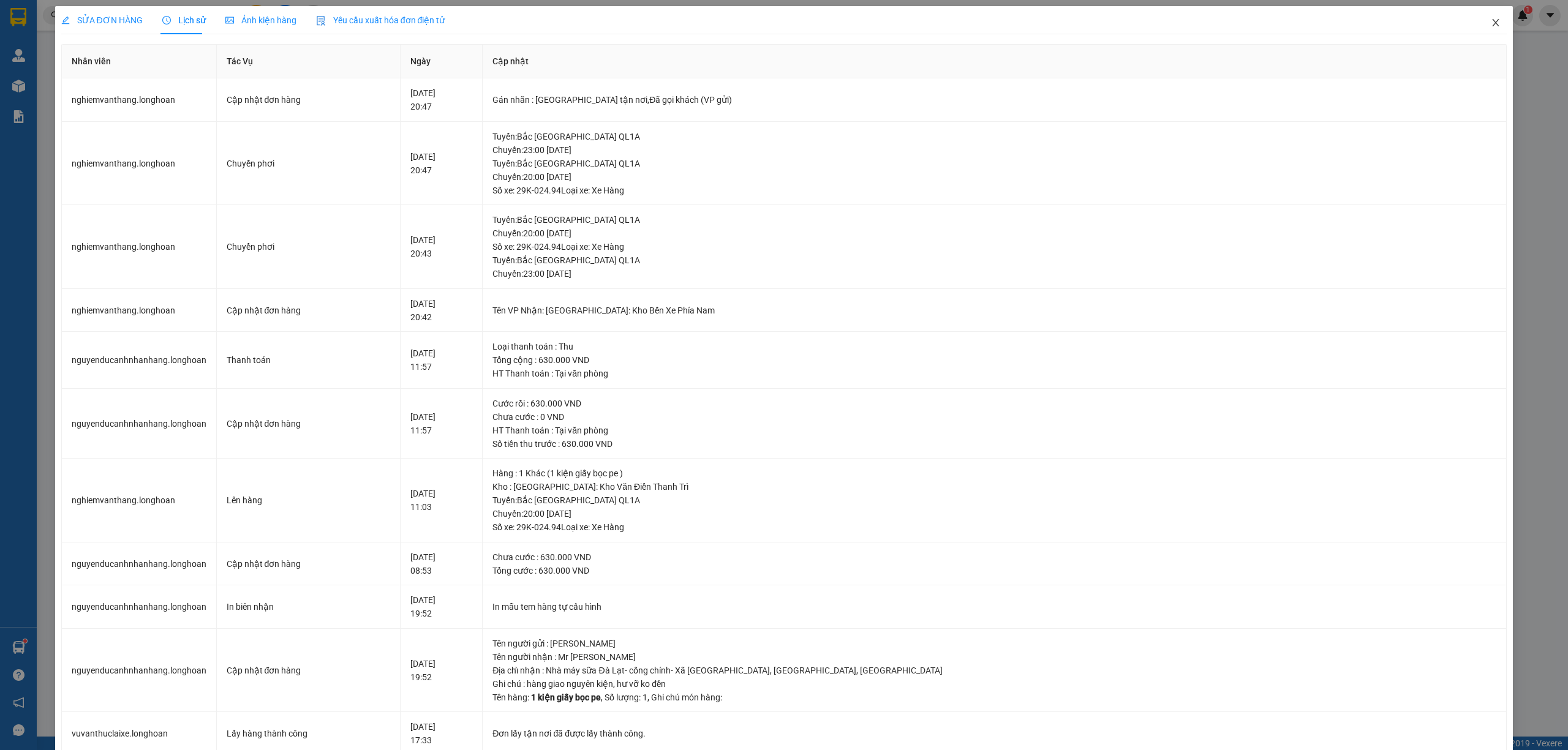
click at [1491, 20] on icon "close" at bounding box center [1496, 23] width 10 height 10
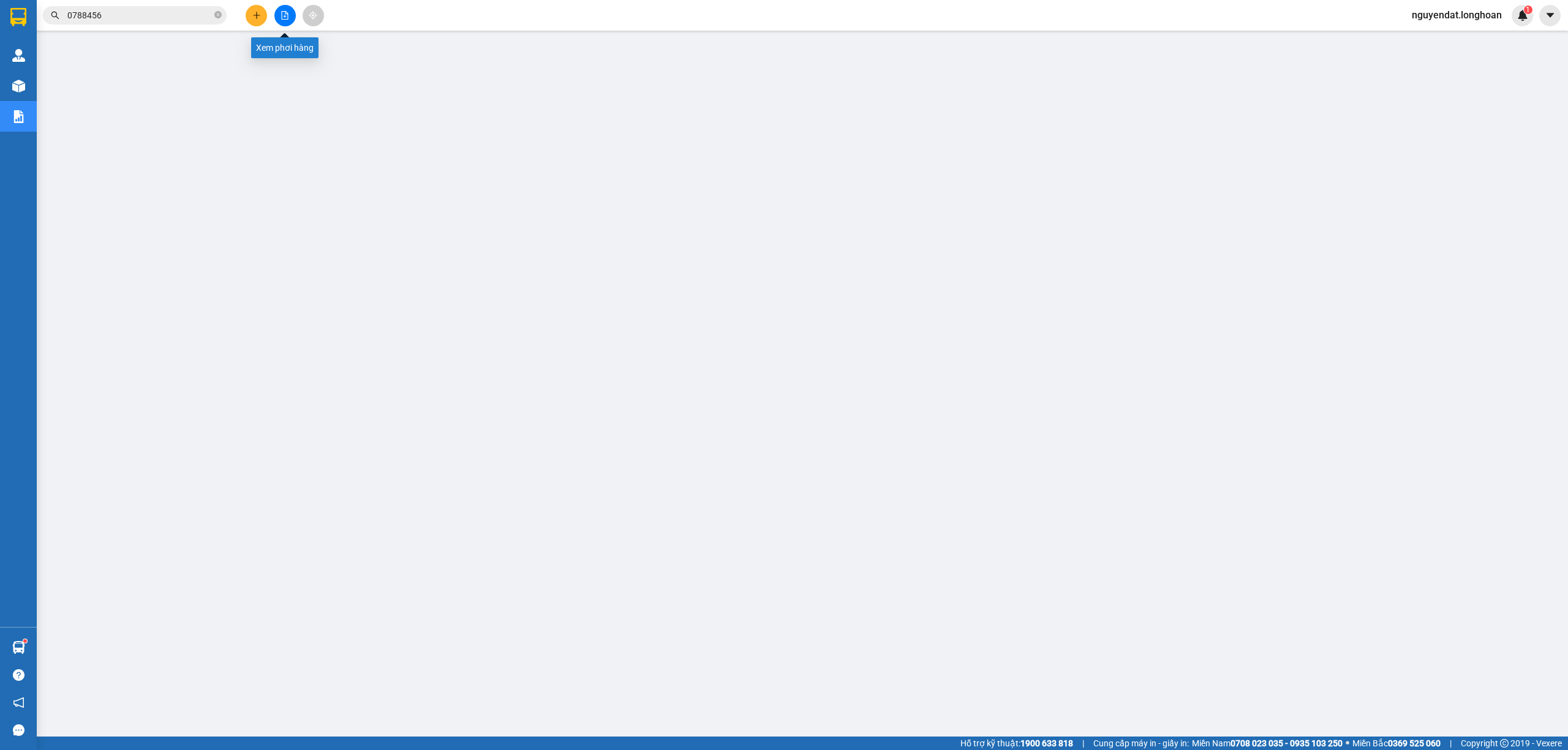
click at [289, 20] on button at bounding box center [285, 15] width 21 height 21
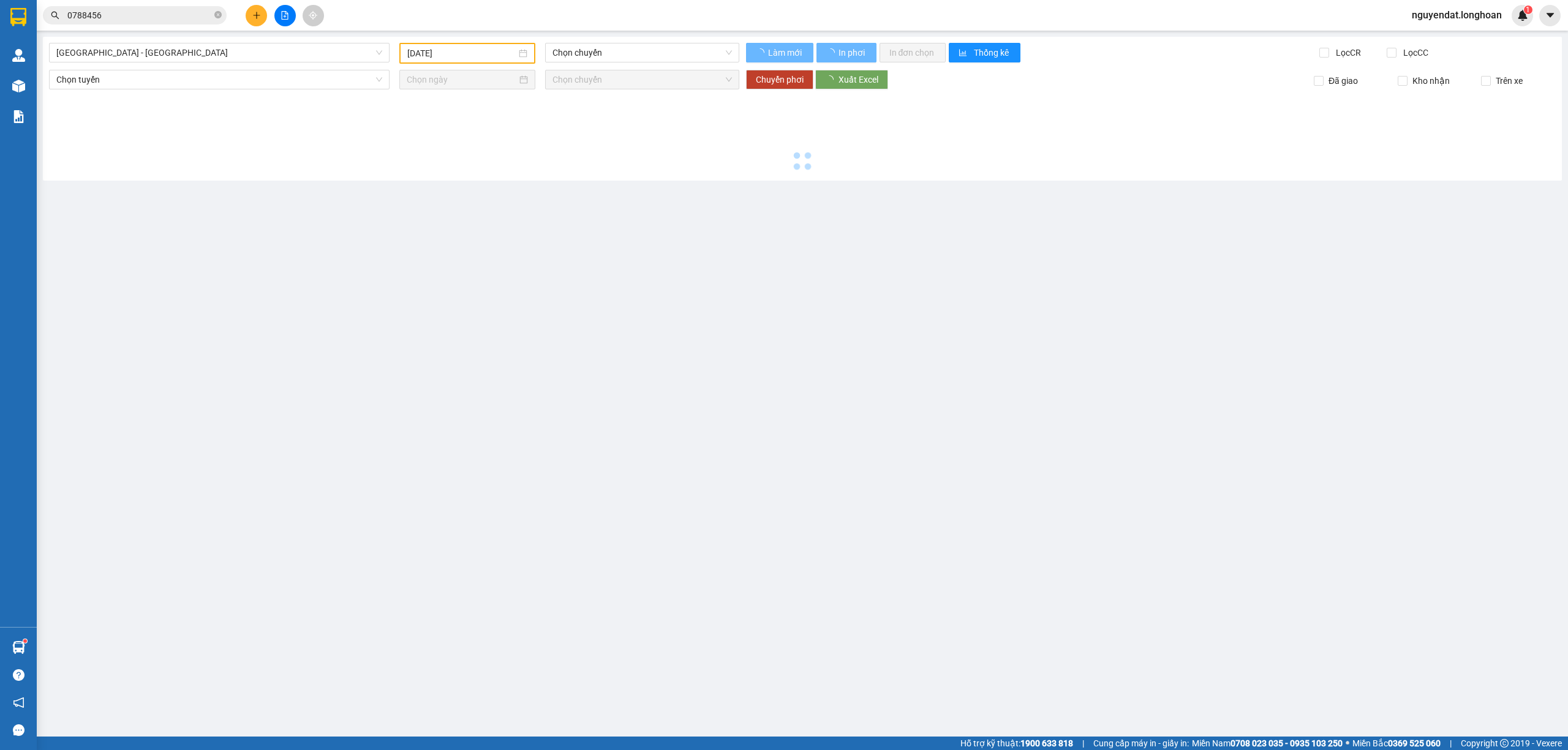
type input "15/08/2025"
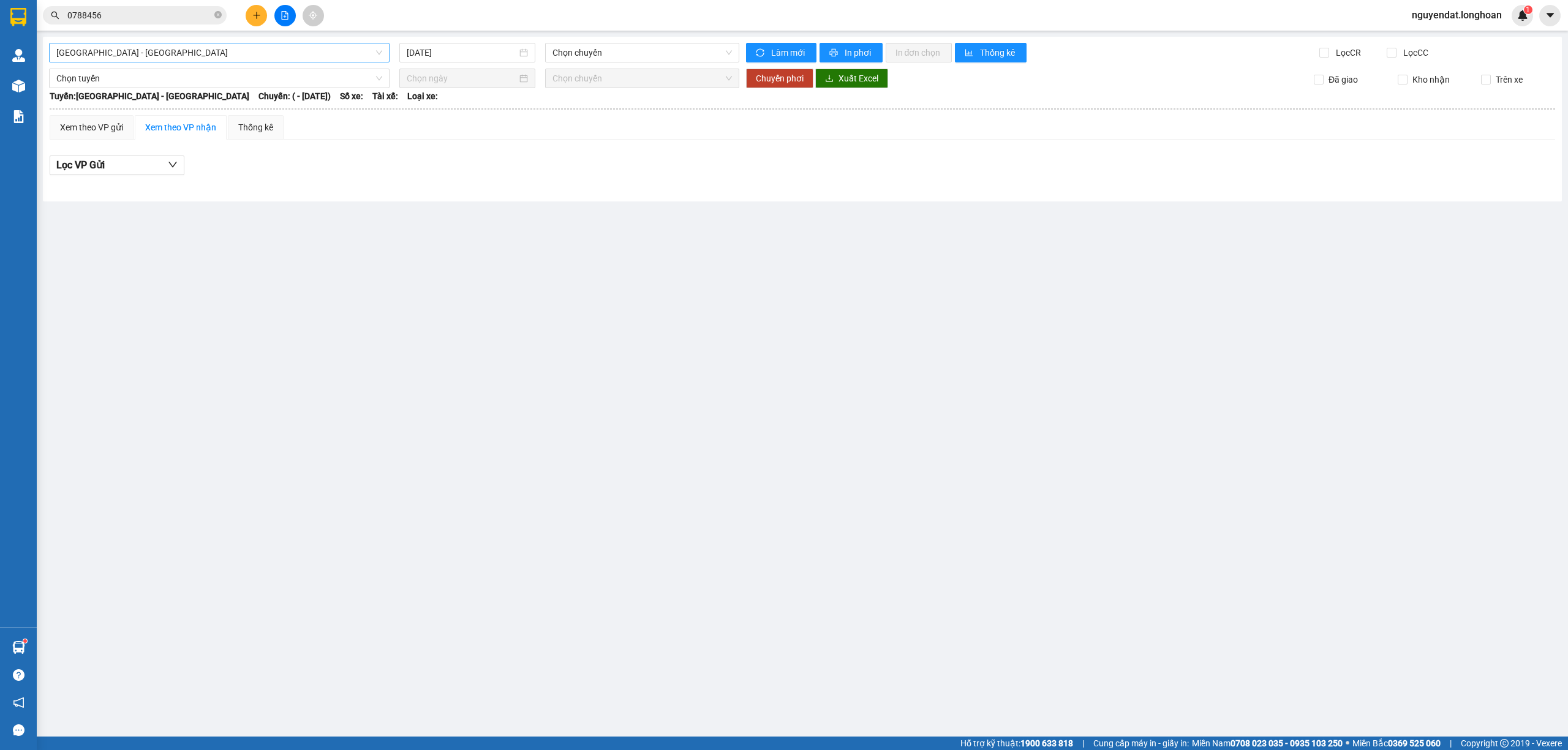
click at [224, 47] on span "Hải Phòng - Hà Nội" at bounding box center [219, 52] width 326 height 18
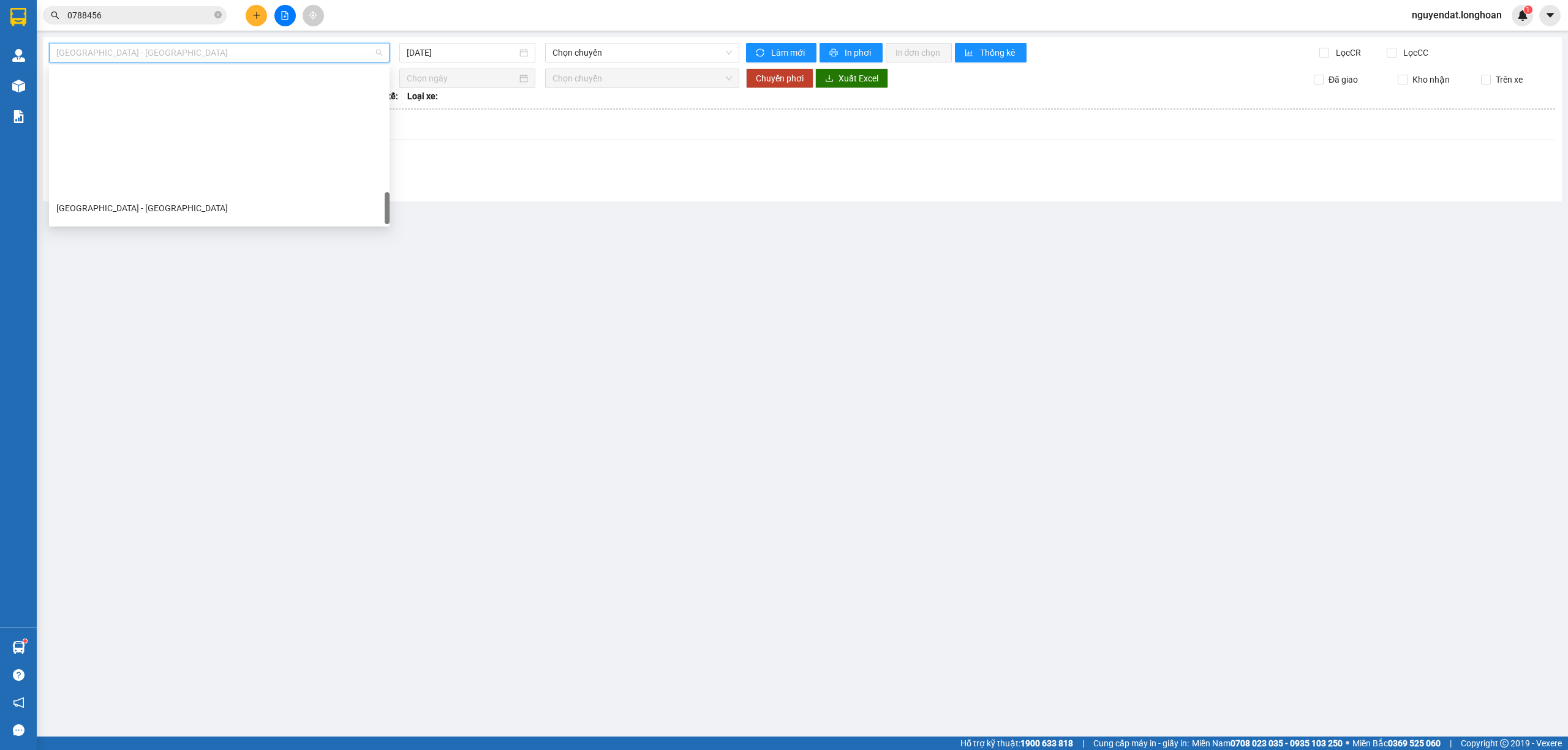
scroll to position [803, 0]
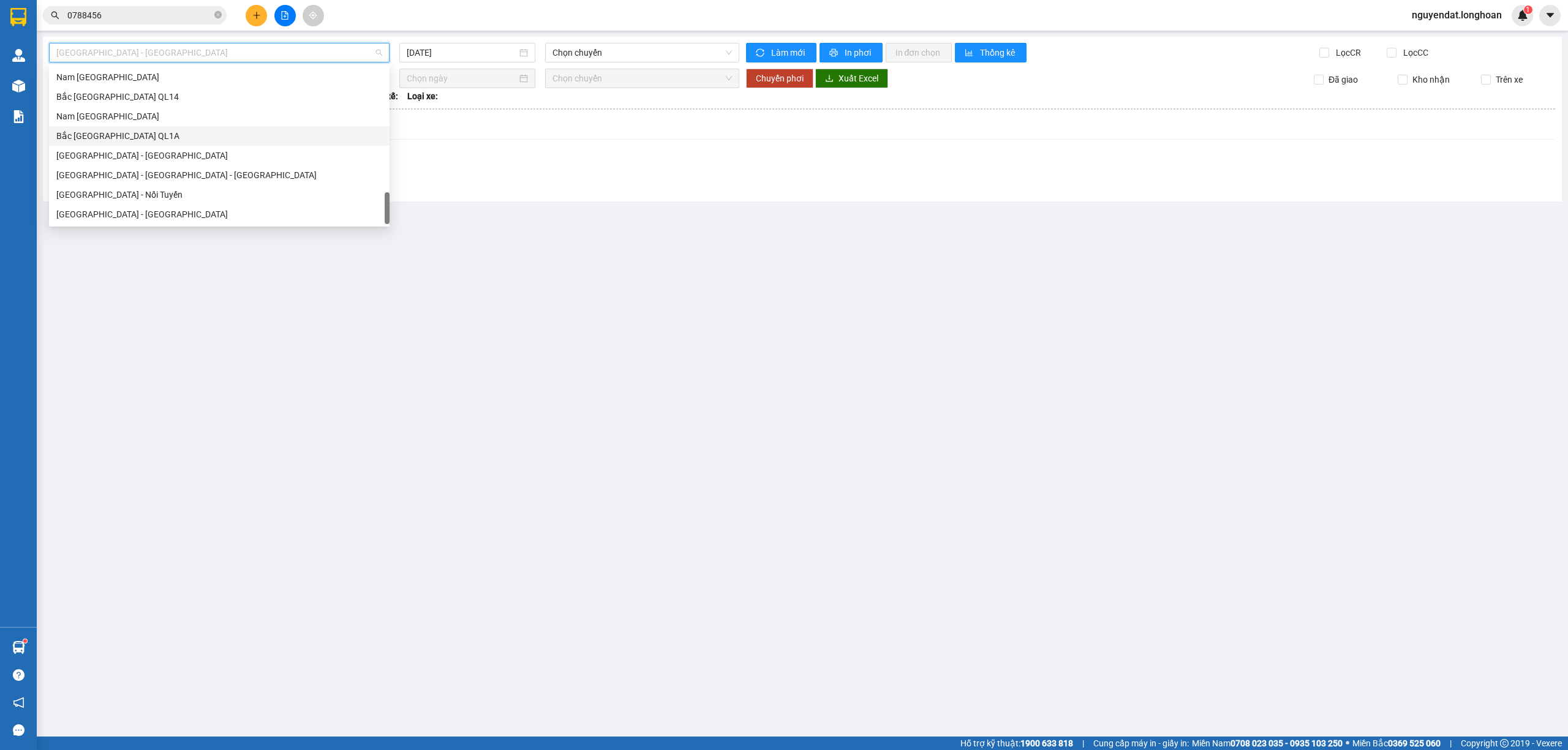
click at [179, 135] on div "Bắc Trung Nam QL1A" at bounding box center [219, 136] width 326 height 13
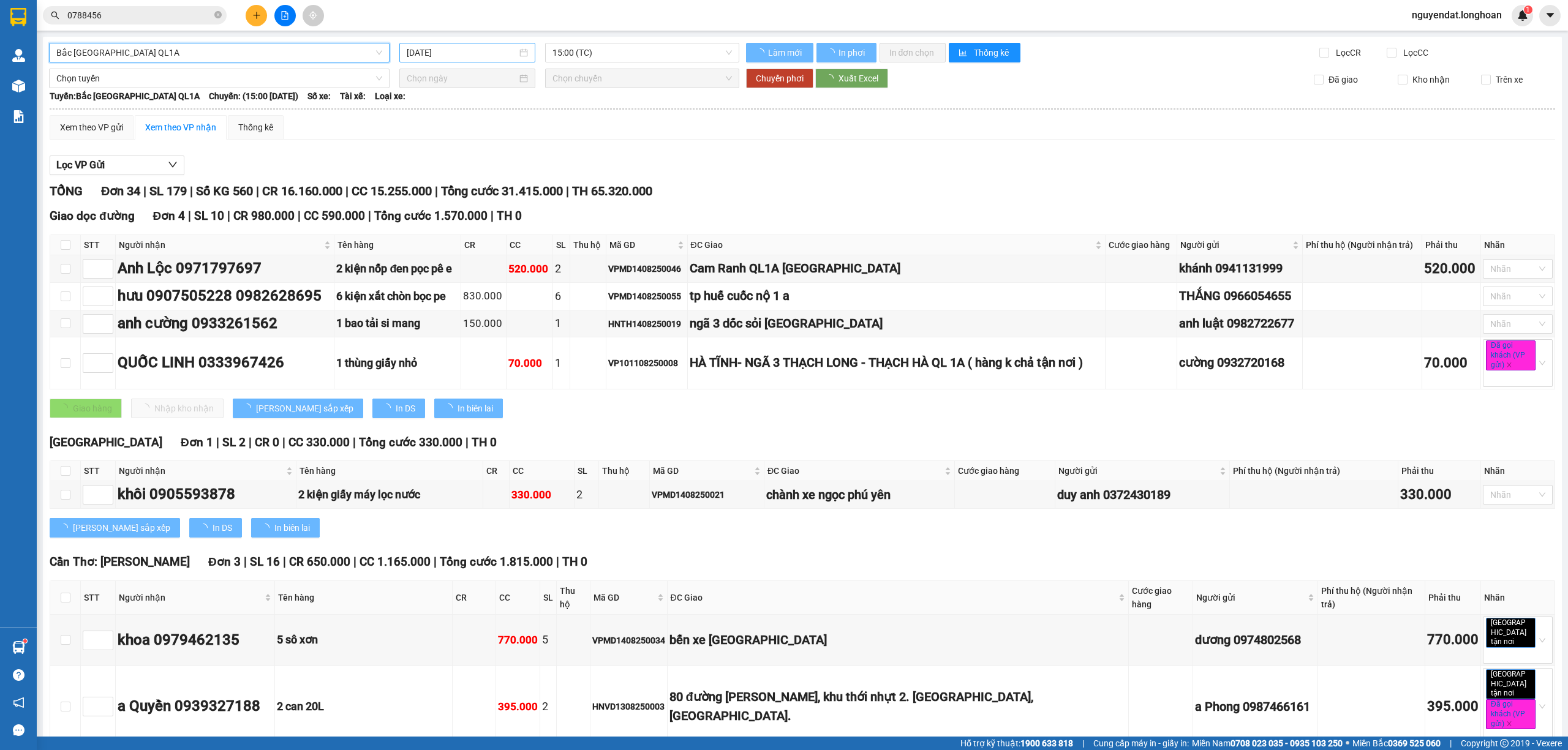
click at [460, 50] on input "15/08/2025" at bounding box center [462, 53] width 111 height 13
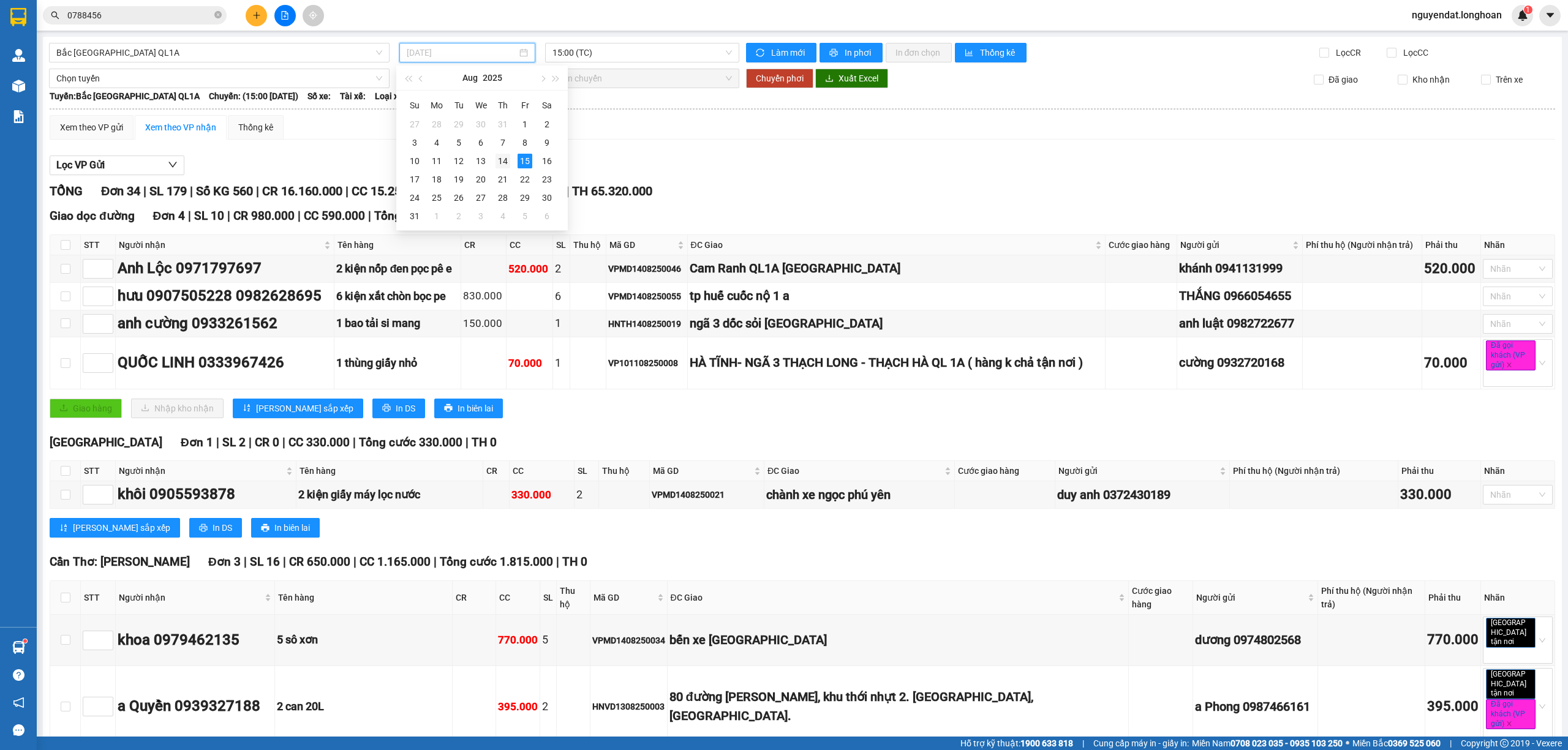
click at [505, 163] on div "14" at bounding box center [503, 161] width 15 height 15
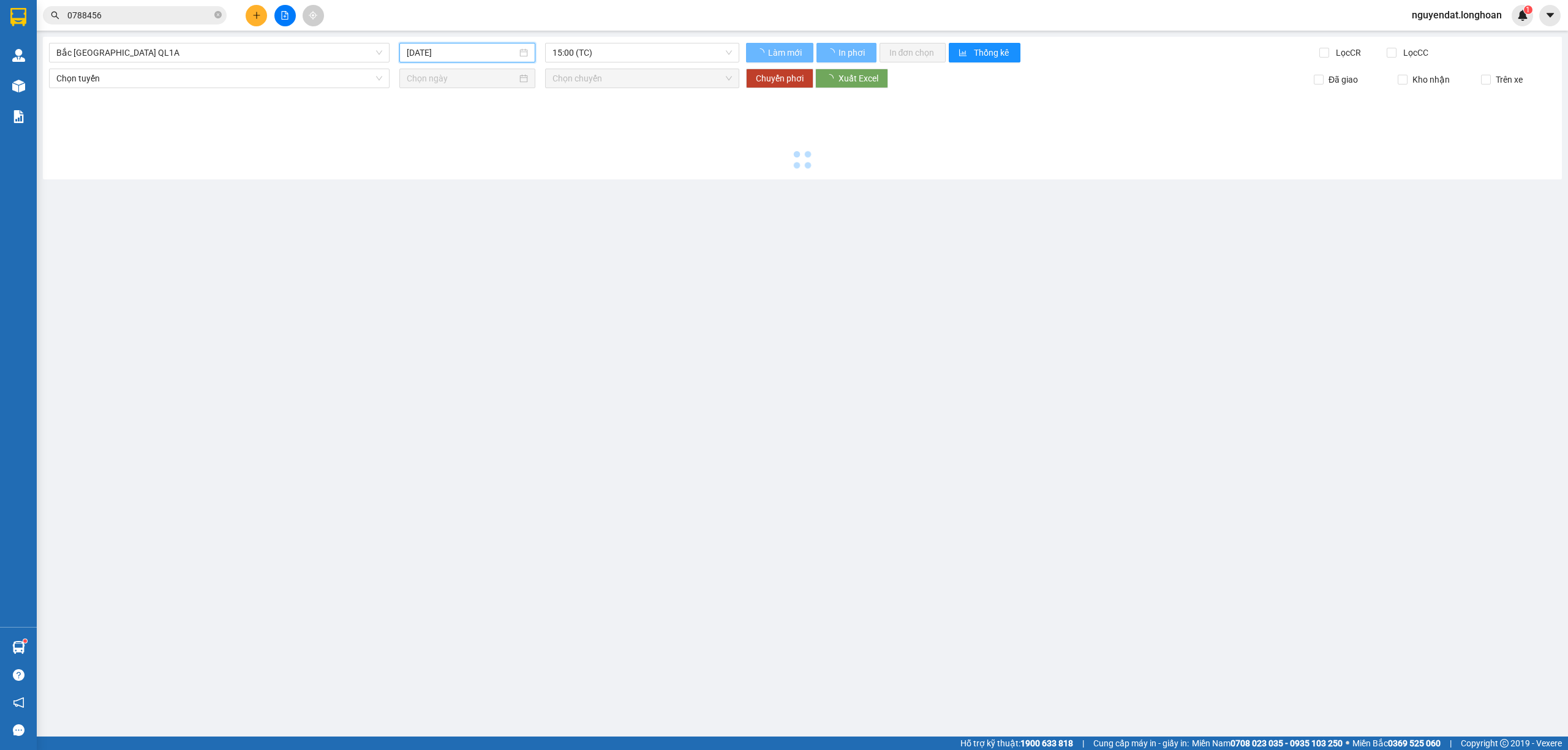
type input "14/08/2025"
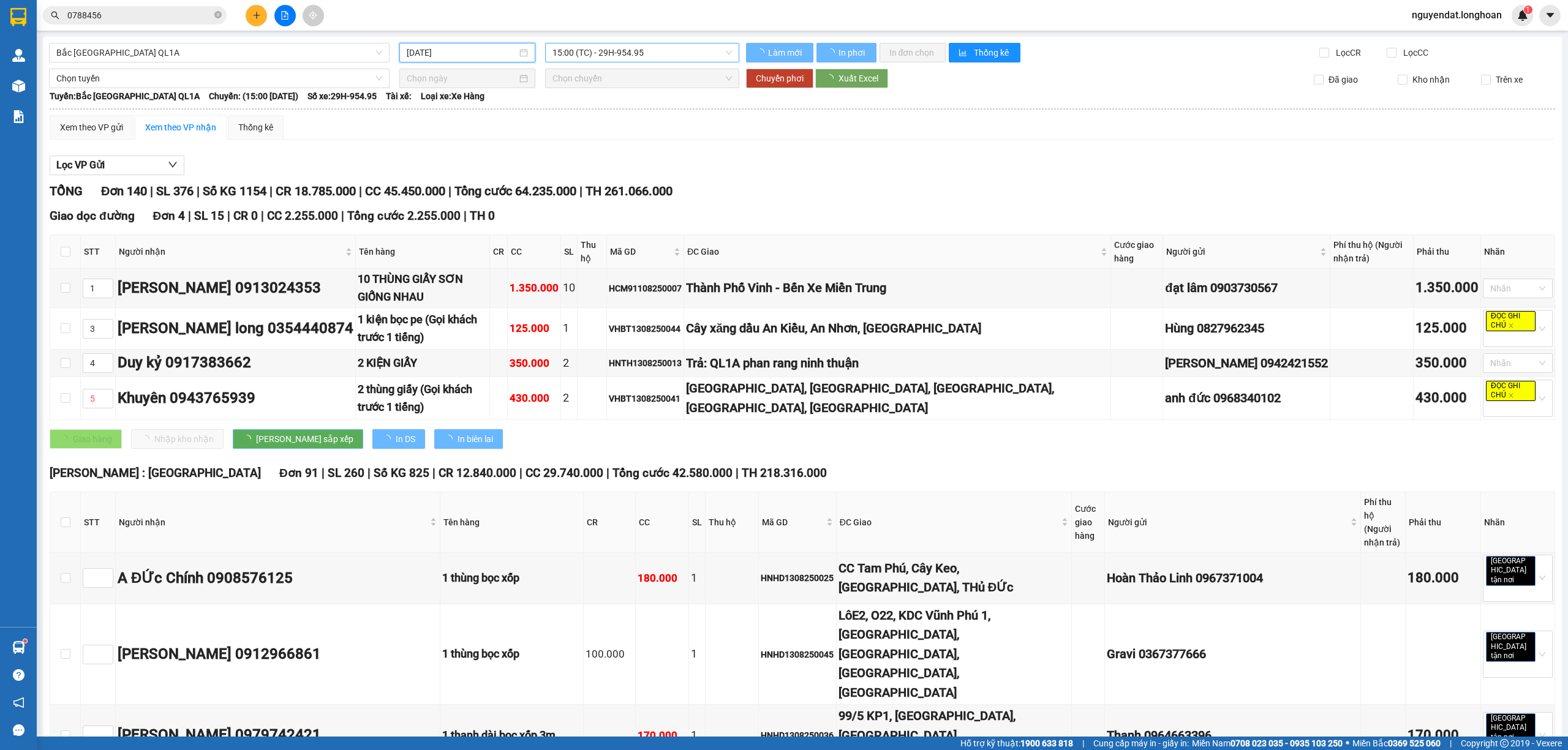
click at [647, 46] on span "15:00 (TC) - 29H-954.95" at bounding box center [643, 52] width 180 height 18
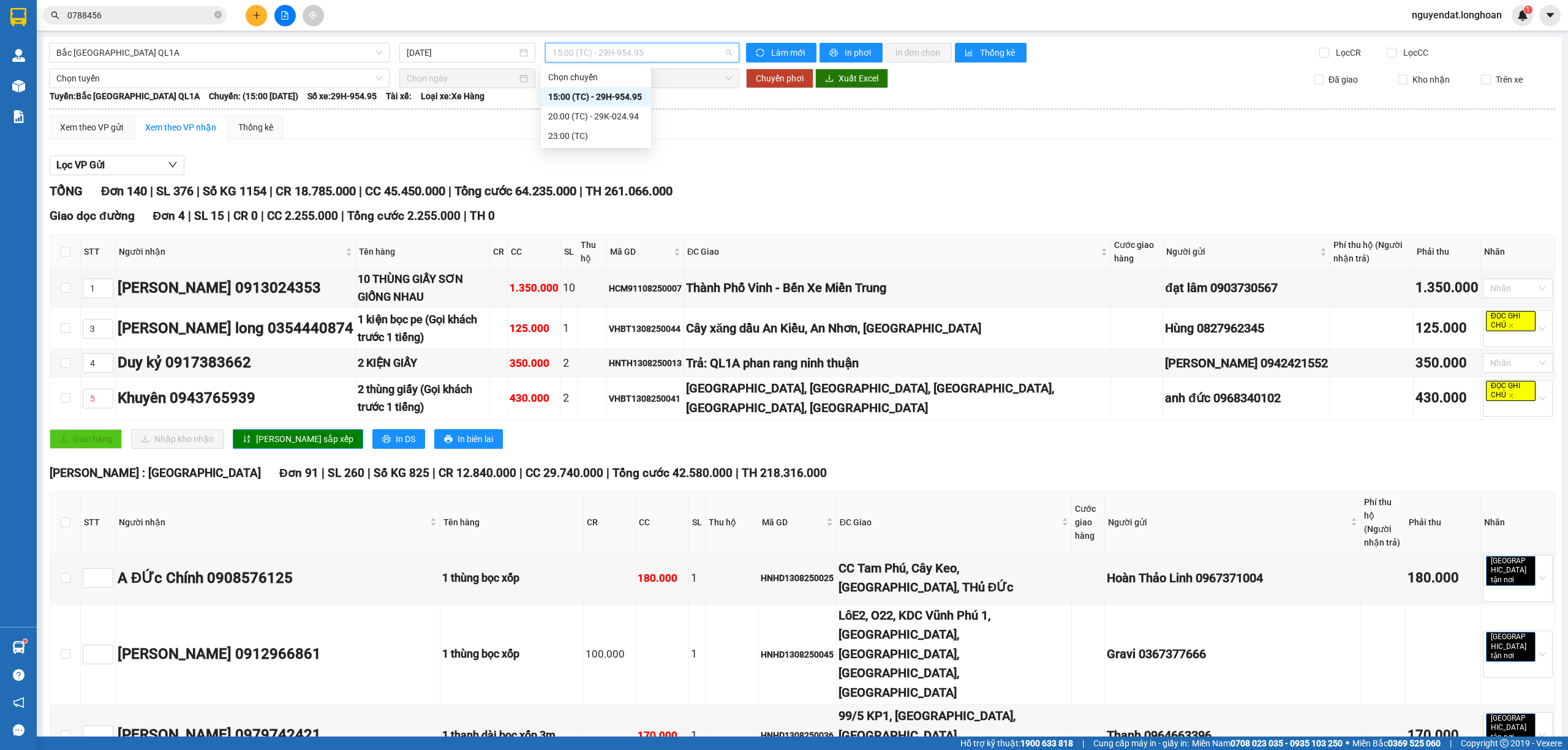
drag, startPoint x: 926, startPoint y: 206, endPoint x: 1057, endPoint y: 184, distance: 132.8
click at [648, 48] on span "15:00 (TC) - 29H-954.95" at bounding box center [643, 52] width 180 height 18
click at [633, 114] on div "20:00 (TC) - 29K-024.94" at bounding box center [596, 117] width 96 height 13
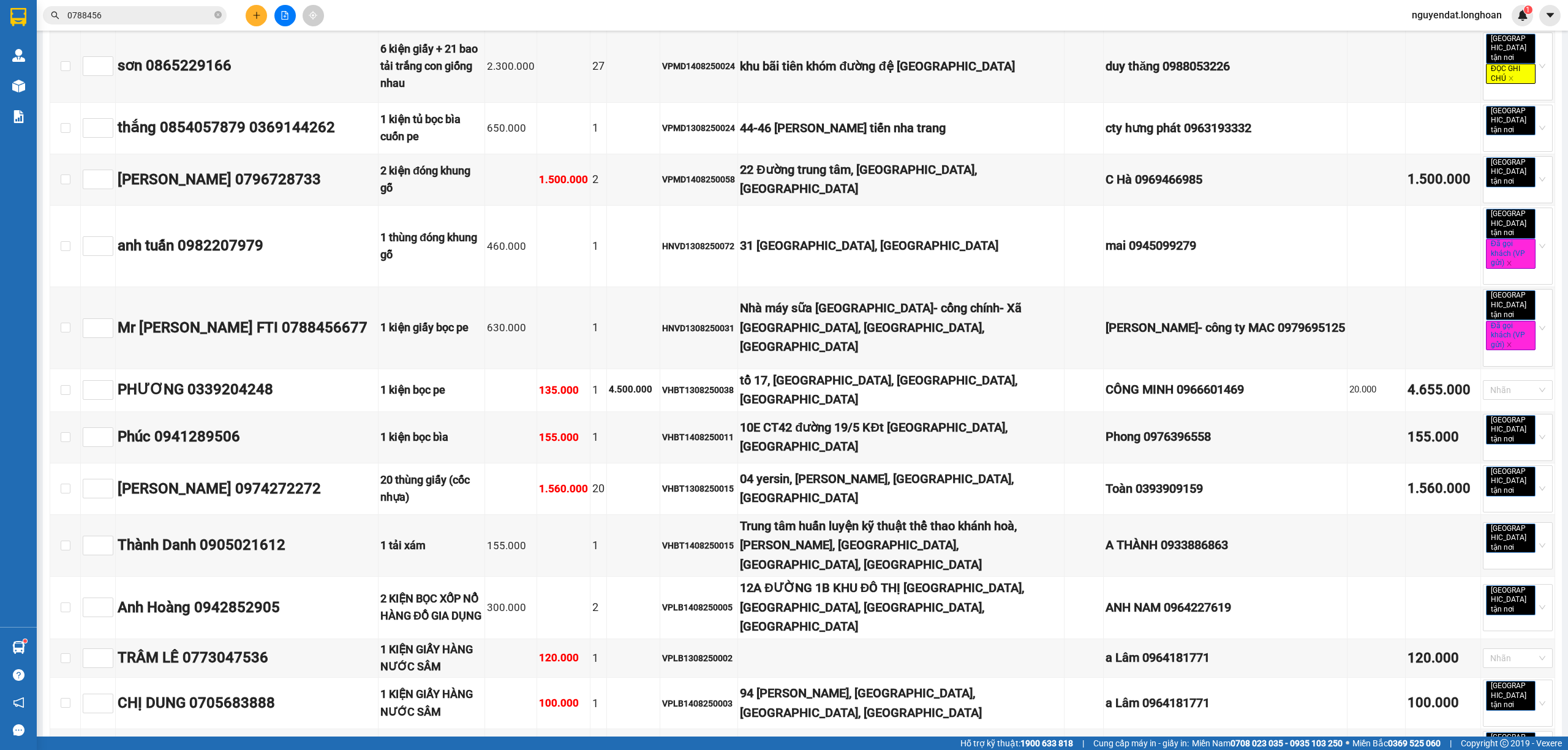
scroll to position [1347, 0]
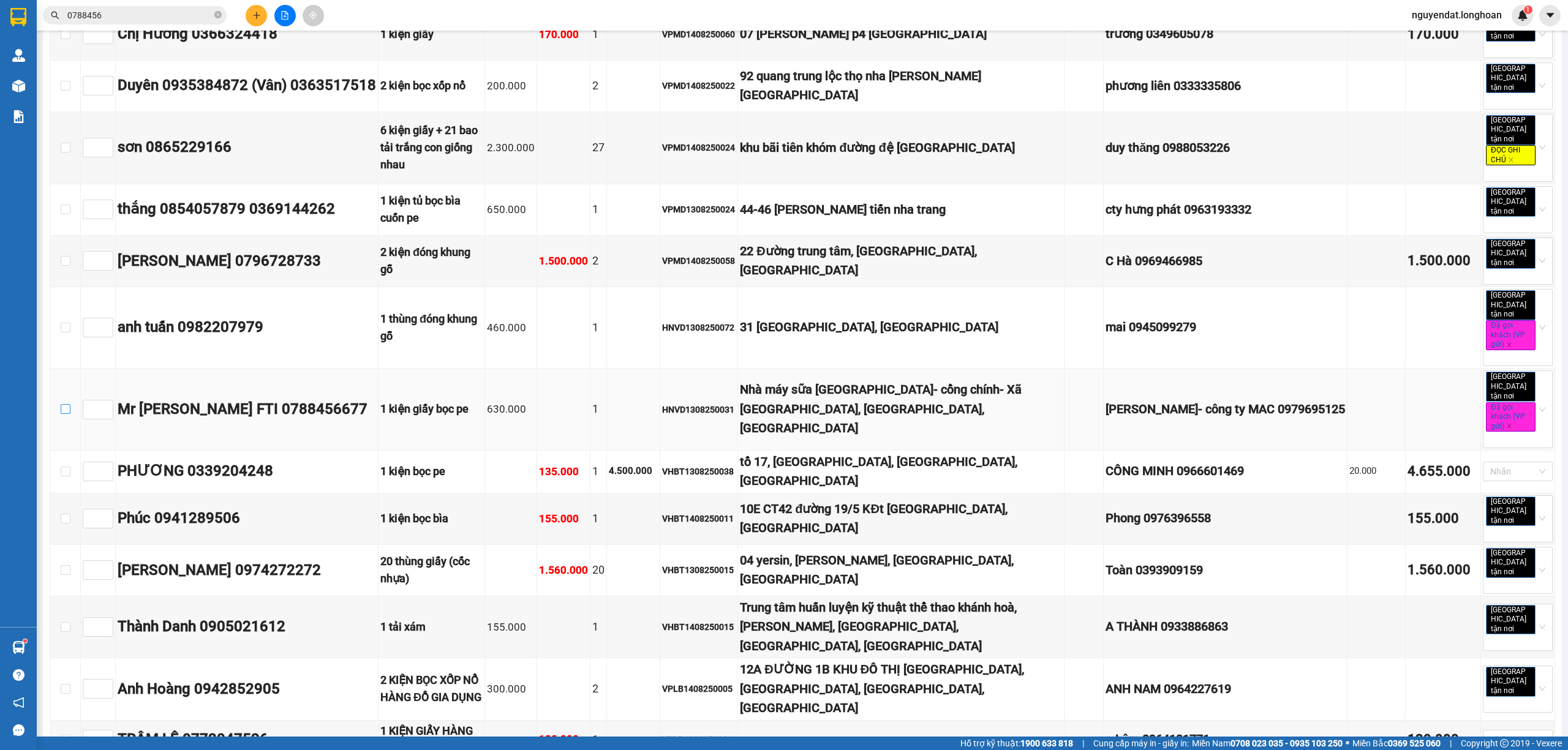
click at [66, 404] on input "checkbox" at bounding box center [65, 408] width 10 height 10
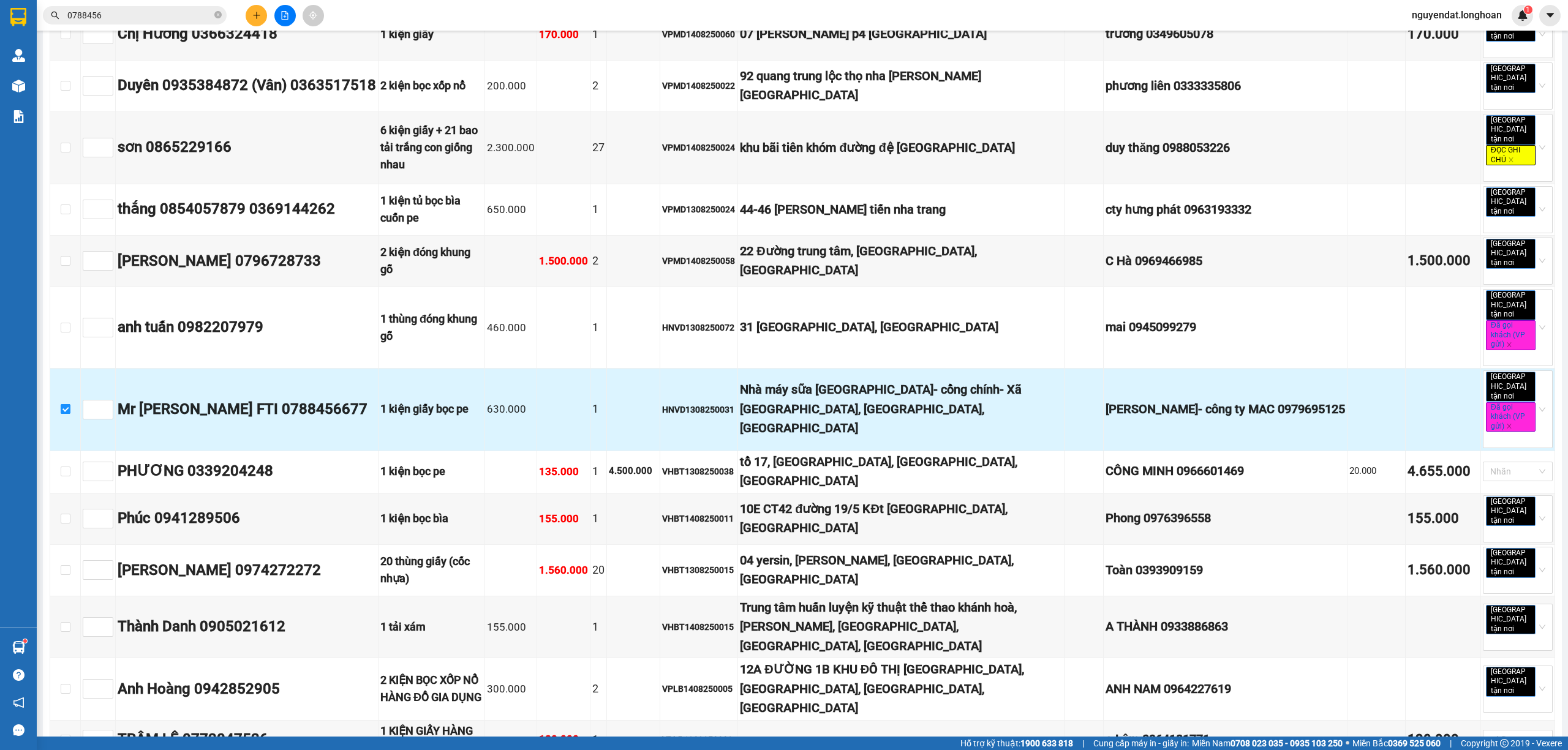
click at [66, 404] on input "checkbox" at bounding box center [65, 408] width 10 height 10
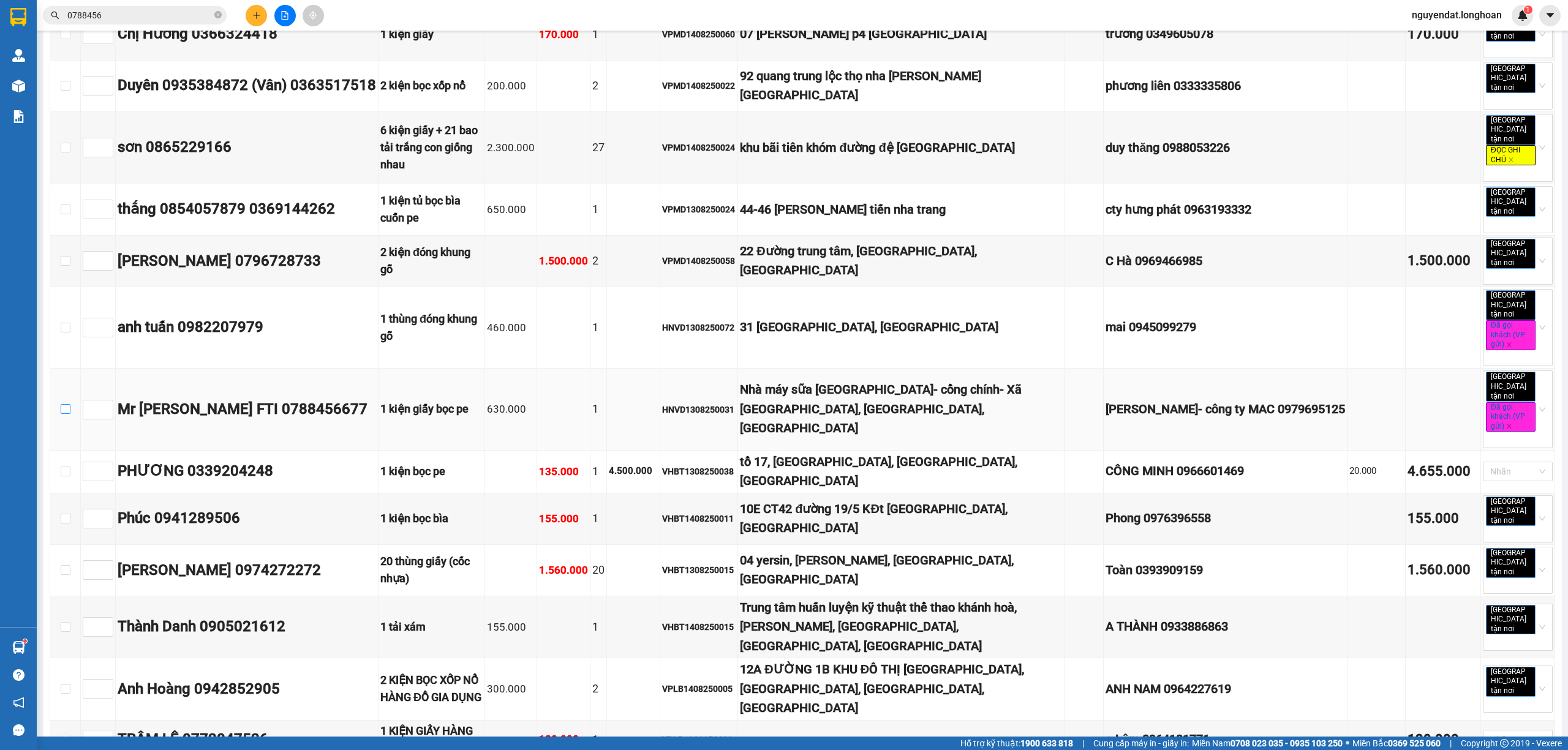
click at [69, 404] on input "checkbox" at bounding box center [65, 408] width 10 height 10
checkbox input "true"
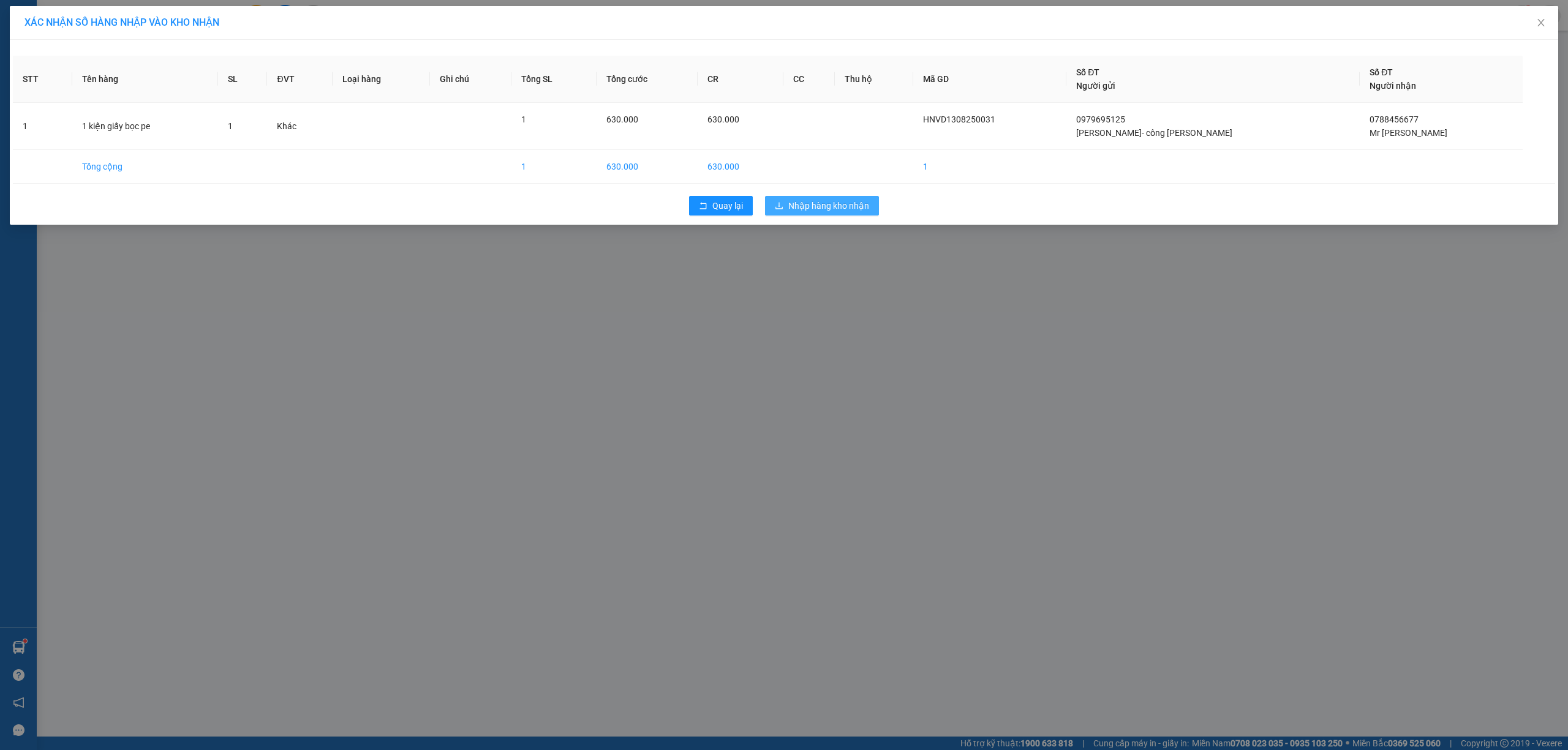
click at [788, 201] on button "Nhập hàng kho nhận" at bounding box center [822, 206] width 114 height 19
